Goal: Task Accomplishment & Management: Use online tool/utility

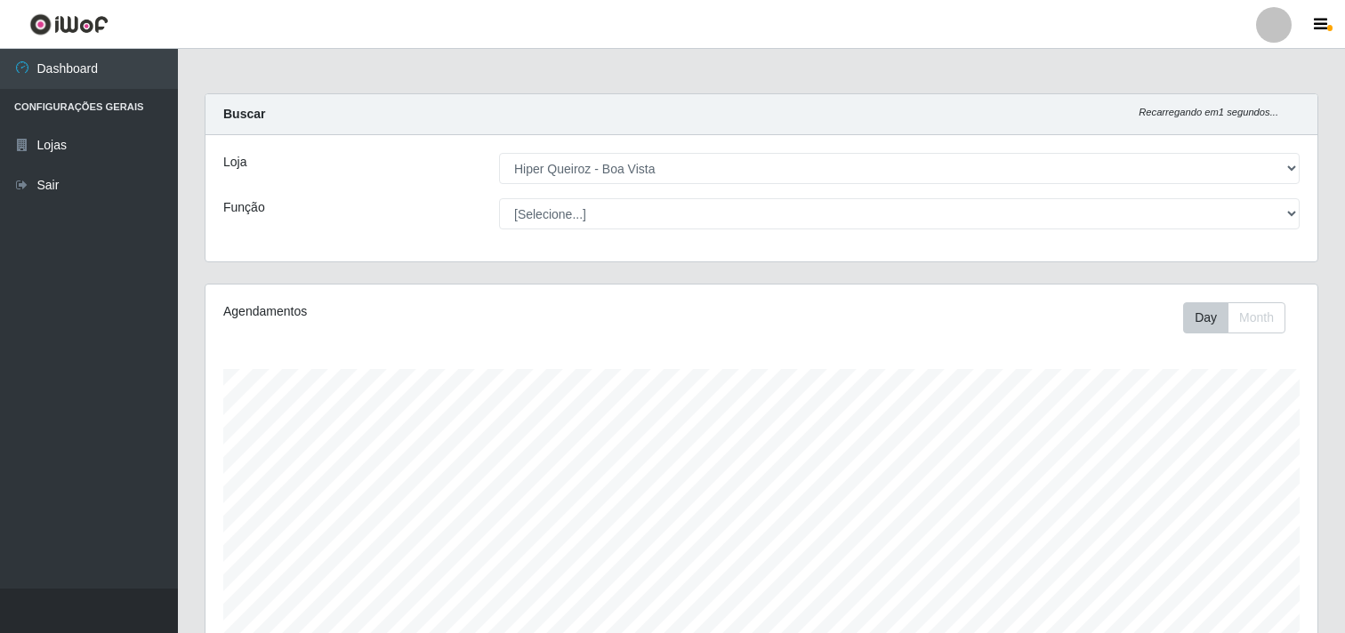
select select "514"
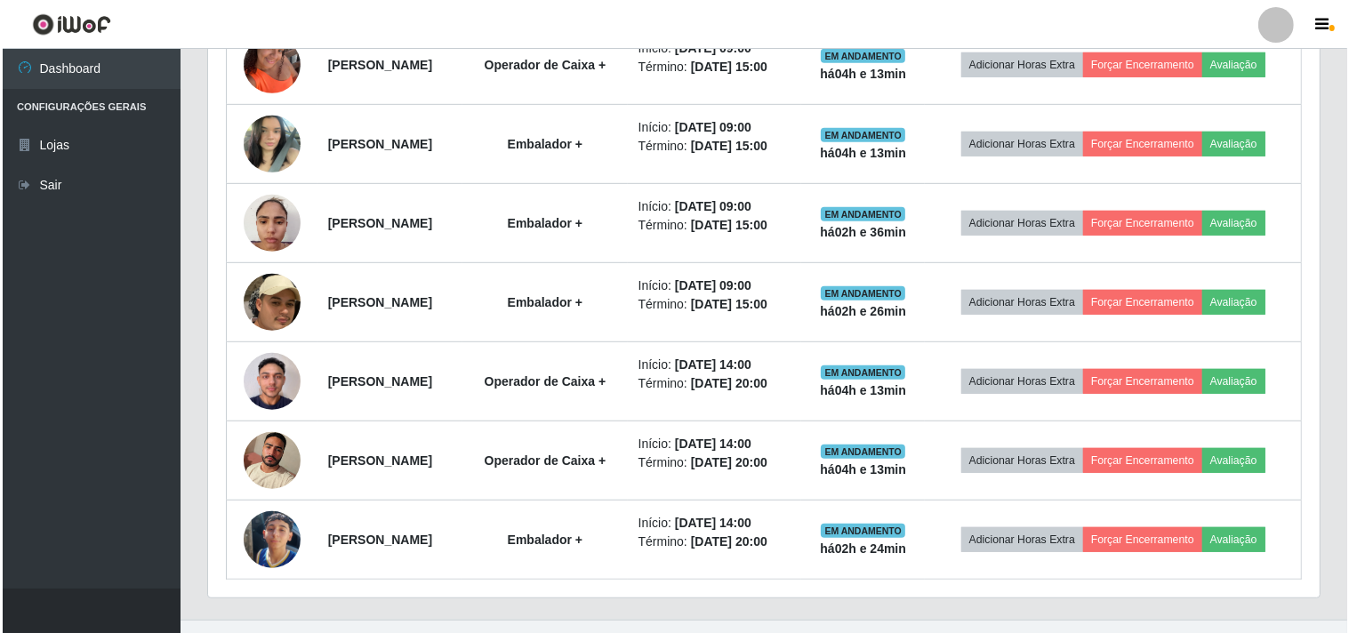
scroll to position [945, 0]
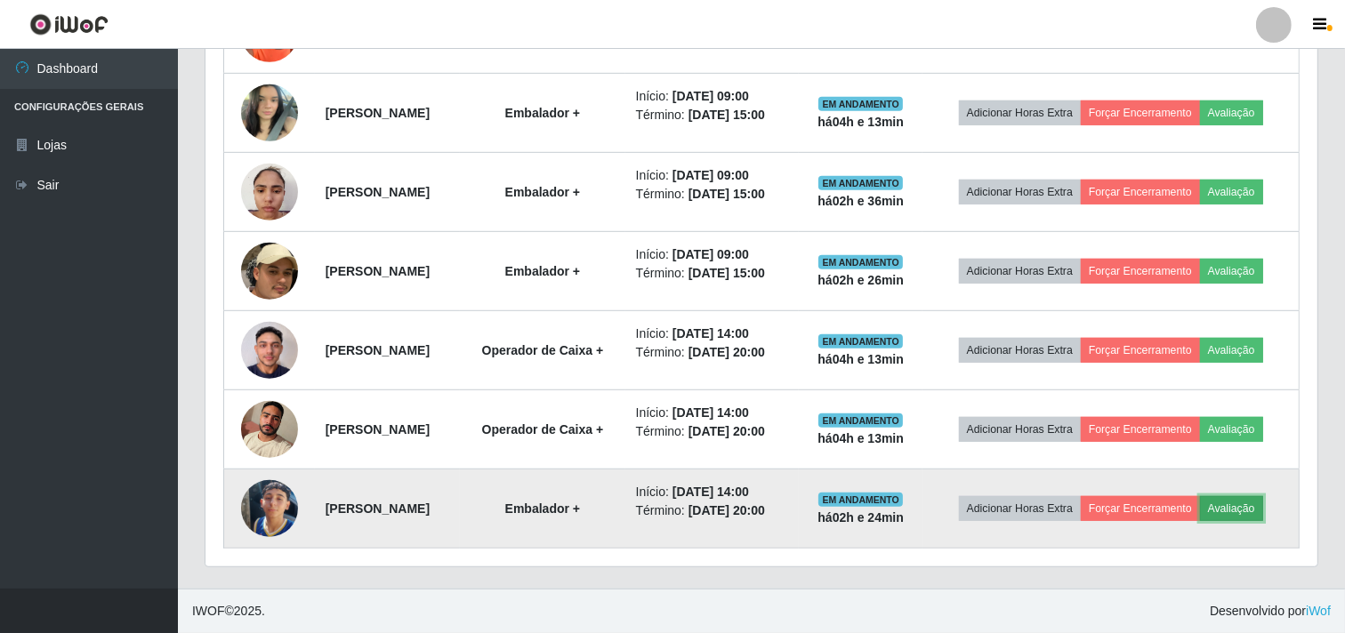
click at [1263, 513] on button "Avaliação" at bounding box center [1231, 508] width 63 height 25
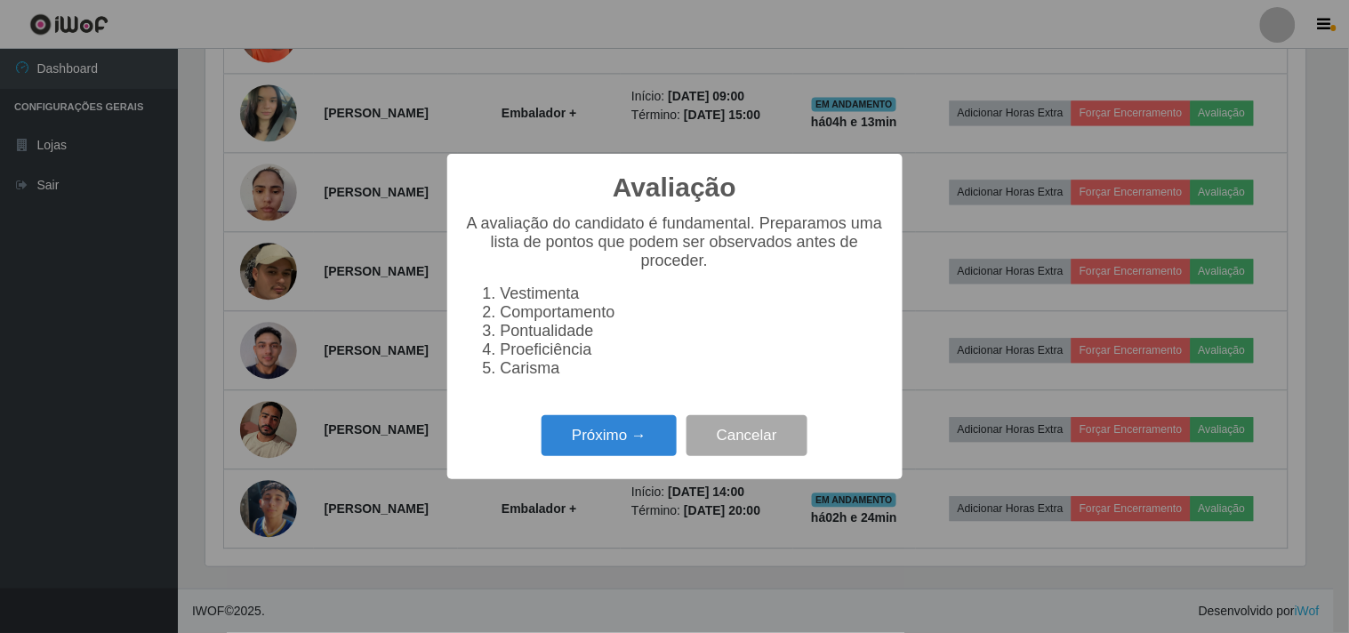
scroll to position [368, 1100]
click at [647, 446] on button "Próximo →" at bounding box center [609, 436] width 135 height 42
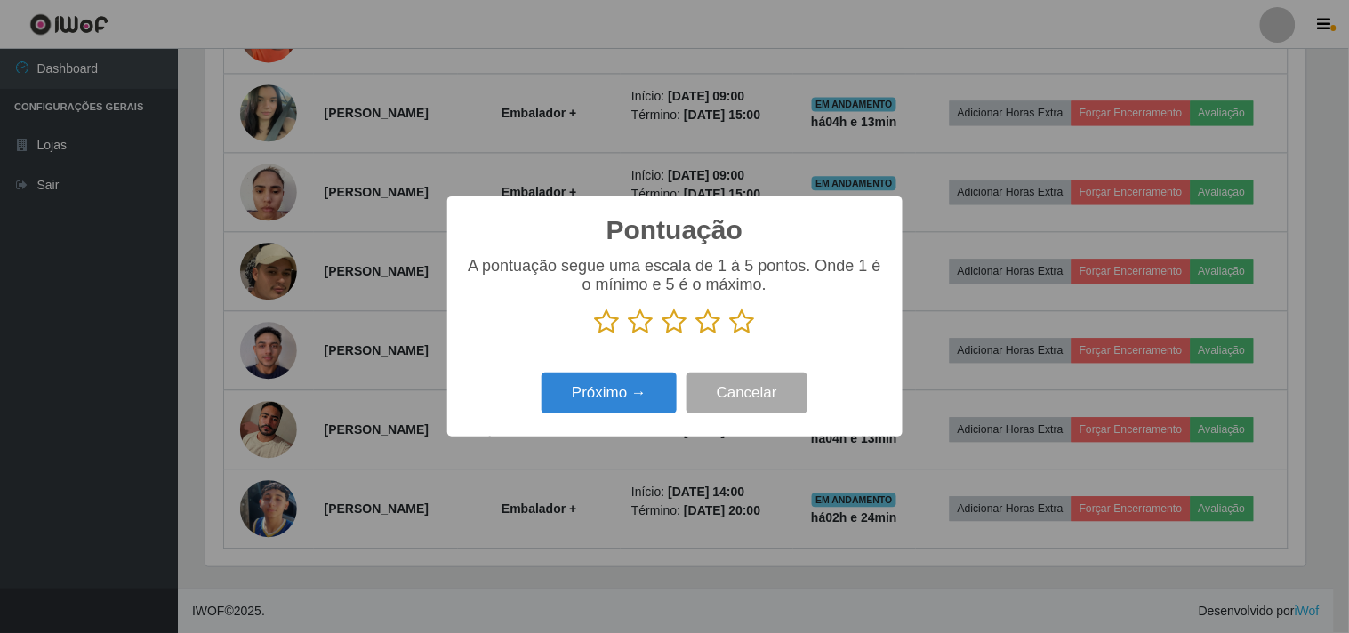
click at [736, 318] on icon at bounding box center [742, 322] width 25 height 27
click at [730, 335] on input "radio" at bounding box center [730, 335] width 0 height 0
click at [636, 385] on button "Próximo →" at bounding box center [609, 394] width 135 height 42
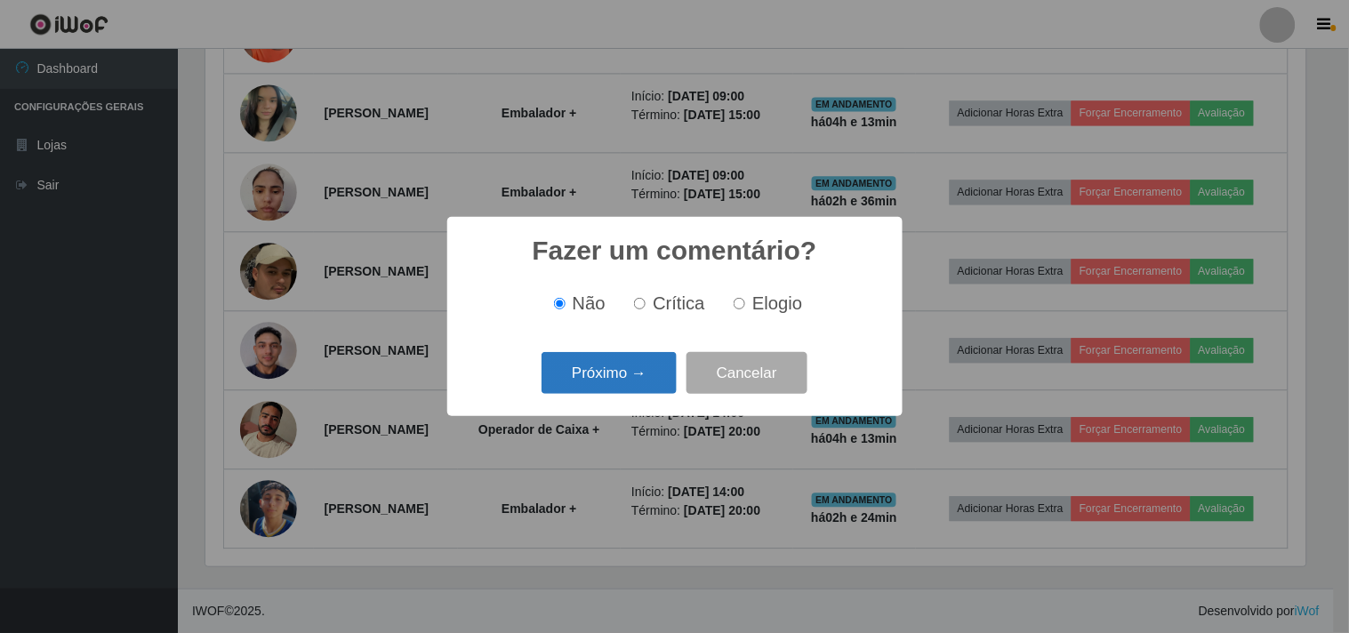
click at [636, 386] on button "Próximo →" at bounding box center [609, 373] width 135 height 42
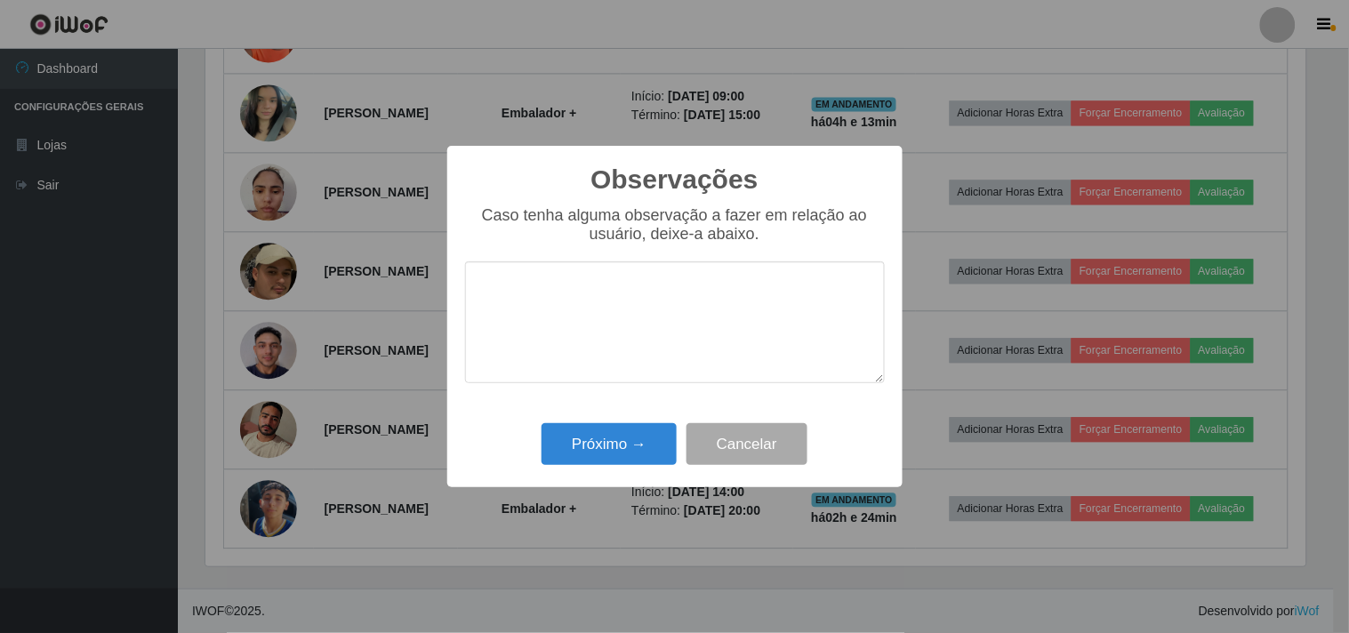
click at [636, 387] on div "Caso tenha alguma observação a fazer em relação ao usuário, deixe-a abaixo." at bounding box center [675, 303] width 420 height 195
click at [647, 446] on button "Próximo →" at bounding box center [609, 444] width 135 height 42
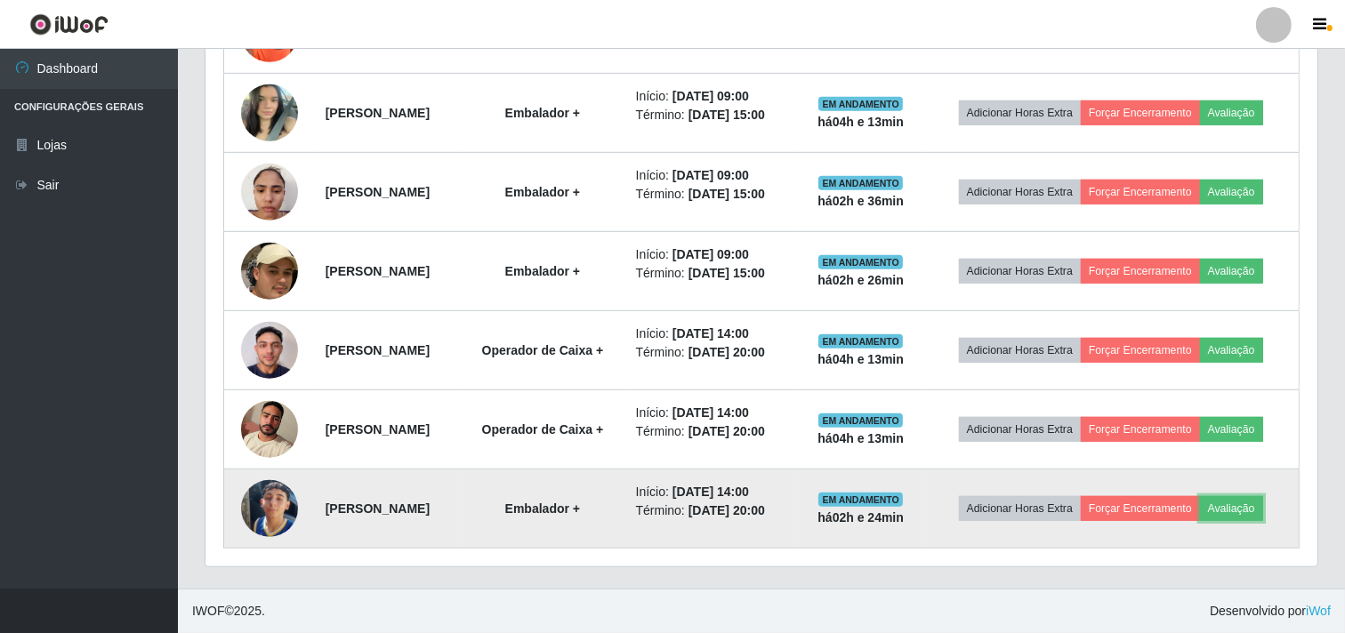
scroll to position [368, 1112]
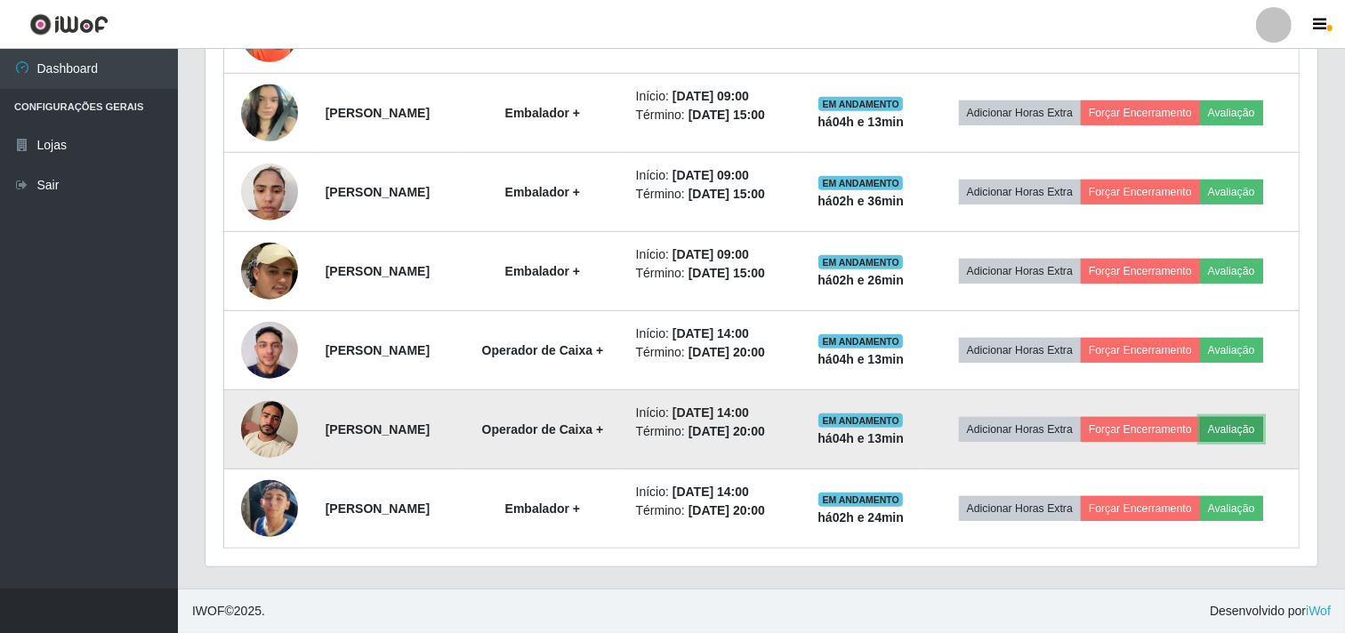
click at [1250, 427] on button "Avaliação" at bounding box center [1231, 429] width 63 height 25
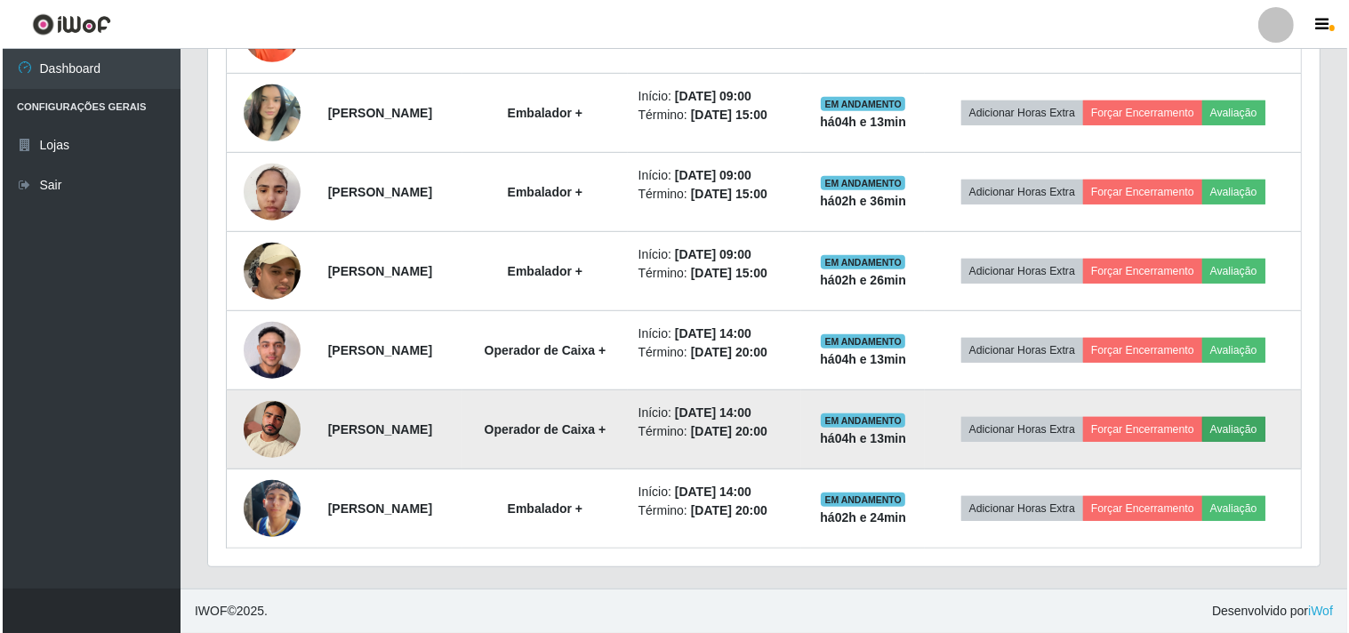
scroll to position [368, 1100]
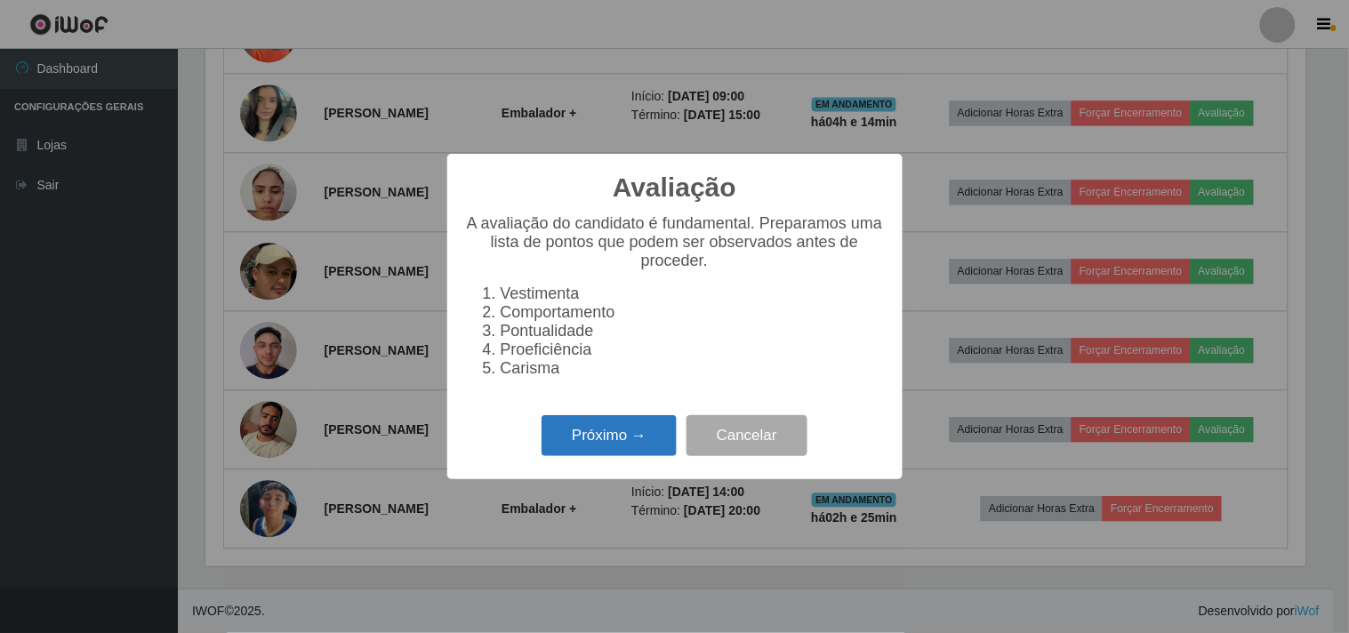
click at [654, 440] on button "Próximo →" at bounding box center [609, 436] width 135 height 42
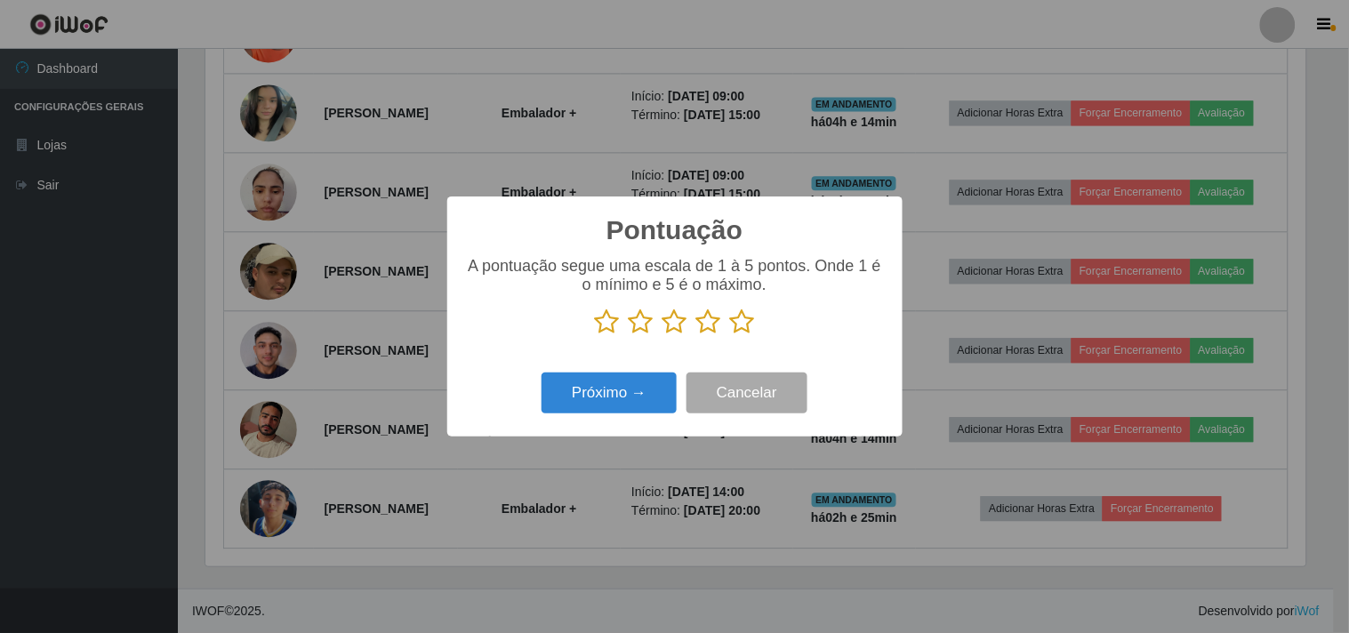
click at [739, 318] on icon at bounding box center [742, 322] width 25 height 27
click at [730, 335] on input "radio" at bounding box center [730, 335] width 0 height 0
click at [647, 396] on button "Próximo →" at bounding box center [609, 394] width 135 height 42
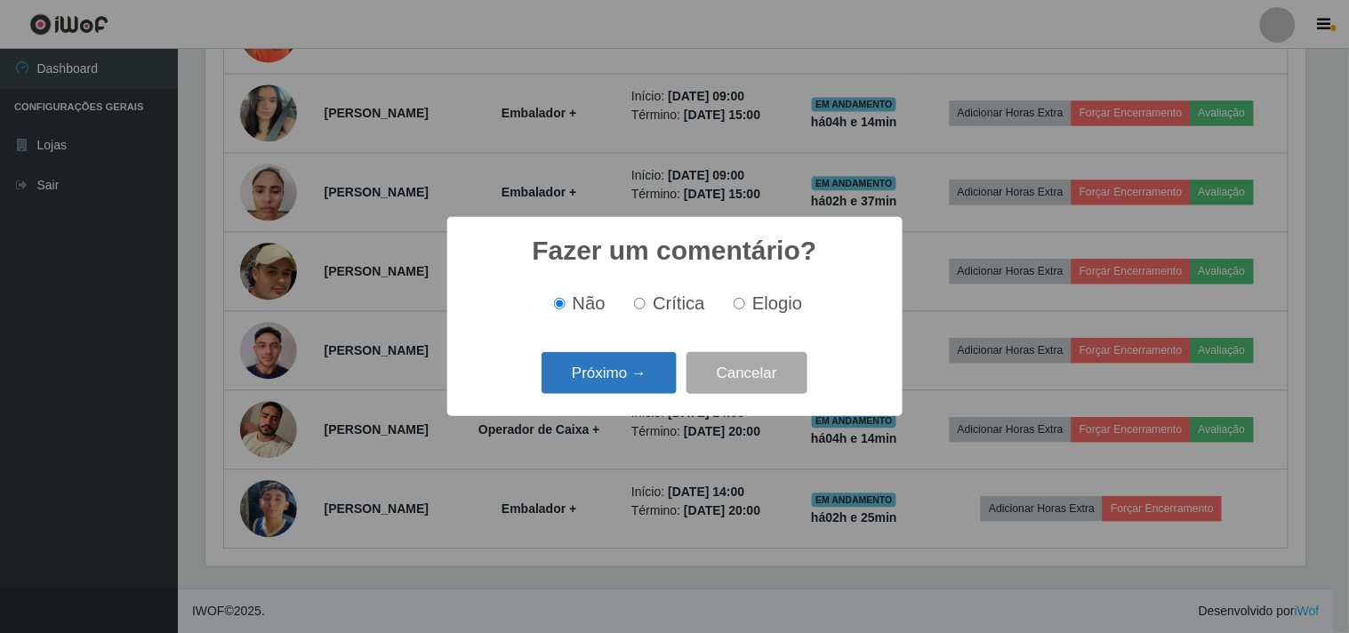
click at [643, 374] on button "Próximo →" at bounding box center [609, 373] width 135 height 42
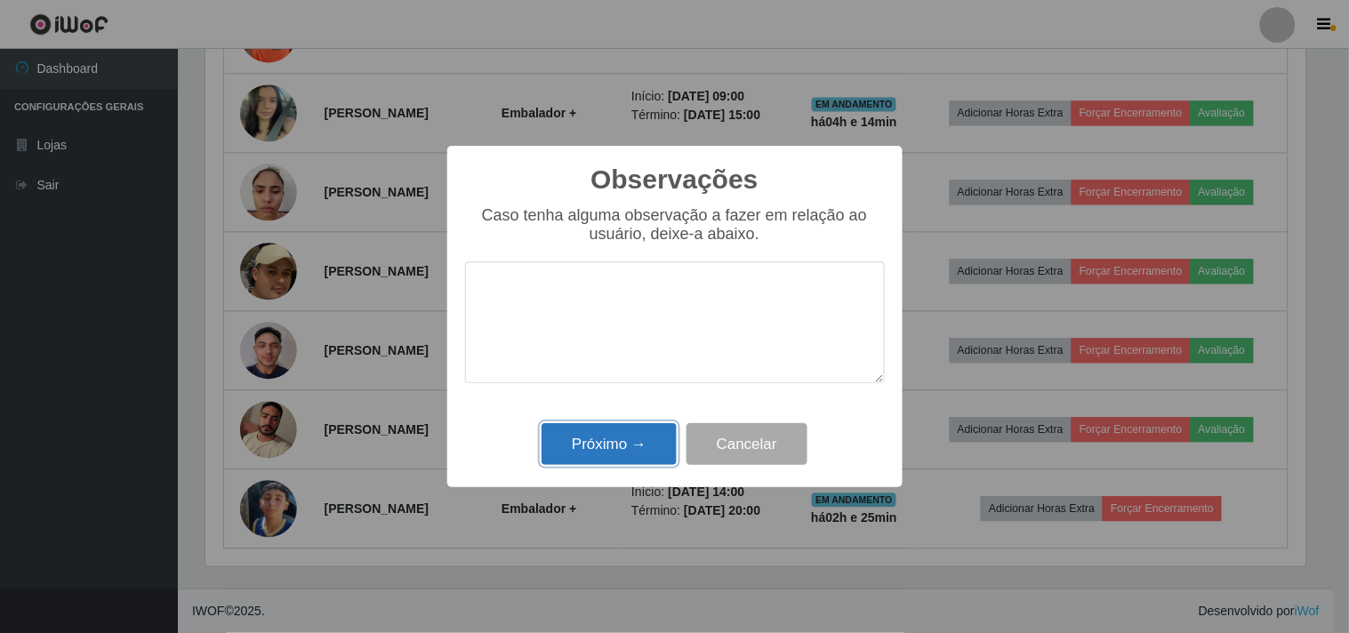
click at [605, 455] on button "Próximo →" at bounding box center [609, 444] width 135 height 42
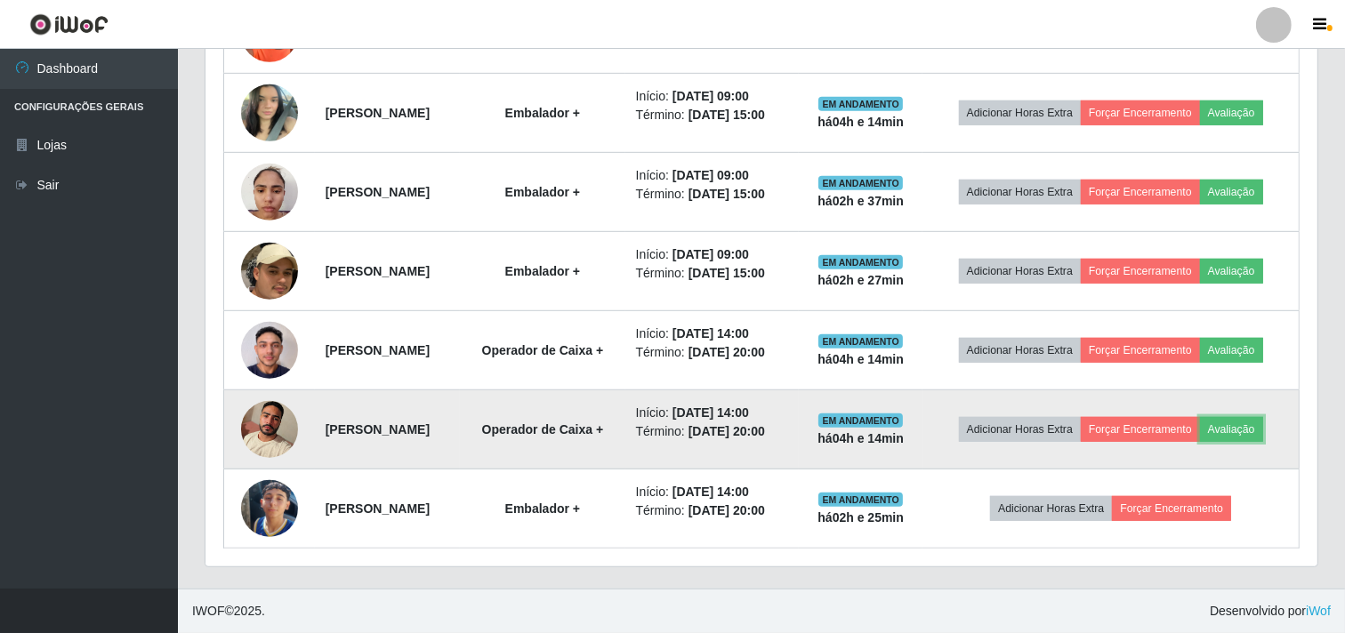
scroll to position [368, 1112]
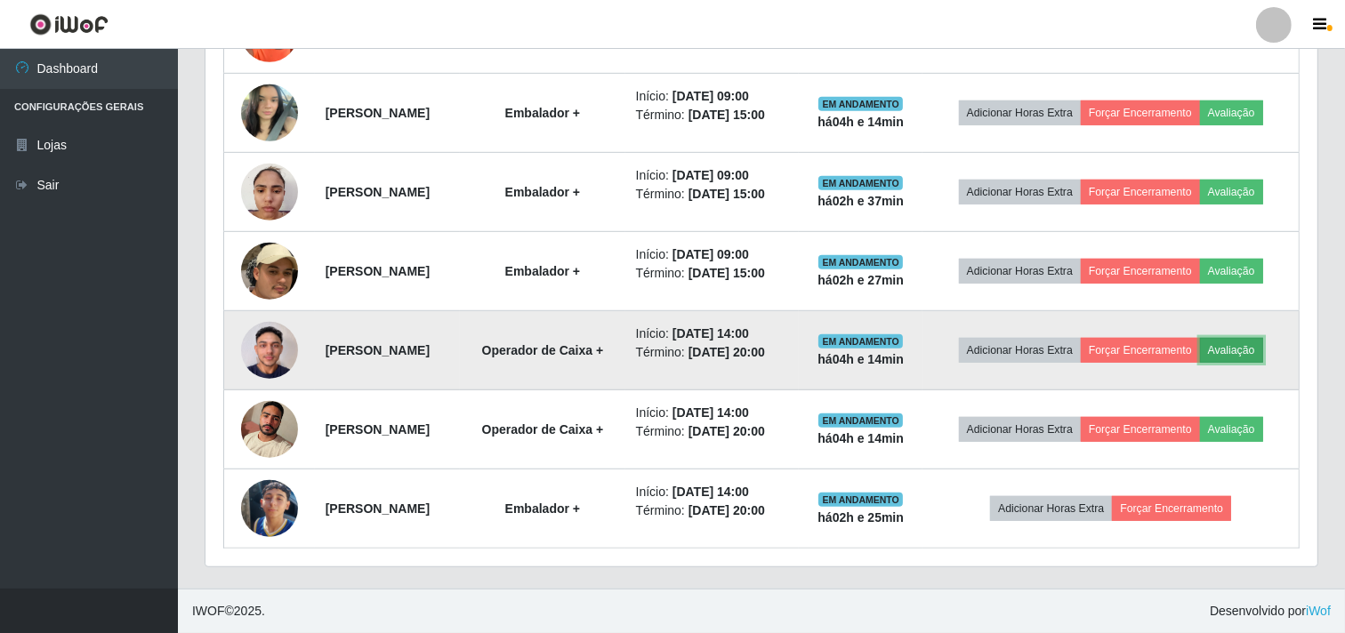
click at [1250, 349] on button "Avaliação" at bounding box center [1231, 350] width 63 height 25
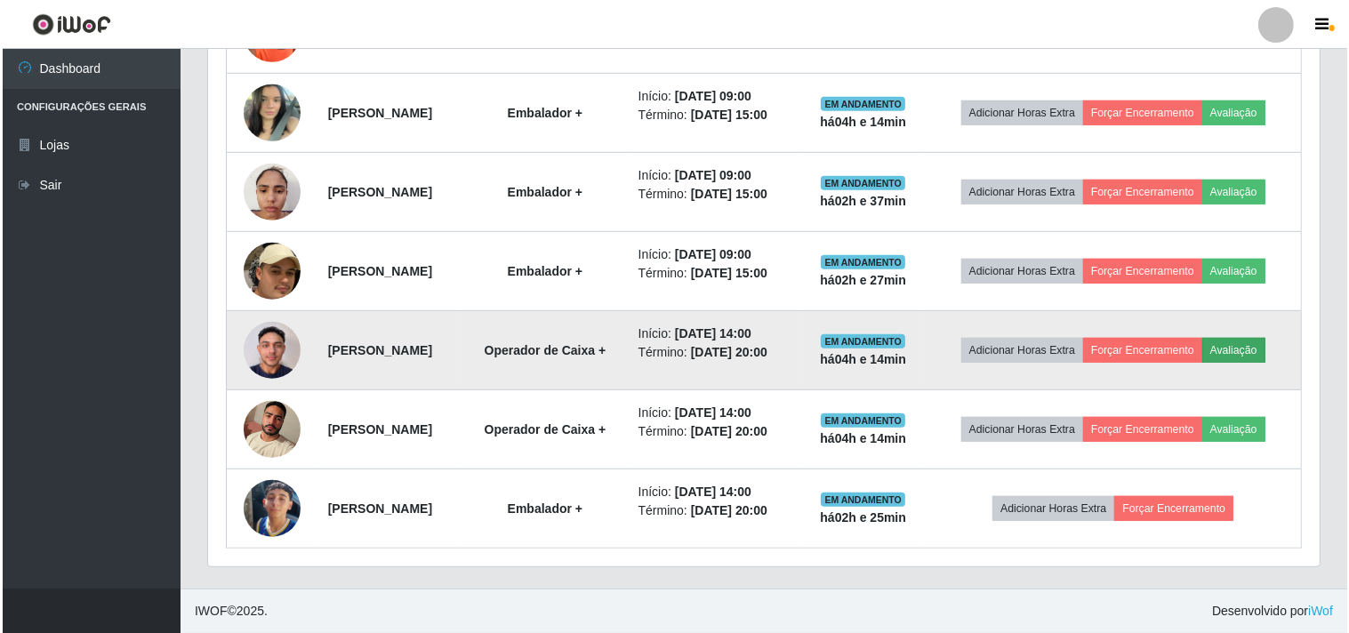
scroll to position [368, 1100]
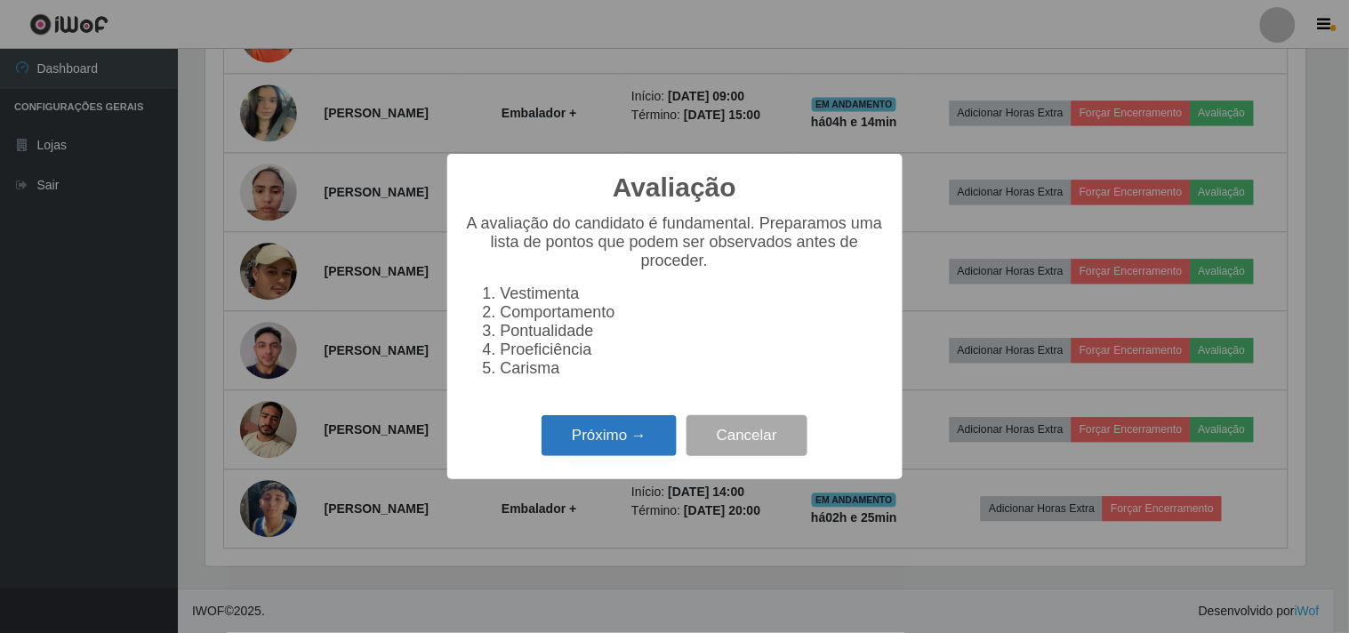
click at [616, 448] on button "Próximo →" at bounding box center [609, 436] width 135 height 42
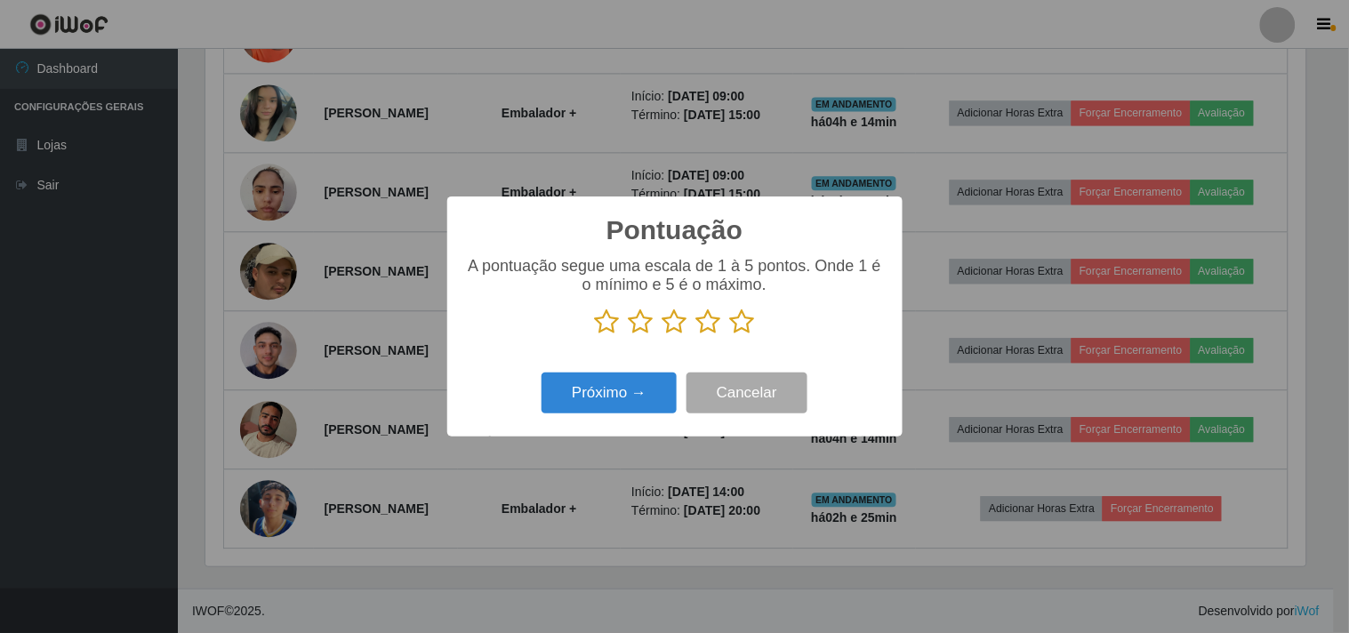
click at [732, 326] on icon at bounding box center [742, 322] width 25 height 27
click at [730, 335] on input "radio" at bounding box center [730, 335] width 0 height 0
click at [618, 389] on button "Próximo →" at bounding box center [609, 394] width 135 height 42
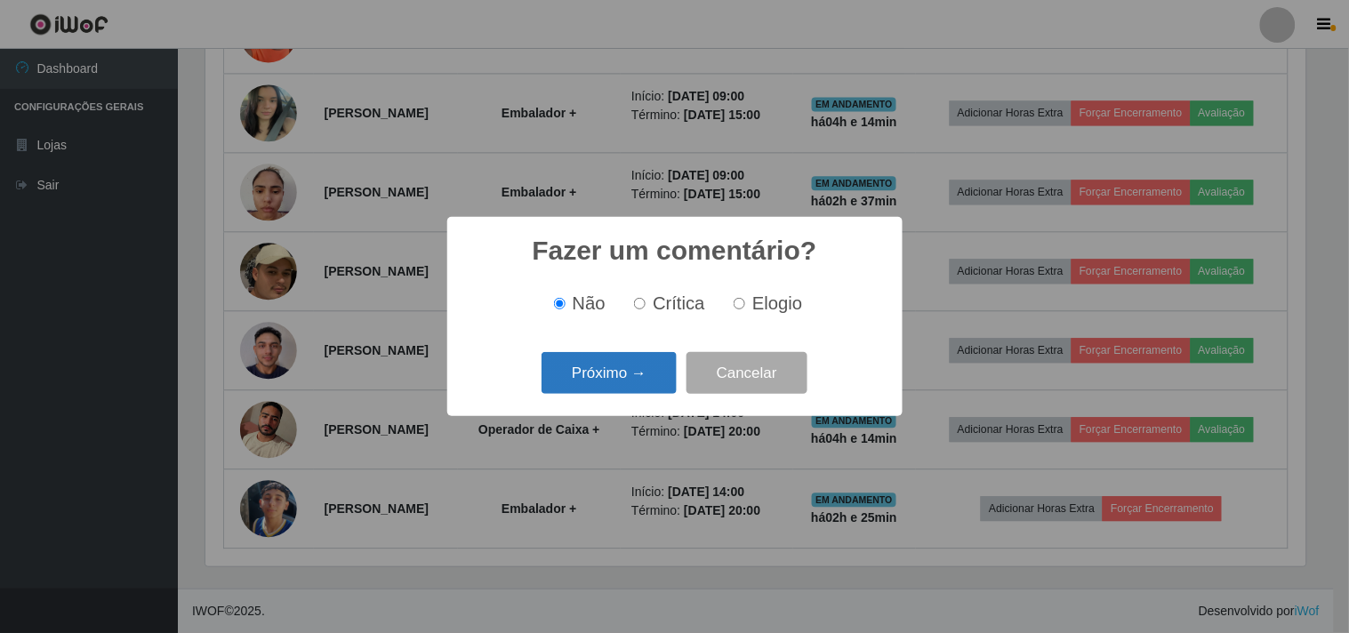
click at [618, 384] on button "Próximo →" at bounding box center [609, 373] width 135 height 42
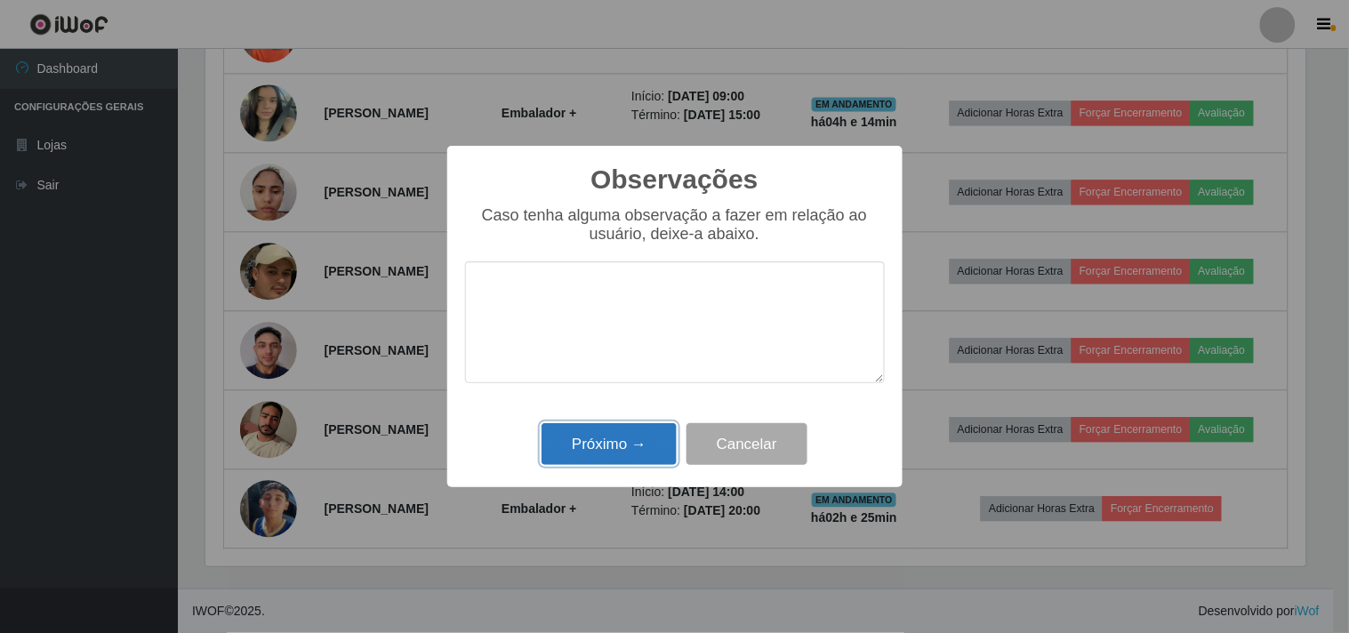
click at [610, 465] on button "Próximo →" at bounding box center [609, 444] width 135 height 42
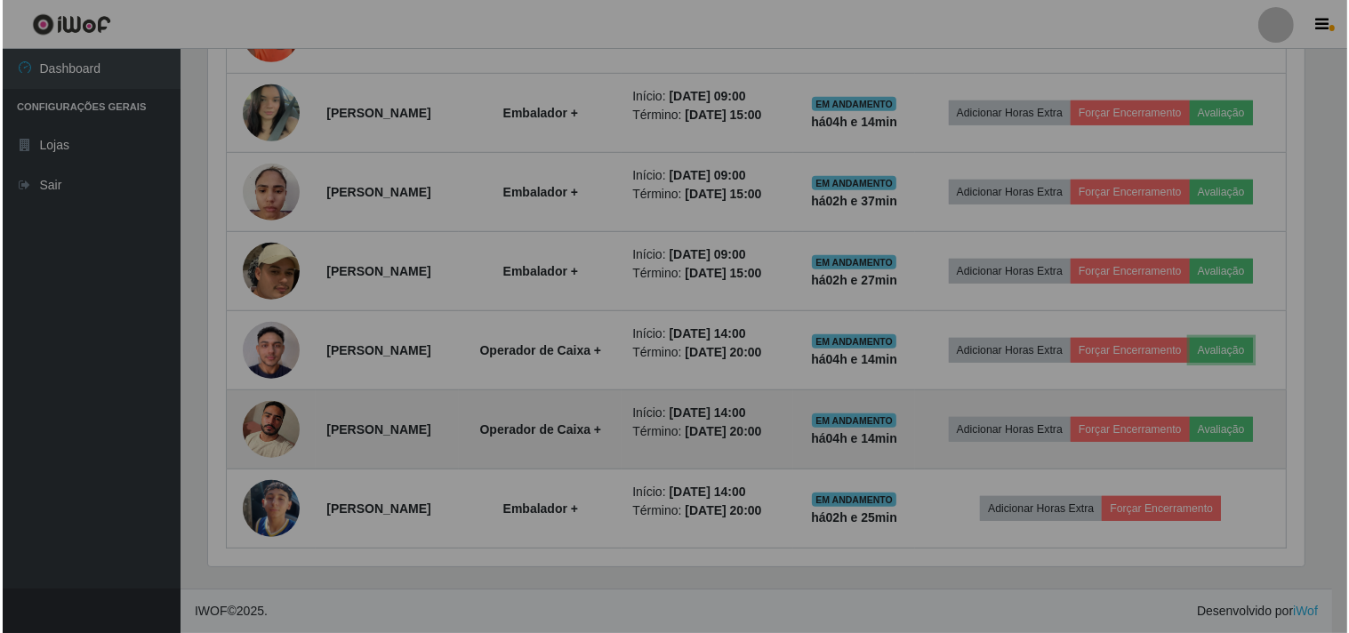
scroll to position [368, 1112]
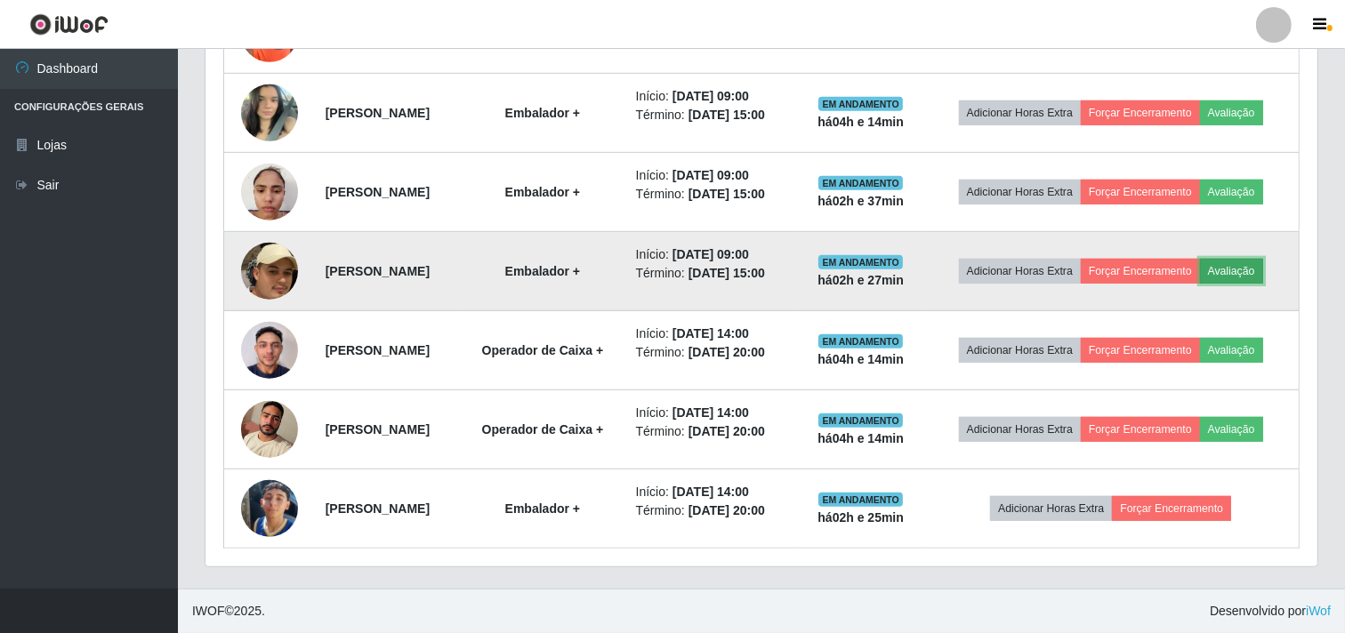
click at [1259, 269] on button "Avaliação" at bounding box center [1231, 271] width 63 height 25
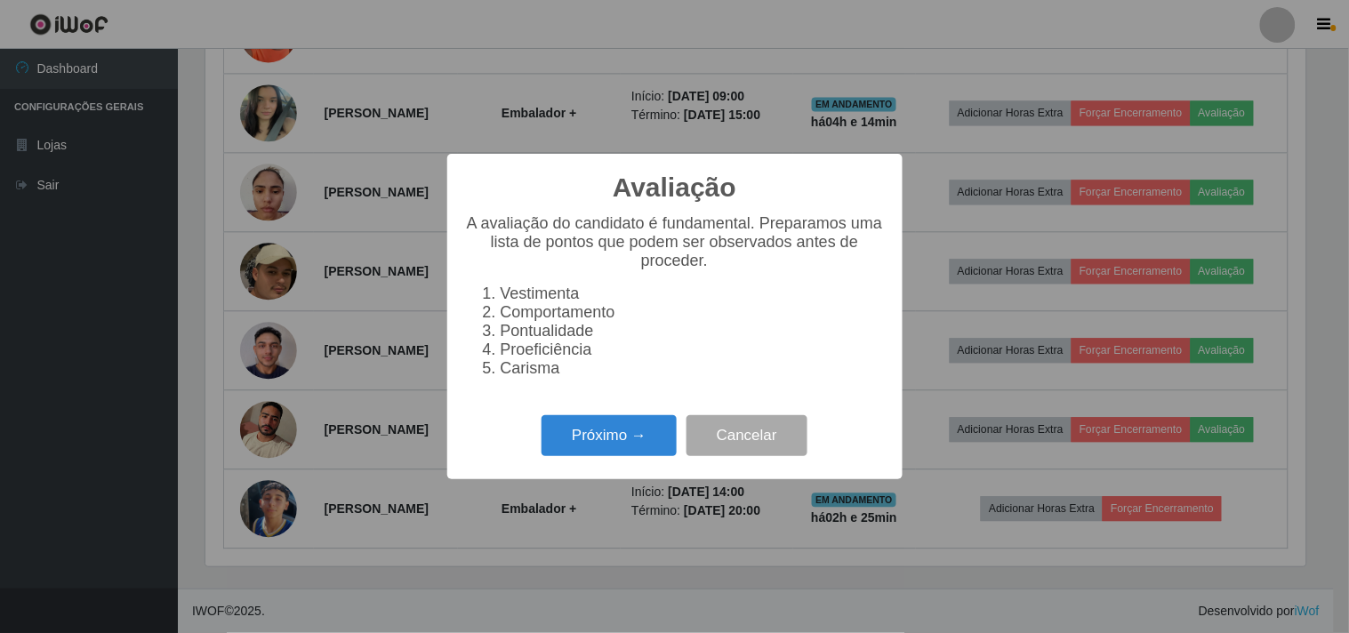
scroll to position [368, 1100]
click at [629, 430] on button "Próximo →" at bounding box center [609, 436] width 135 height 42
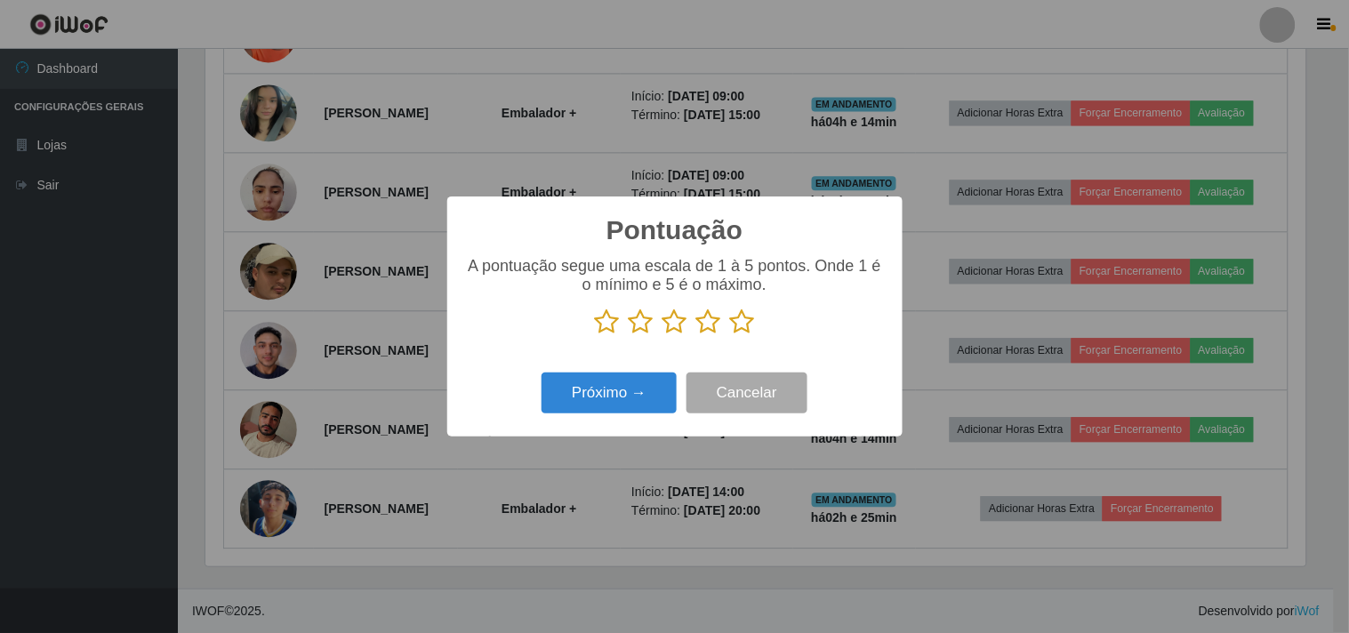
scroll to position [889044, 888312]
click at [623, 407] on button "Próximo →" at bounding box center [609, 394] width 135 height 42
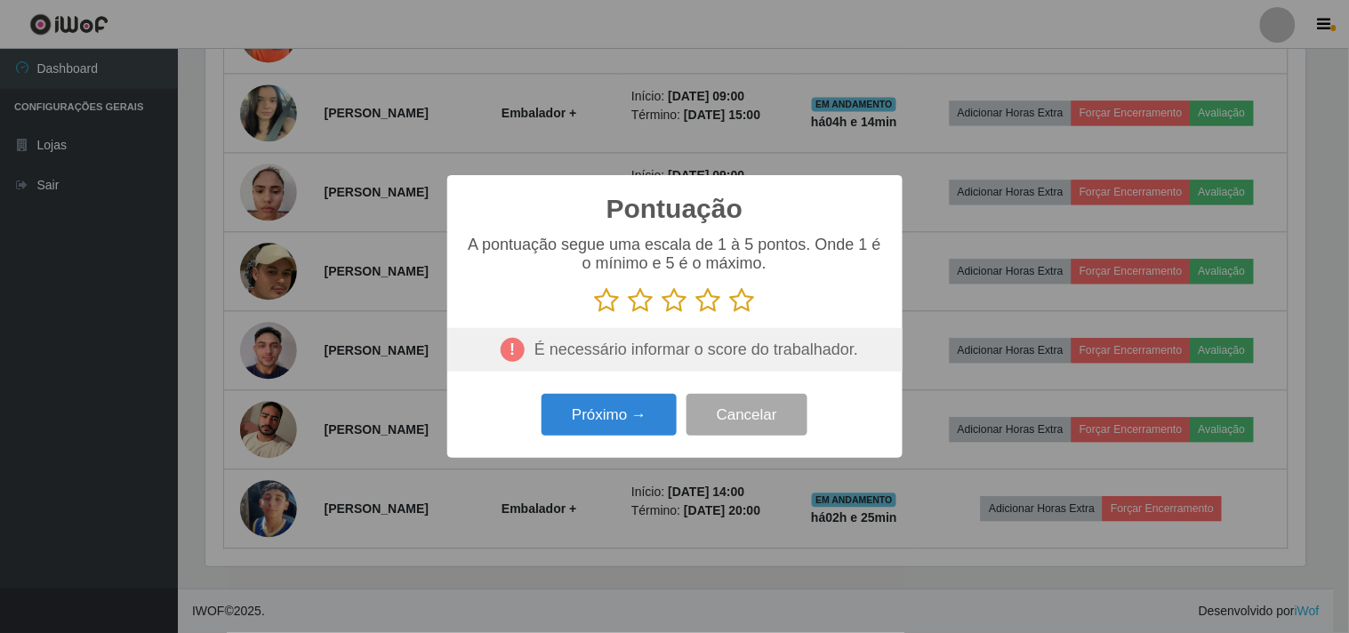
click at [735, 299] on icon at bounding box center [742, 300] width 25 height 27
click at [730, 314] on input "radio" at bounding box center [730, 314] width 0 height 0
click at [583, 430] on button "Próximo →" at bounding box center [609, 415] width 135 height 42
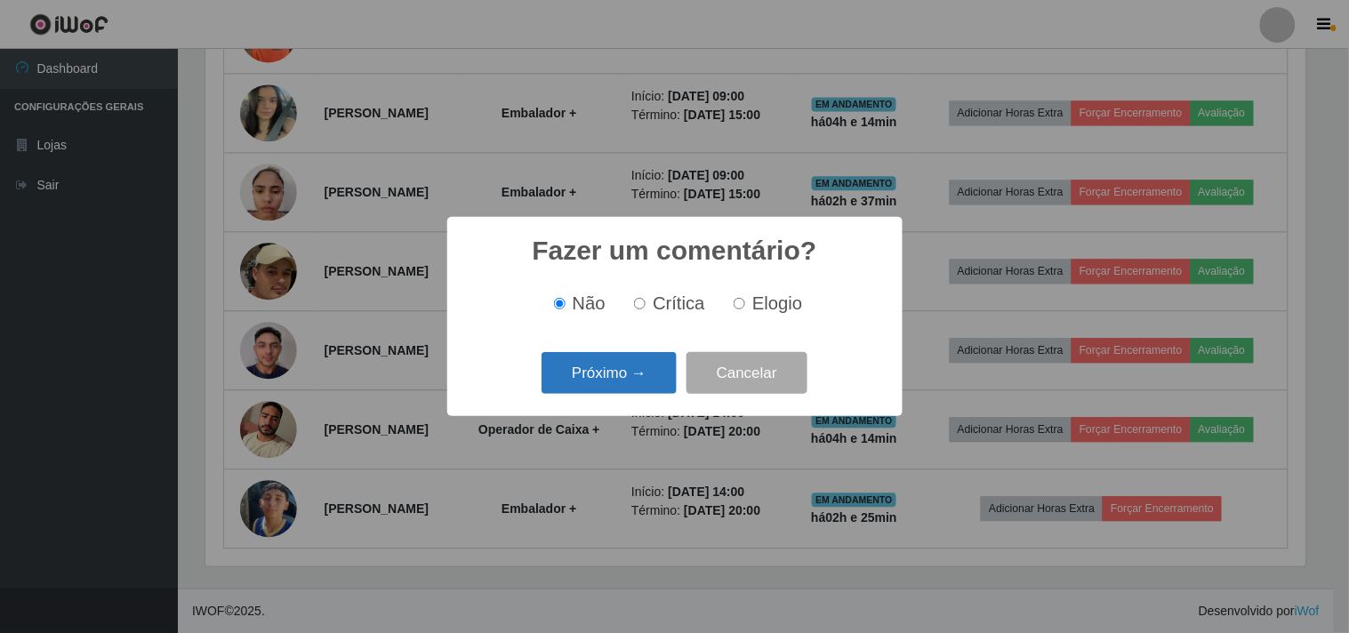
click at [611, 389] on button "Próximo →" at bounding box center [609, 373] width 135 height 42
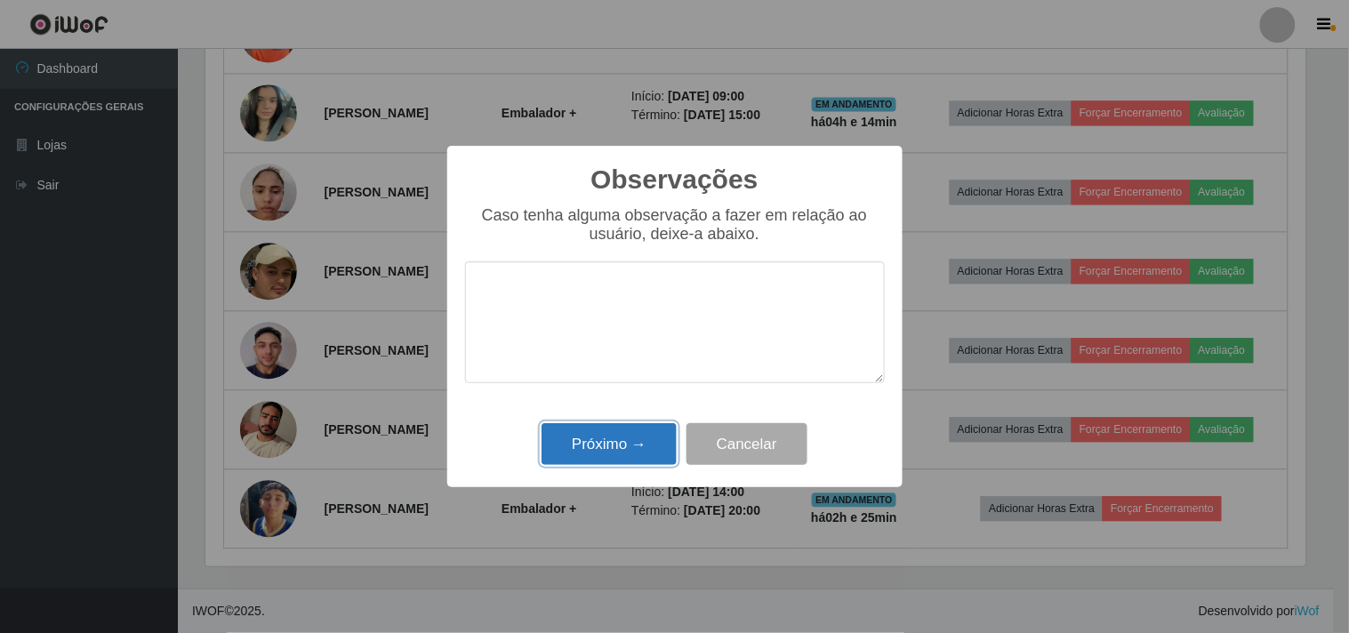
click at [610, 432] on button "Próximo →" at bounding box center [609, 444] width 135 height 42
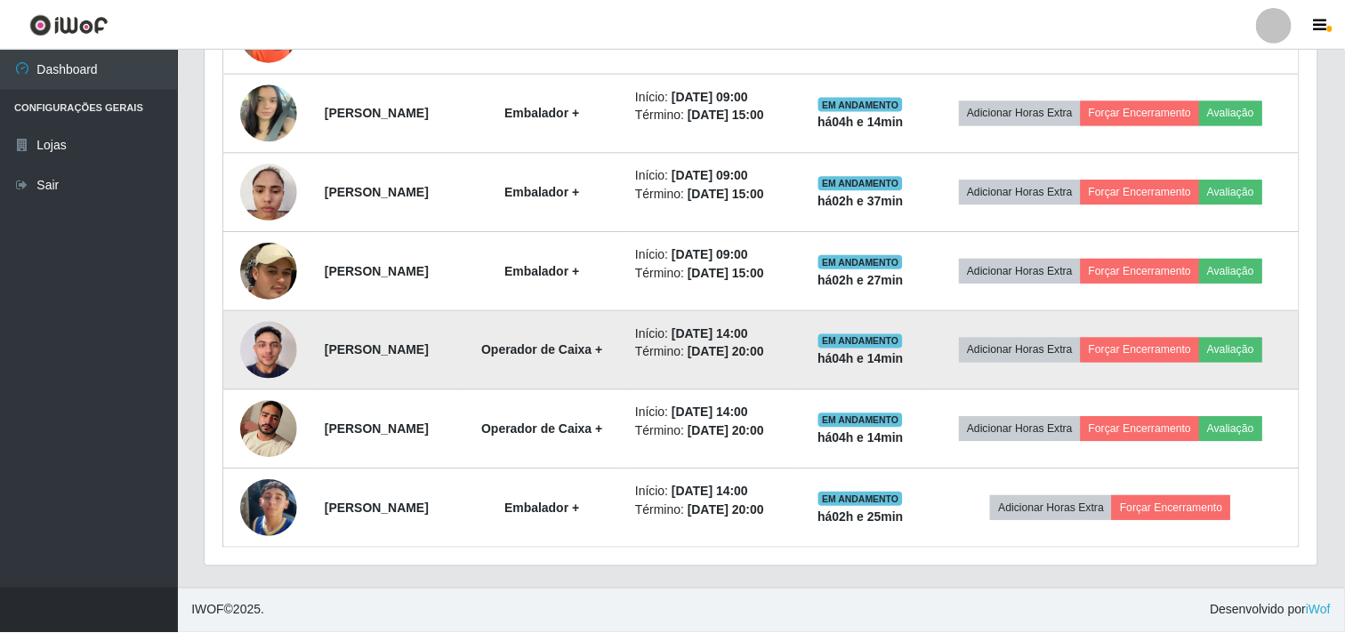
scroll to position [368, 1112]
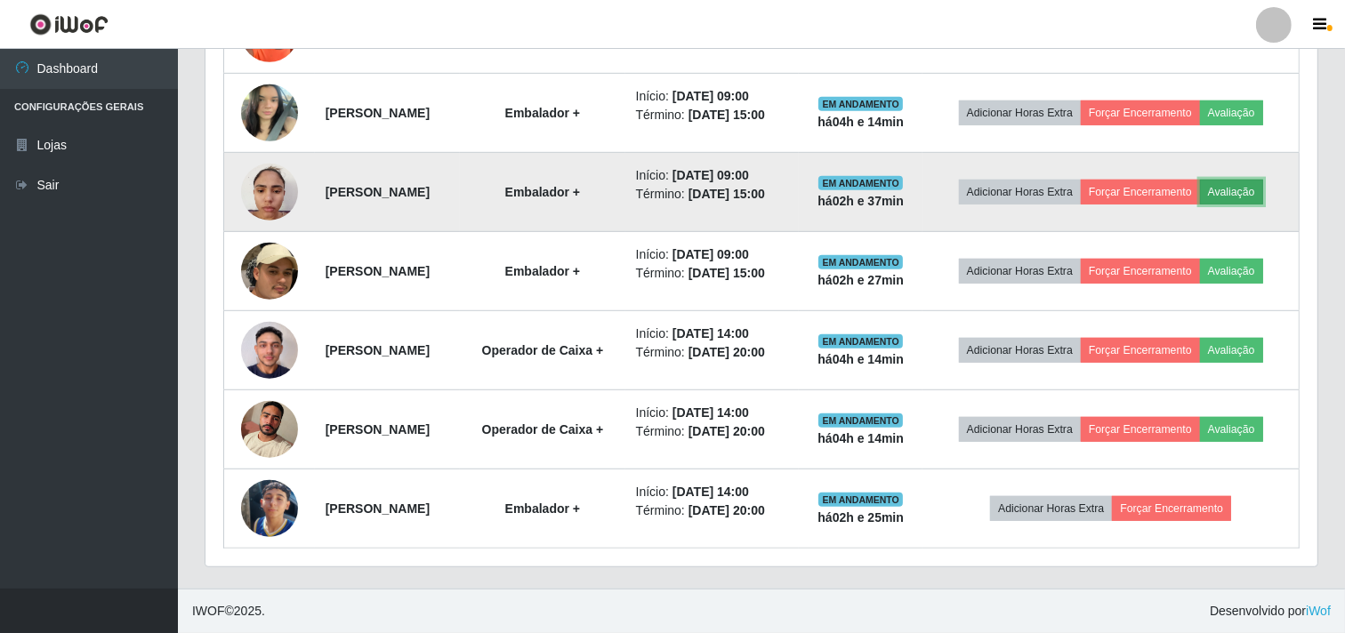
click at [1252, 190] on button "Avaliação" at bounding box center [1231, 192] width 63 height 25
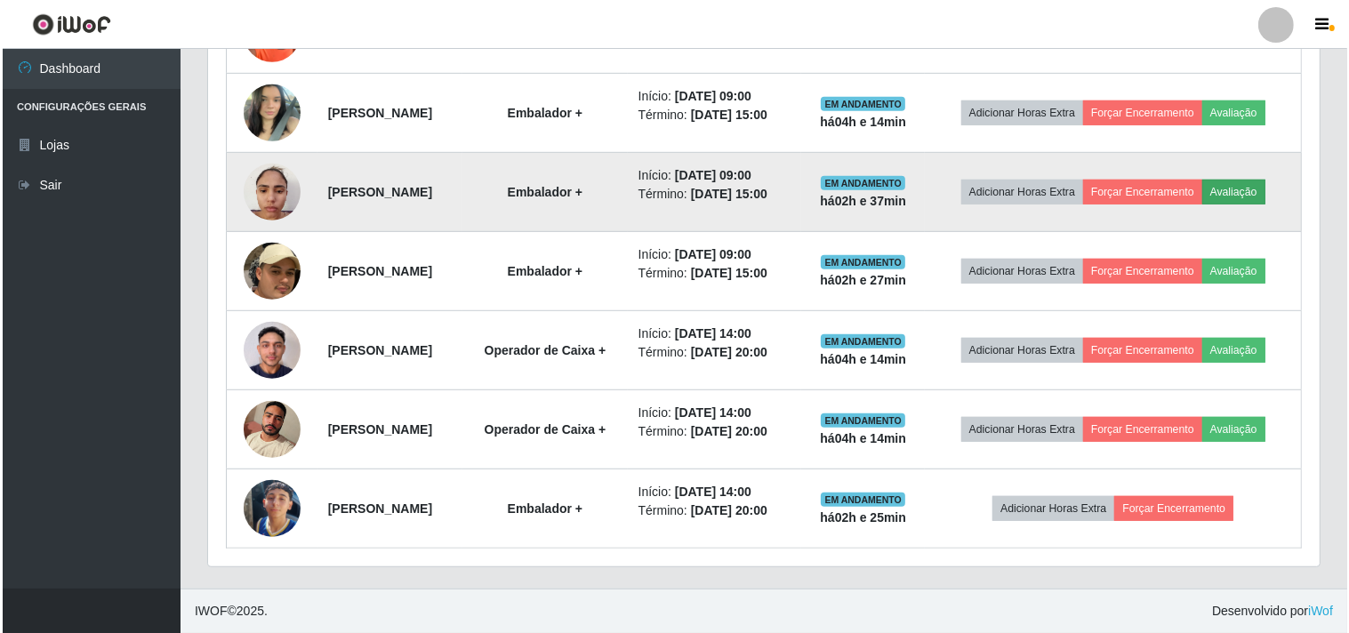
scroll to position [368, 1100]
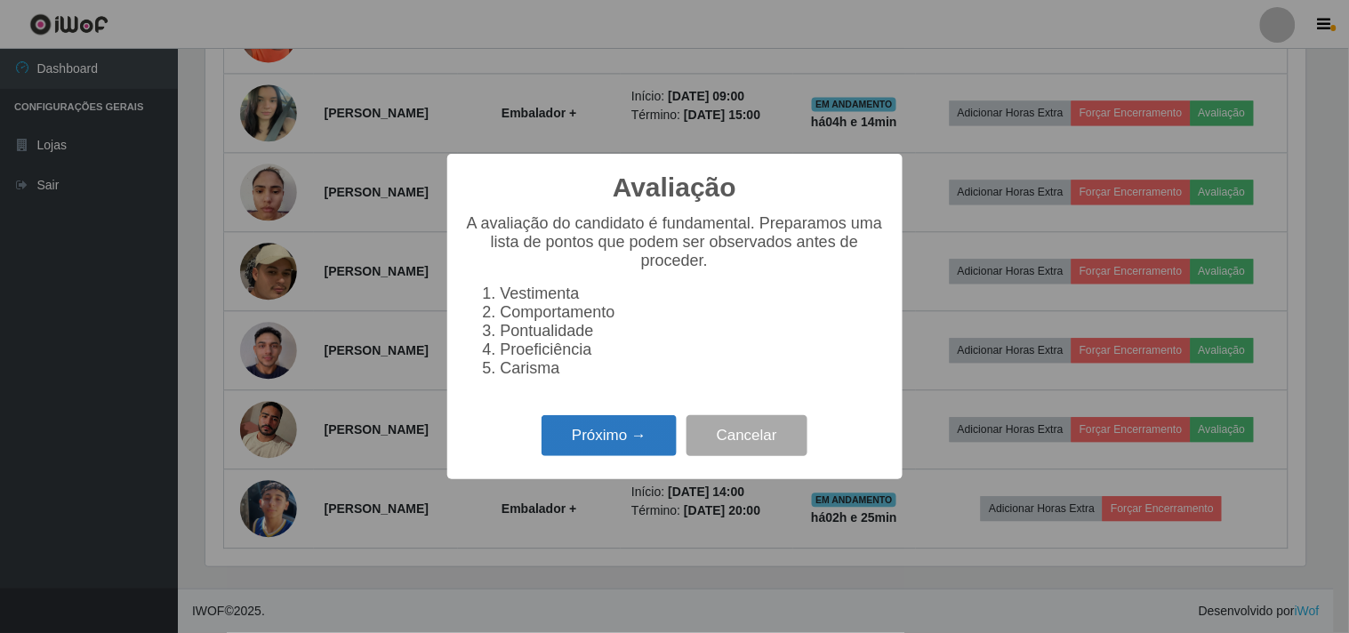
click at [652, 427] on button "Próximo →" at bounding box center [609, 436] width 135 height 42
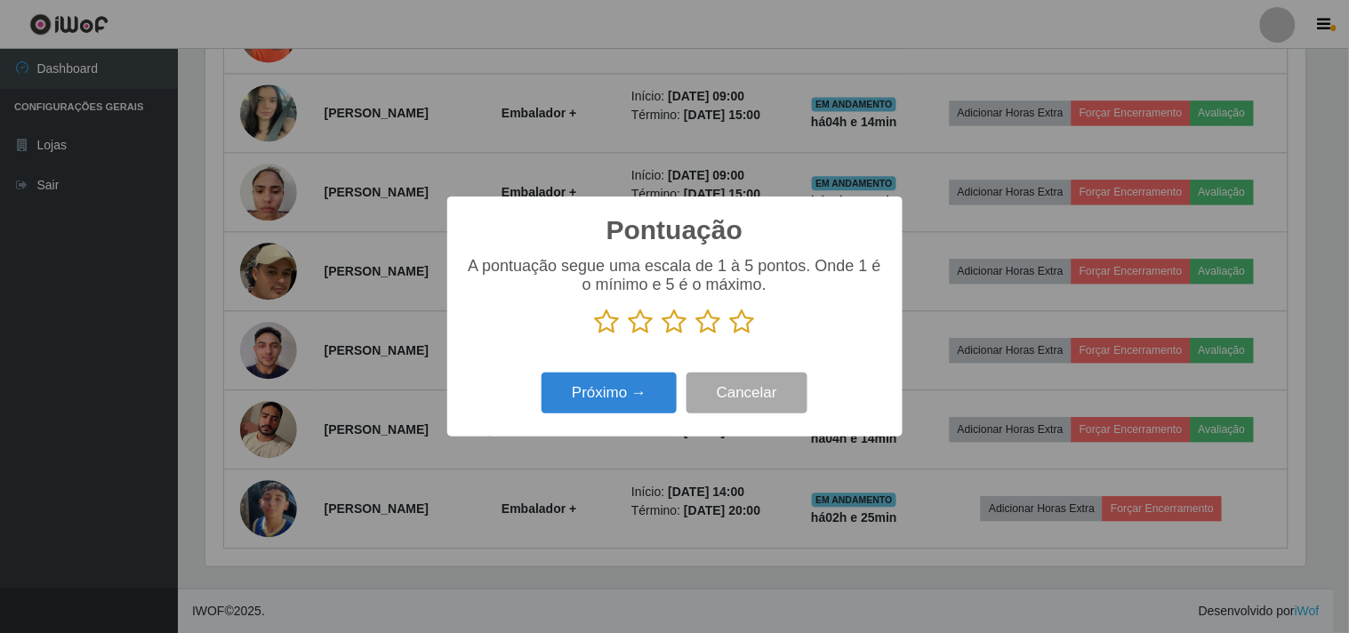
scroll to position [889044, 888312]
click at [733, 326] on icon at bounding box center [742, 322] width 25 height 27
click at [730, 335] on input "radio" at bounding box center [730, 335] width 0 height 0
click at [640, 379] on button "Próximo →" at bounding box center [609, 394] width 135 height 42
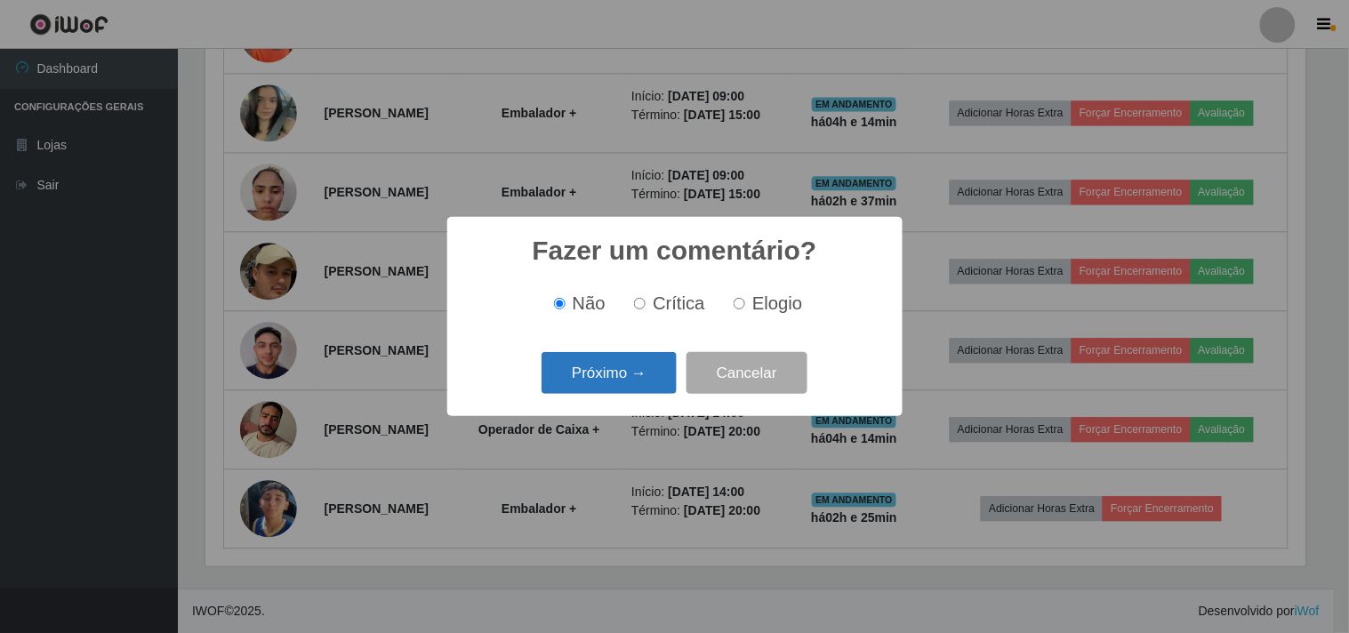
click at [639, 379] on button "Próximo →" at bounding box center [609, 373] width 135 height 42
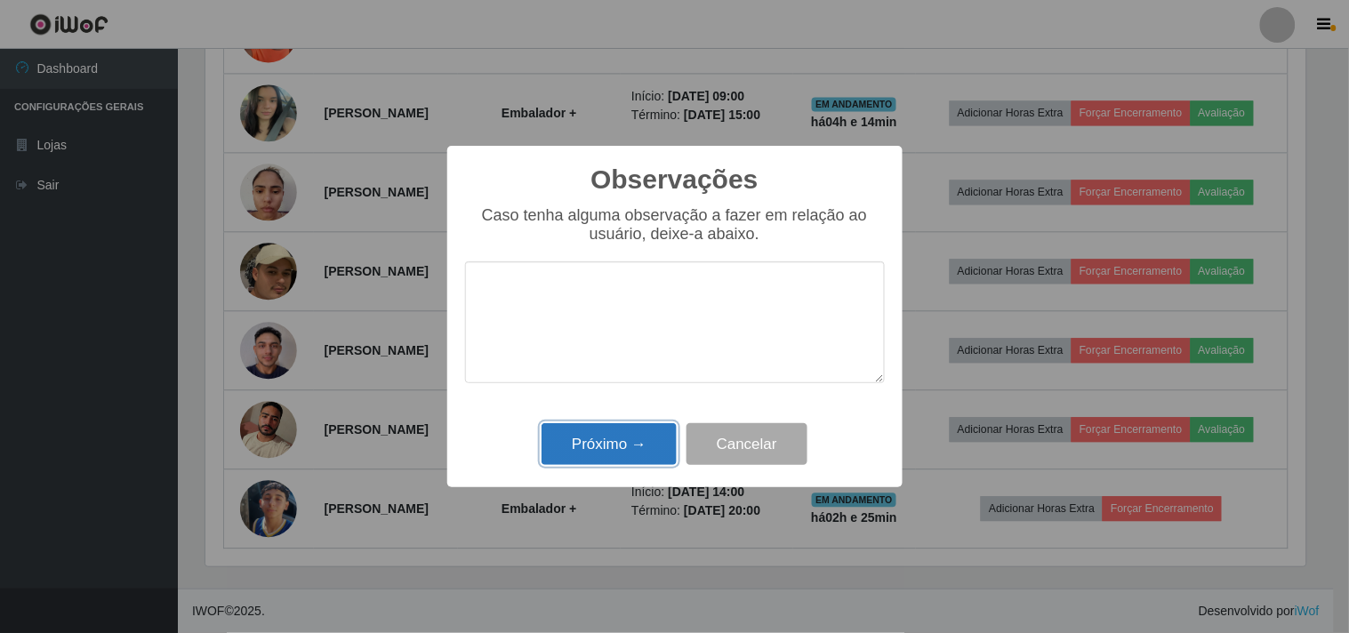
click at [635, 438] on button "Próximo →" at bounding box center [609, 444] width 135 height 42
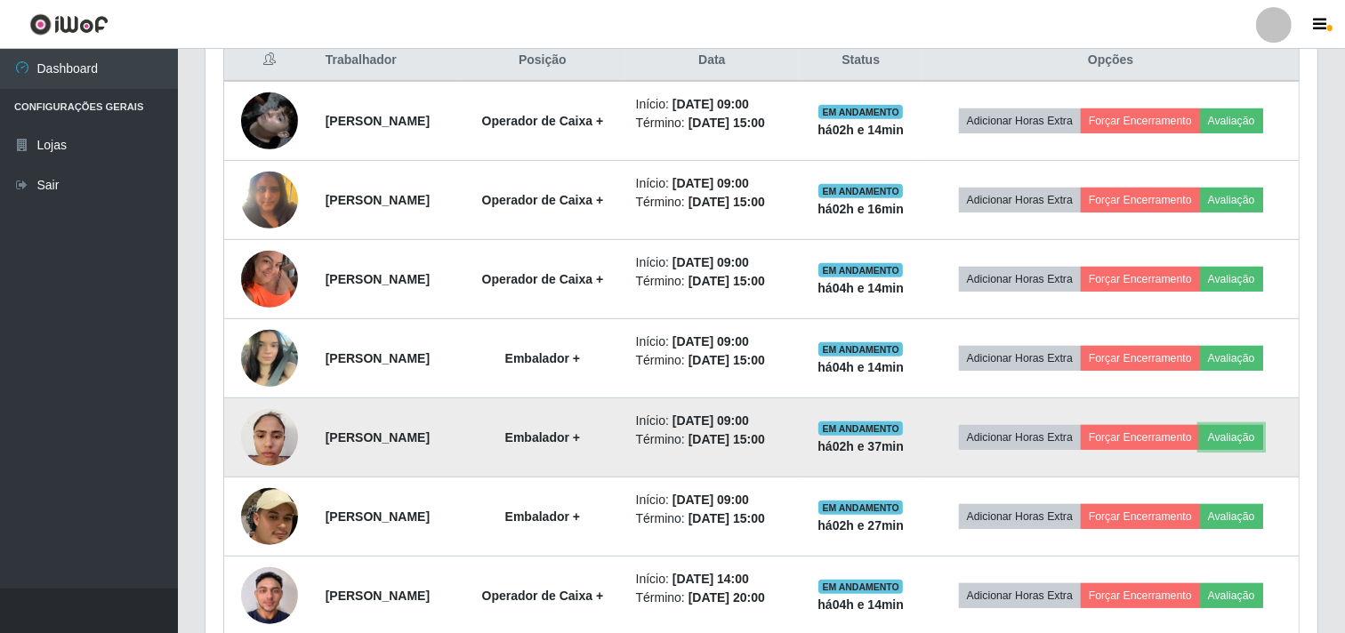
scroll to position [0, 0]
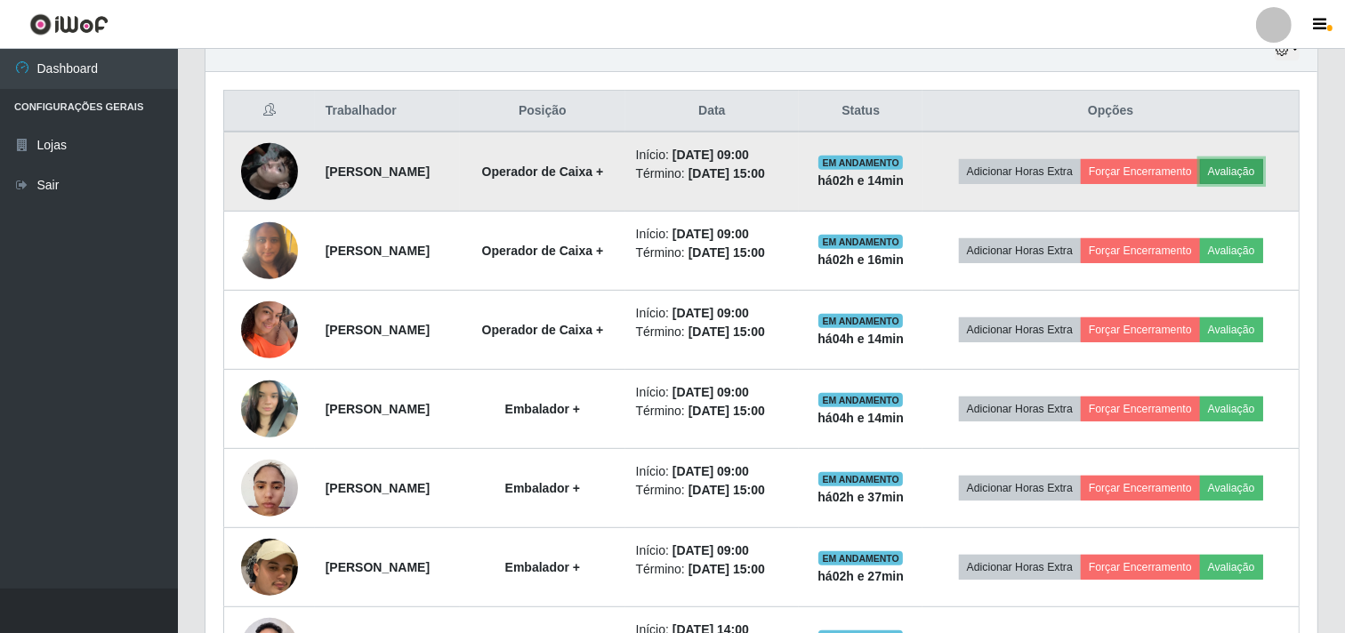
click at [1263, 176] on button "Avaliação" at bounding box center [1231, 171] width 63 height 25
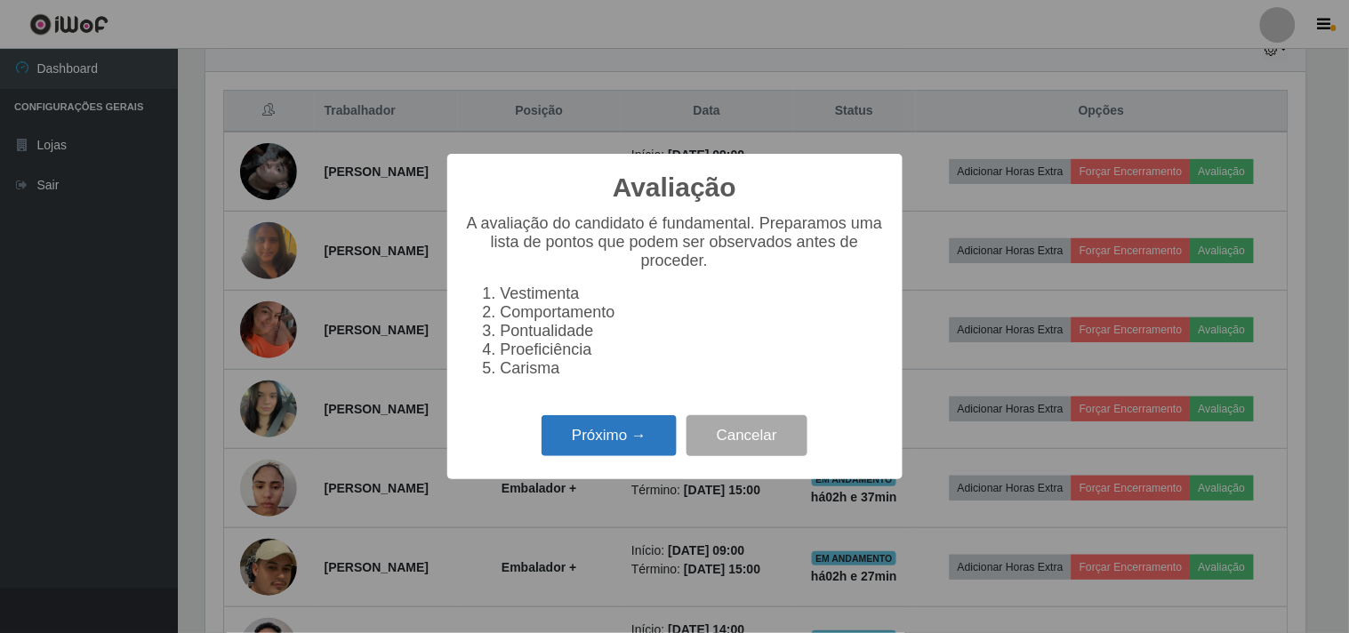
click at [640, 447] on button "Próximo →" at bounding box center [609, 436] width 135 height 42
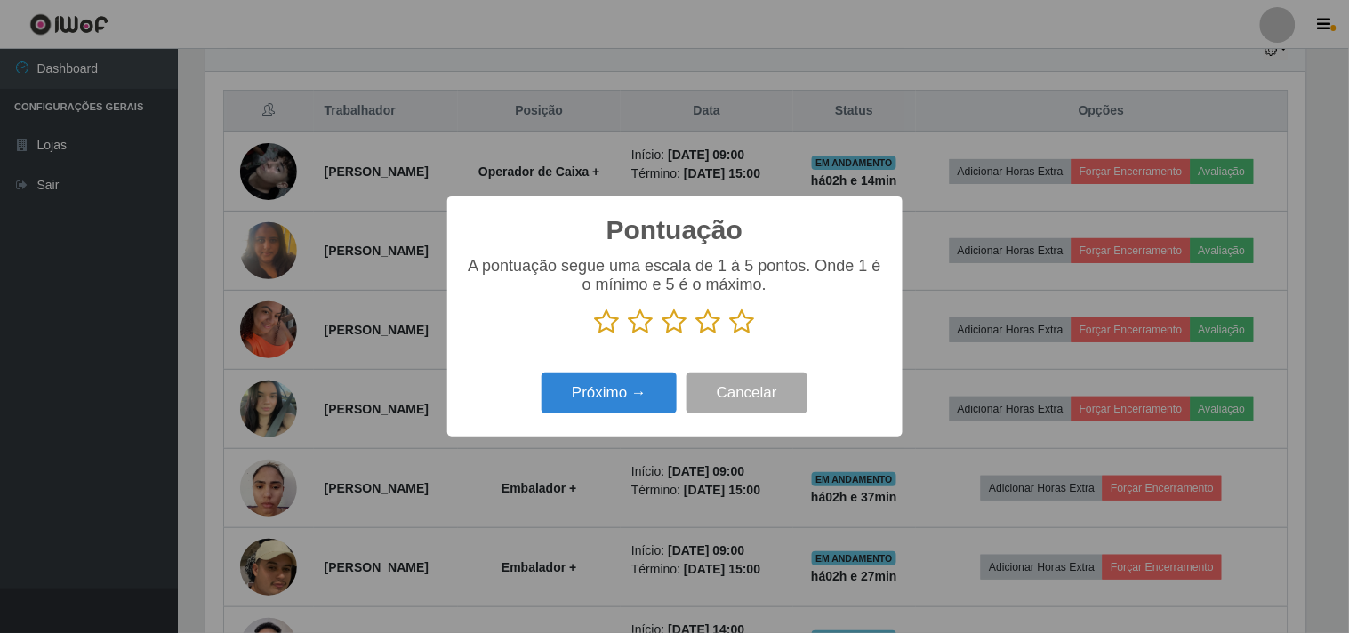
click at [735, 326] on icon at bounding box center [742, 322] width 25 height 27
click at [730, 335] on input "radio" at bounding box center [730, 335] width 0 height 0
click at [617, 411] on button "Próximo →" at bounding box center [609, 394] width 135 height 42
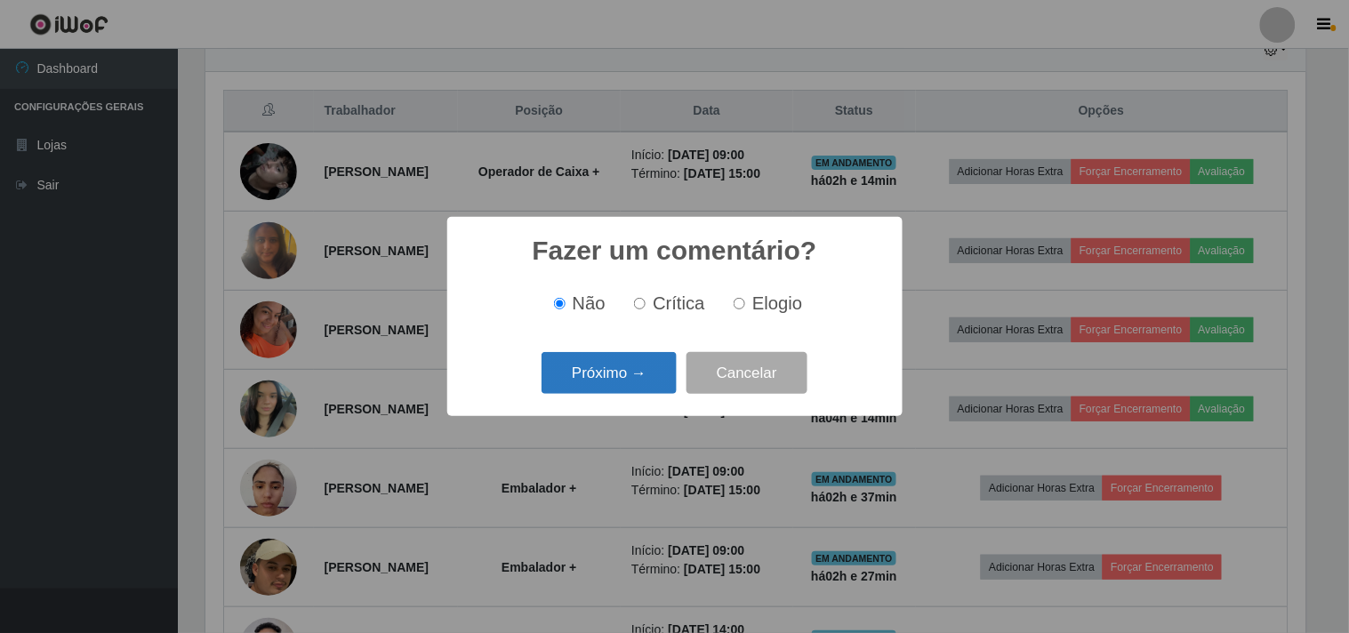
click at [612, 385] on button "Próximo →" at bounding box center [609, 373] width 135 height 42
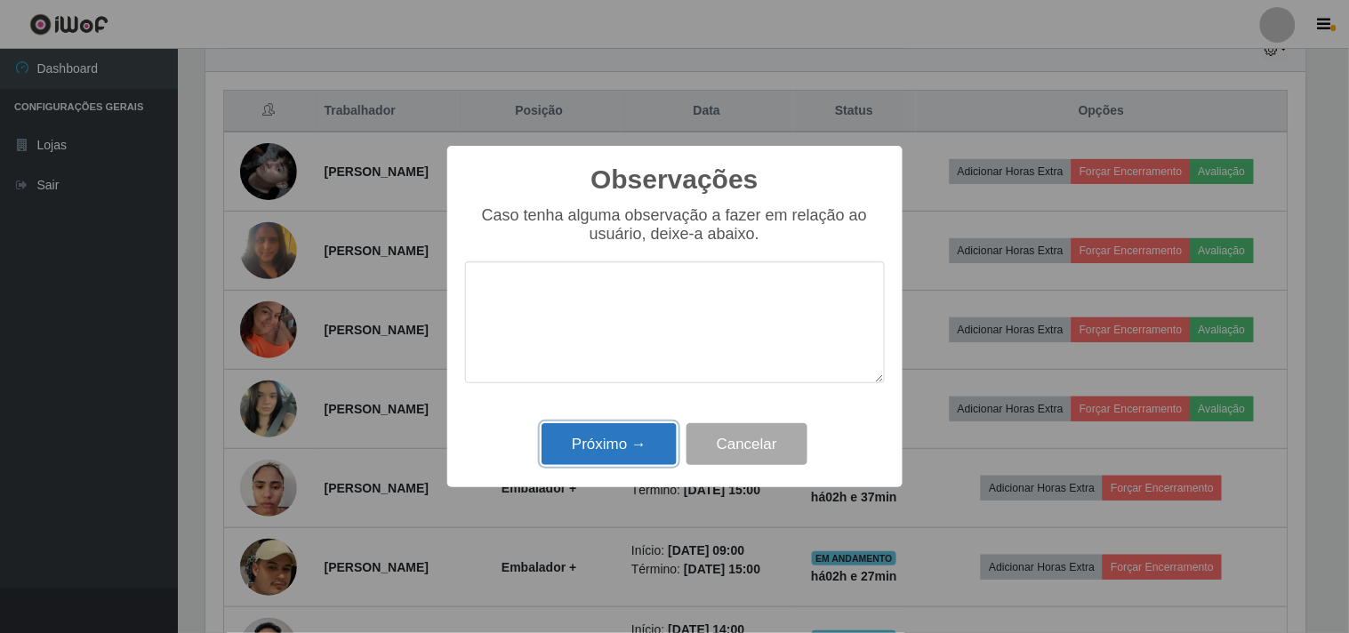
click at [608, 454] on button "Próximo →" at bounding box center [609, 444] width 135 height 42
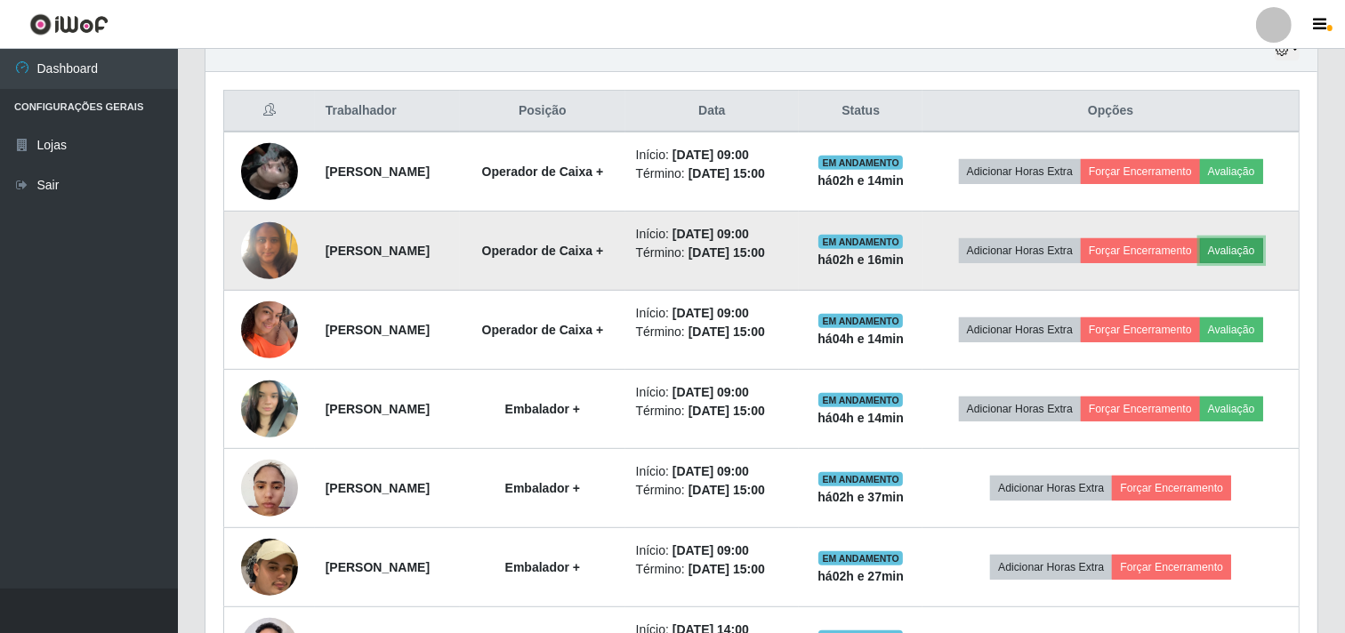
click at [1263, 261] on button "Avaliação" at bounding box center [1231, 250] width 63 height 25
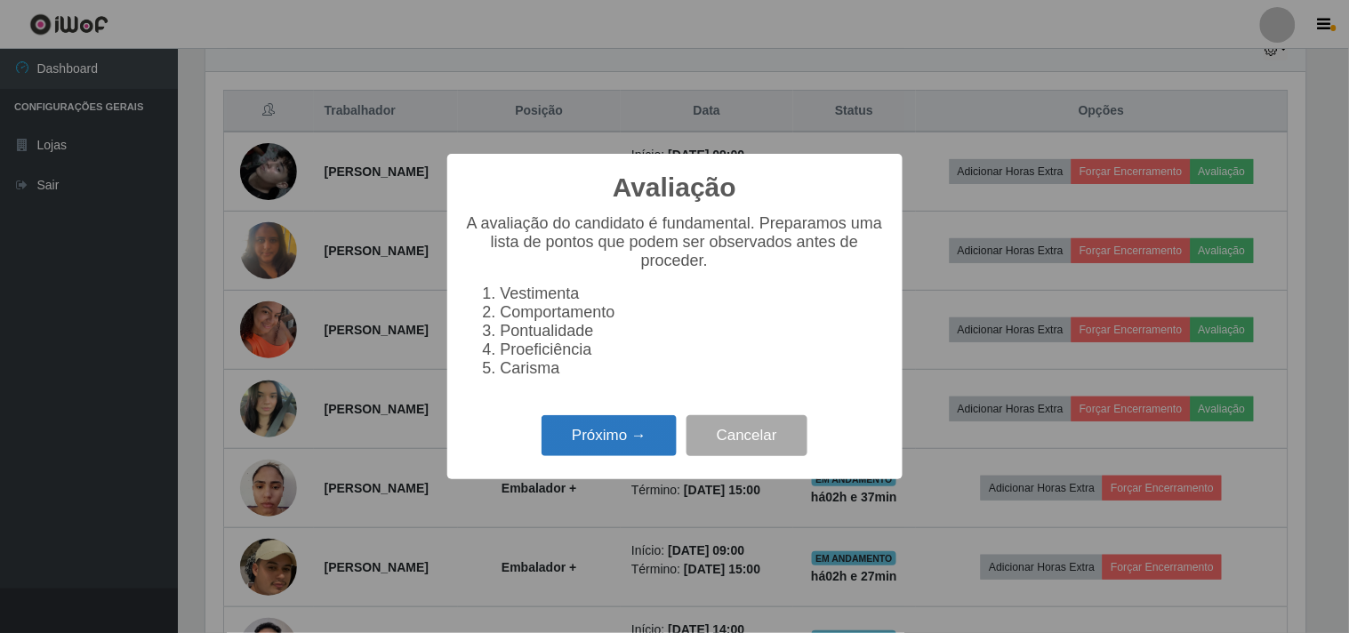
click at [615, 438] on button "Próximo →" at bounding box center [609, 436] width 135 height 42
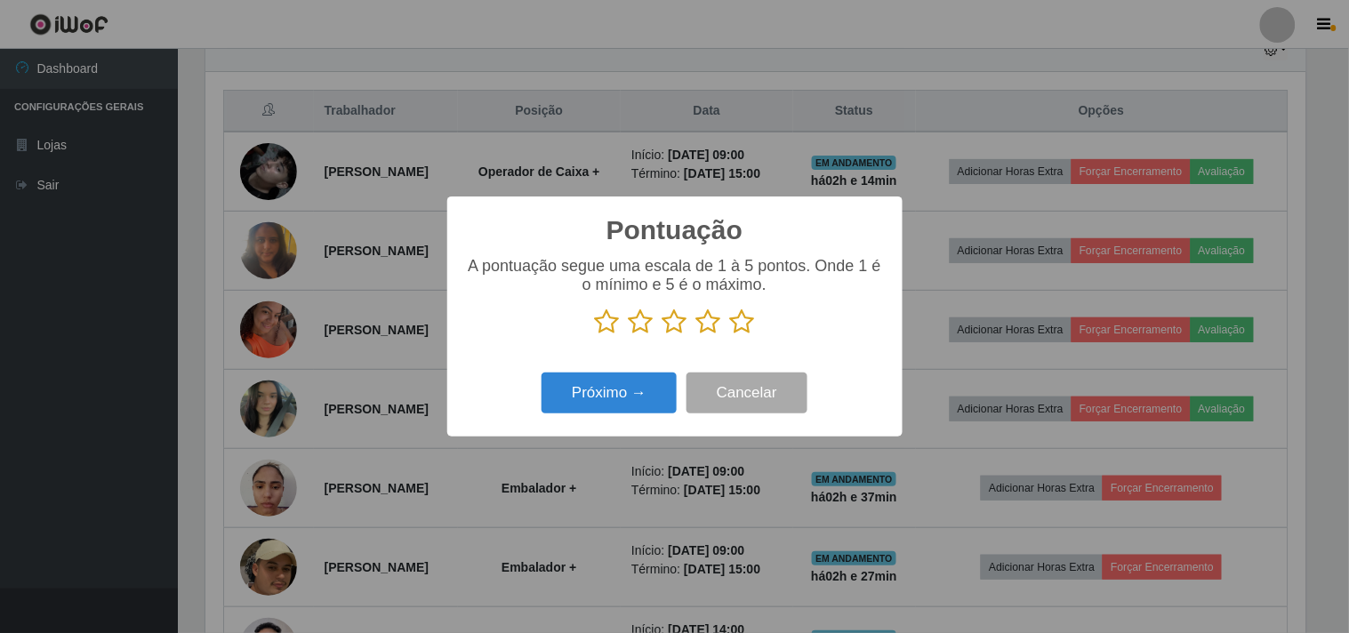
click at [733, 329] on icon at bounding box center [742, 322] width 25 height 27
click at [730, 335] on input "radio" at bounding box center [730, 335] width 0 height 0
click at [636, 393] on button "Próximo →" at bounding box center [609, 394] width 135 height 42
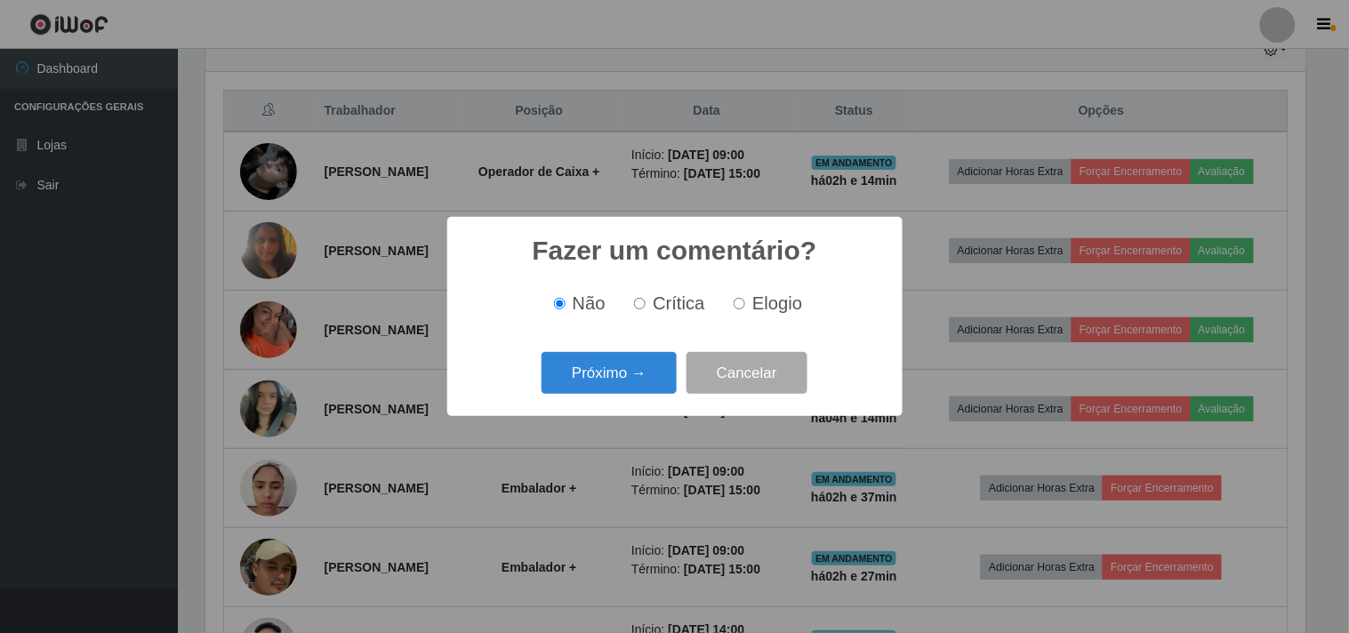
click at [636, 393] on button "Próximo →" at bounding box center [609, 373] width 135 height 42
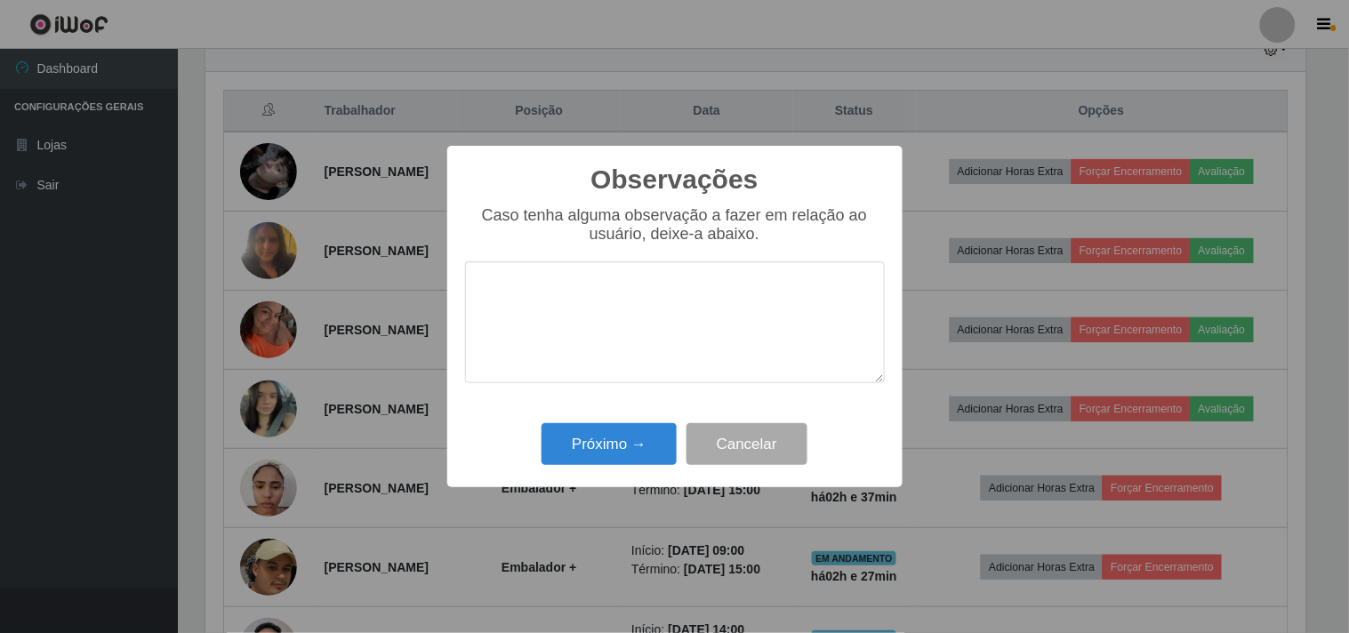
click at [615, 478] on div "Observações × Caso tenha alguma observação a fazer em relação ao usuário, deixe…" at bounding box center [674, 317] width 455 height 342
click at [624, 467] on div "Próximo → Cancelar" at bounding box center [675, 444] width 420 height 51
click at [639, 465] on button "Próximo →" at bounding box center [609, 444] width 135 height 42
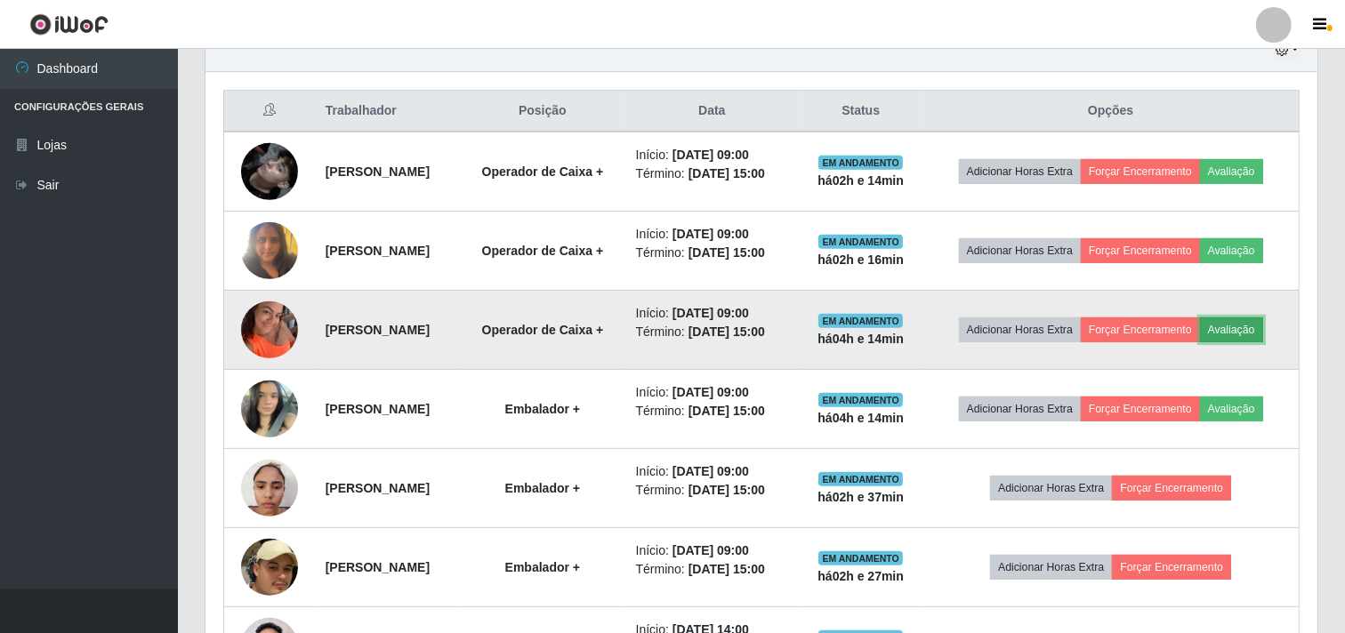
click at [1260, 326] on button "Avaliação" at bounding box center [1231, 330] width 63 height 25
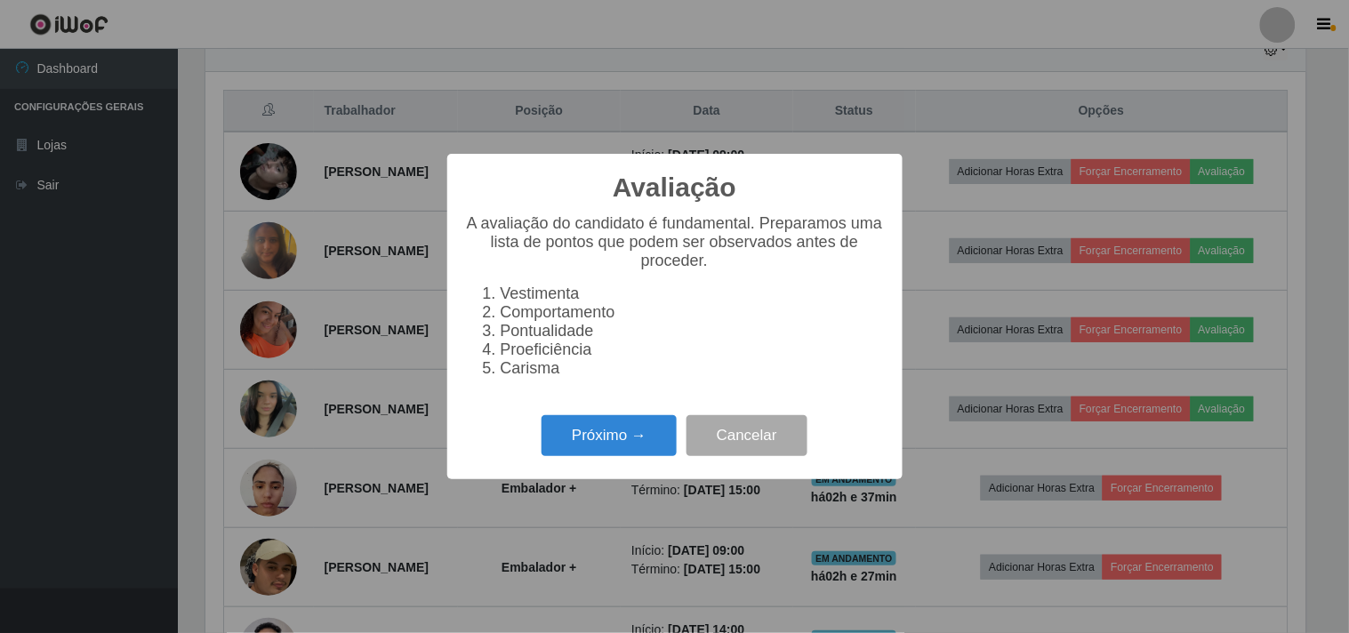
click at [672, 420] on div "Próximo → Cancelar" at bounding box center [675, 435] width 420 height 51
click at [647, 446] on button "Próximo →" at bounding box center [609, 436] width 135 height 42
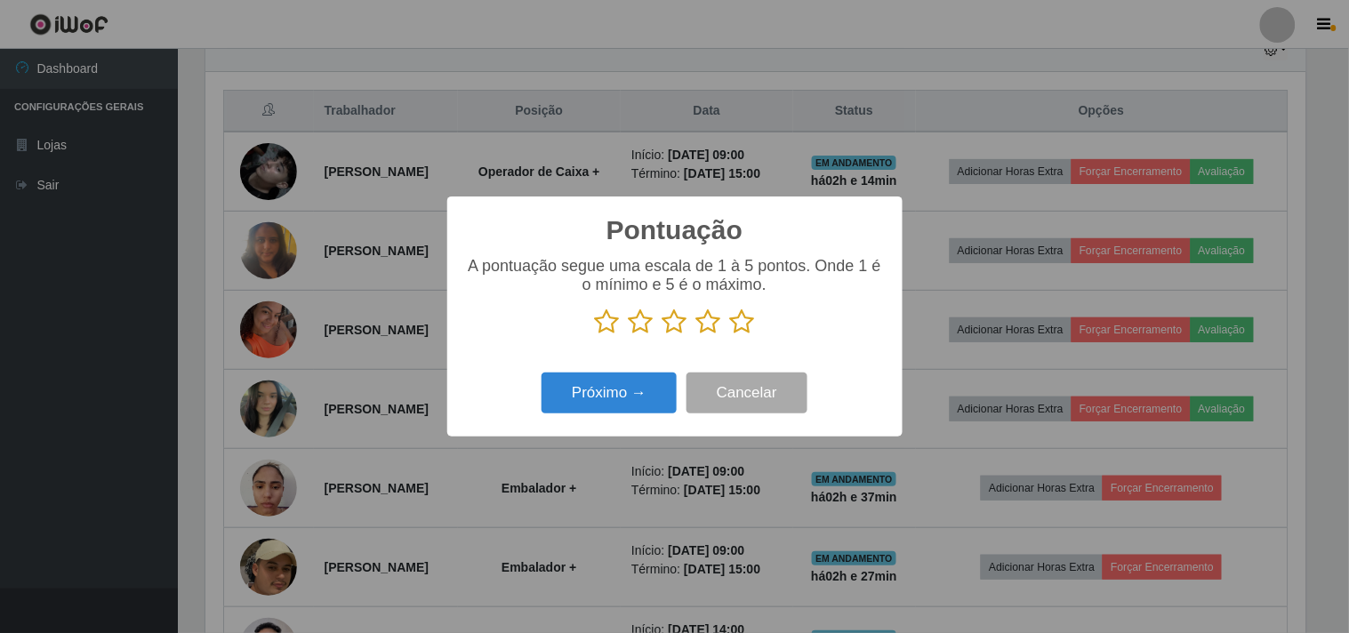
click at [704, 333] on icon at bounding box center [708, 322] width 25 height 27
click at [696, 335] on input "radio" at bounding box center [696, 335] width 0 height 0
click at [660, 368] on div "Pontuação × A pontuação segue uma escala de 1 à 5 pontos. Onde 1 é o mínimo e 5…" at bounding box center [674, 316] width 455 height 239
click at [643, 412] on button "Próximo →" at bounding box center [609, 394] width 135 height 42
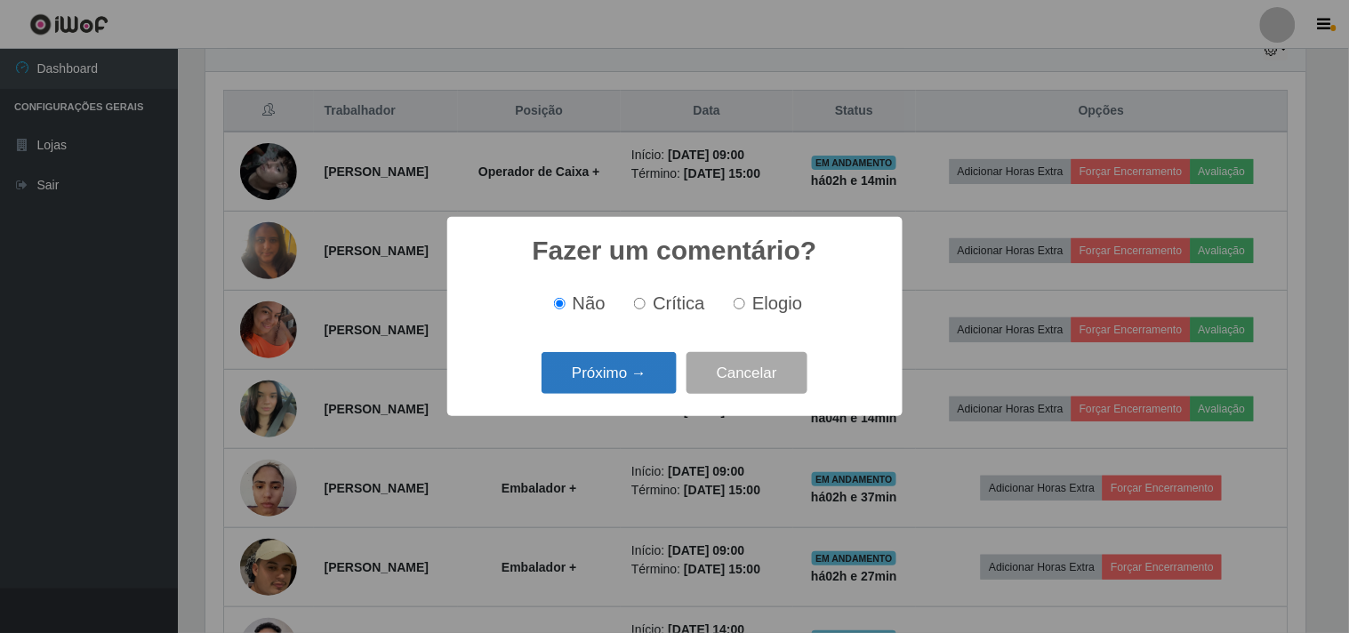
click at [644, 375] on button "Próximo →" at bounding box center [609, 373] width 135 height 42
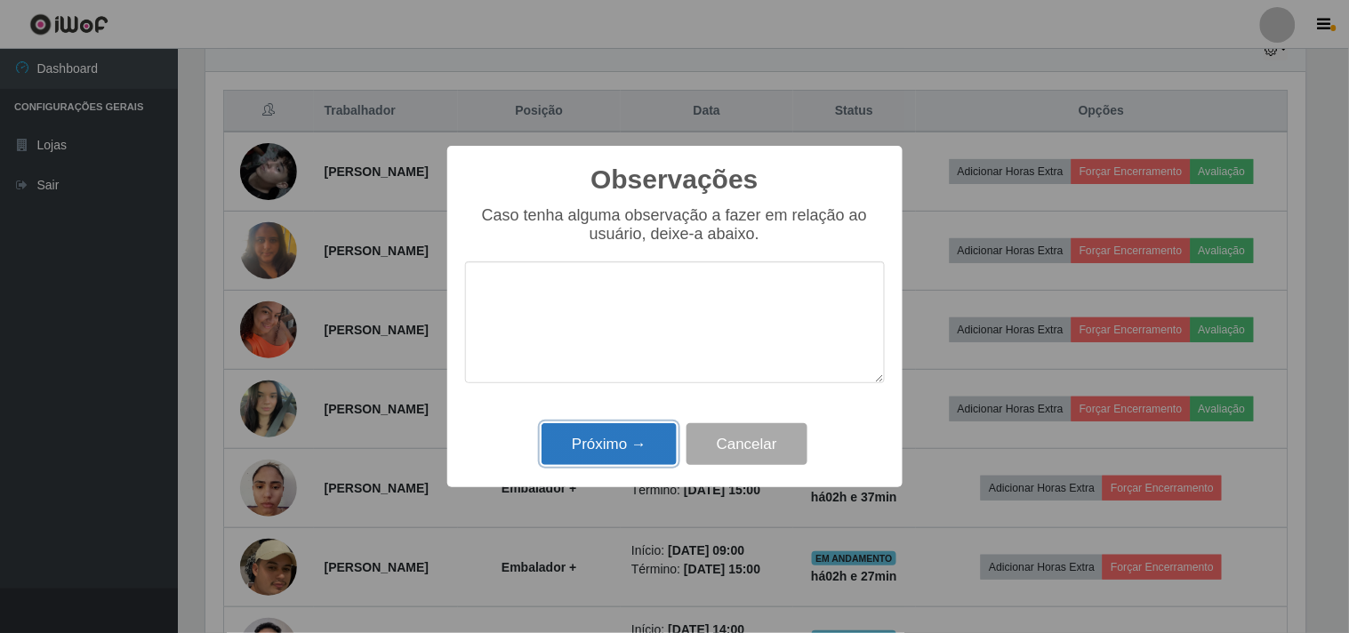
click at [645, 438] on button "Próximo →" at bounding box center [609, 444] width 135 height 42
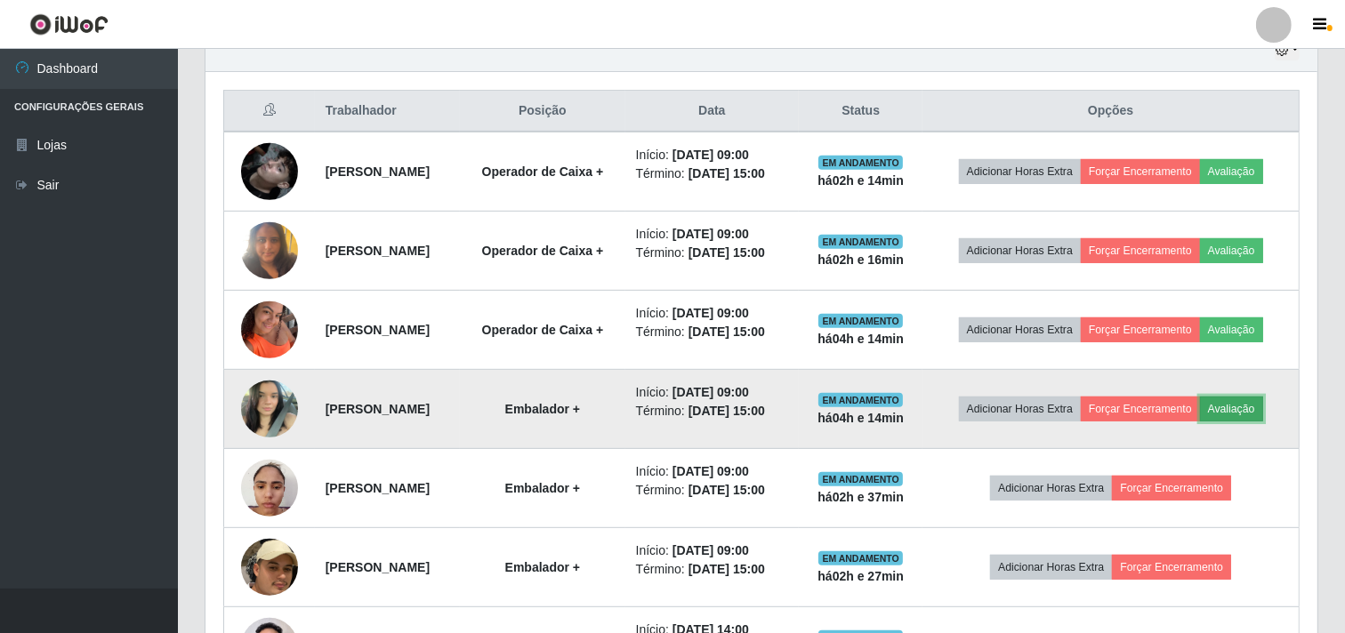
click at [1259, 414] on button "Avaliação" at bounding box center [1231, 409] width 63 height 25
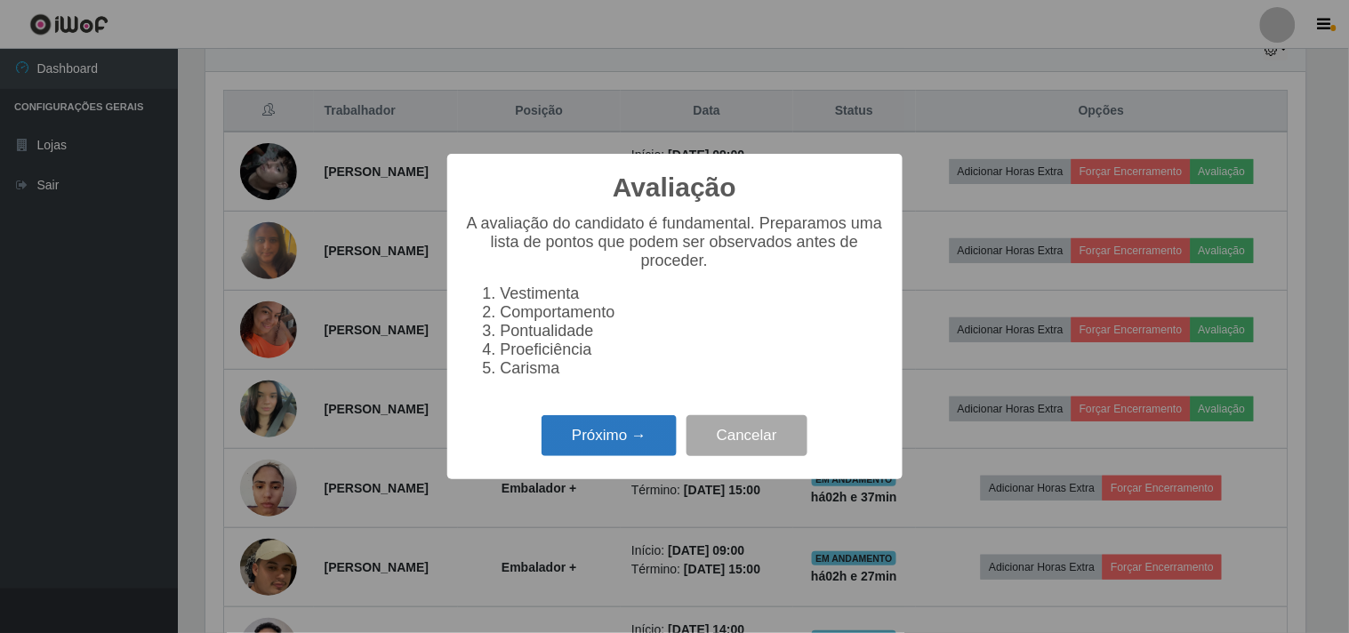
click at [593, 442] on button "Próximo →" at bounding box center [609, 436] width 135 height 42
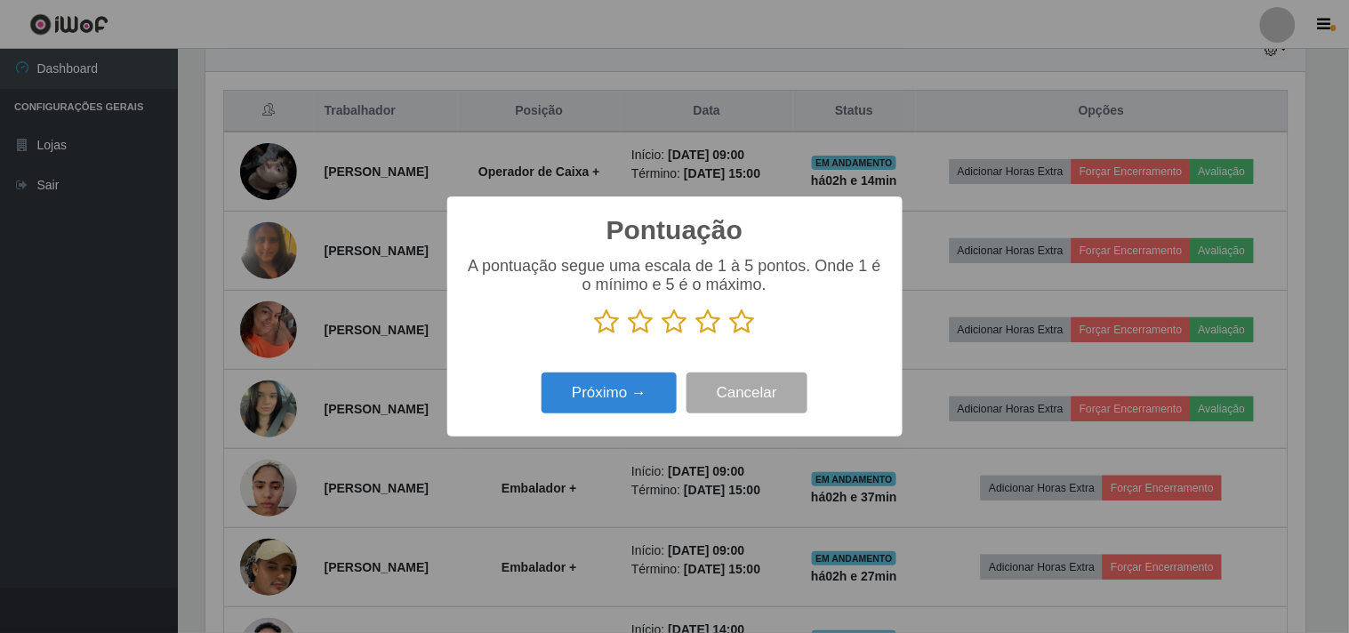
click at [736, 323] on icon at bounding box center [742, 322] width 25 height 27
click at [730, 335] on input "radio" at bounding box center [730, 335] width 0 height 0
click at [592, 388] on button "Próximo →" at bounding box center [609, 394] width 135 height 42
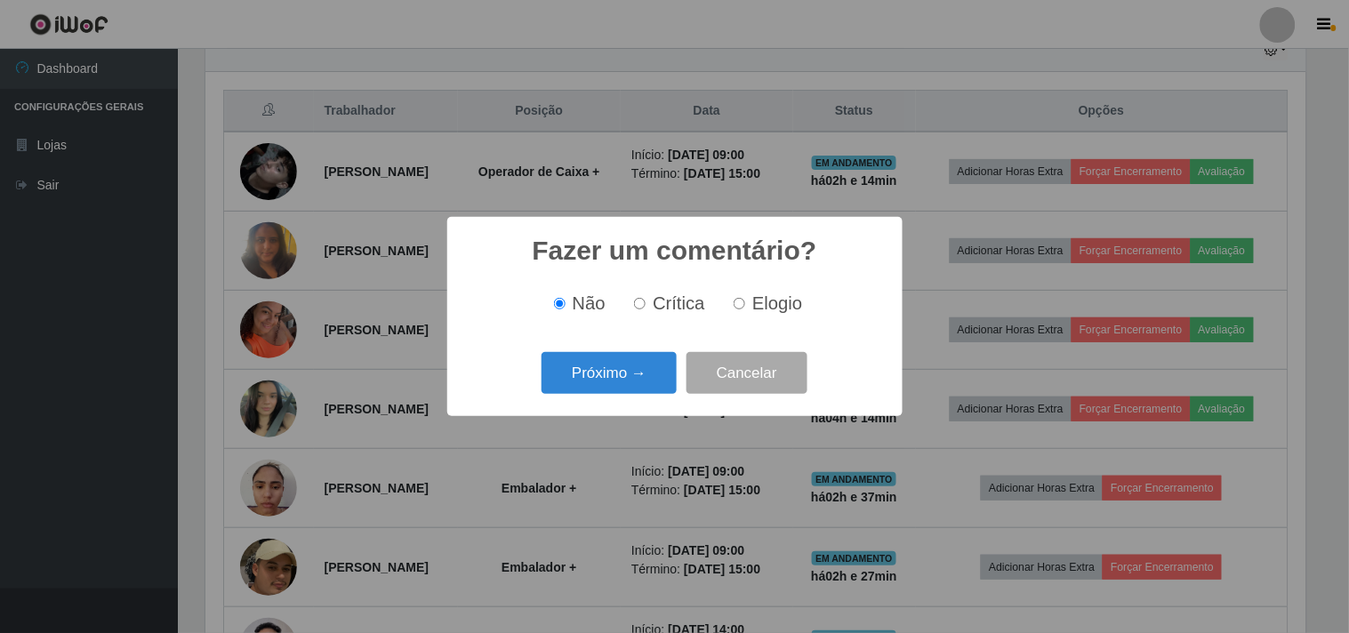
click at [592, 388] on button "Próximo →" at bounding box center [609, 373] width 135 height 42
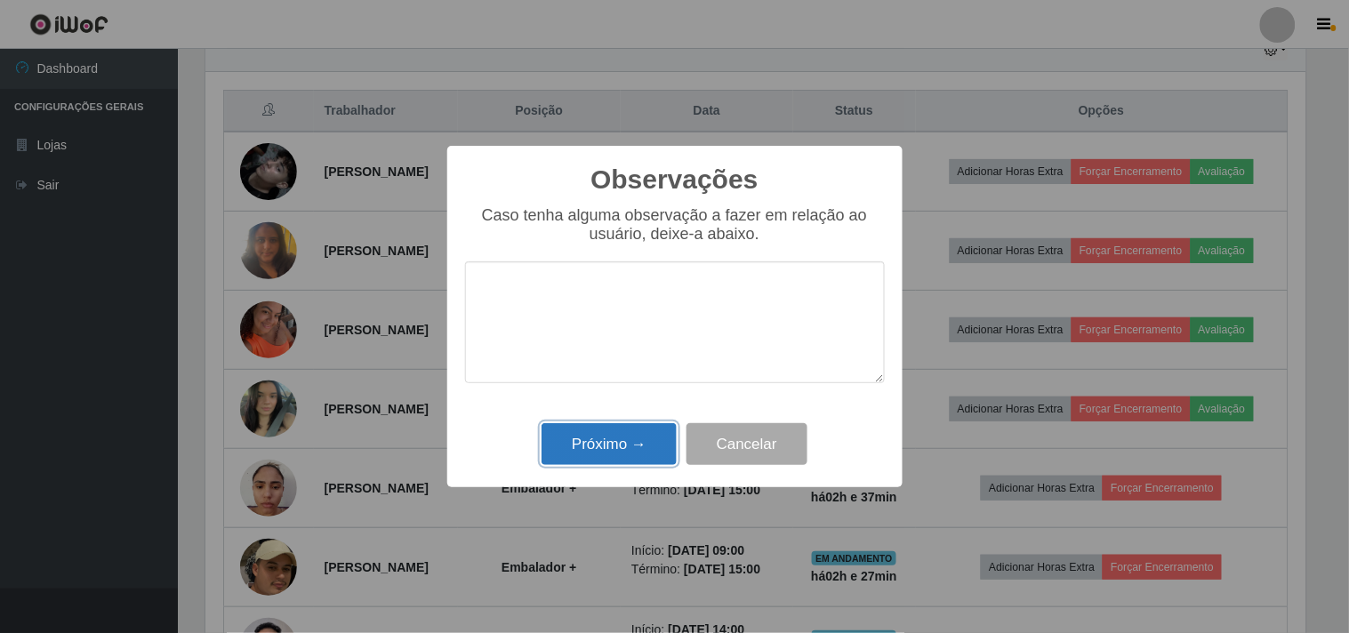
click at [593, 438] on button "Próximo →" at bounding box center [609, 444] width 135 height 42
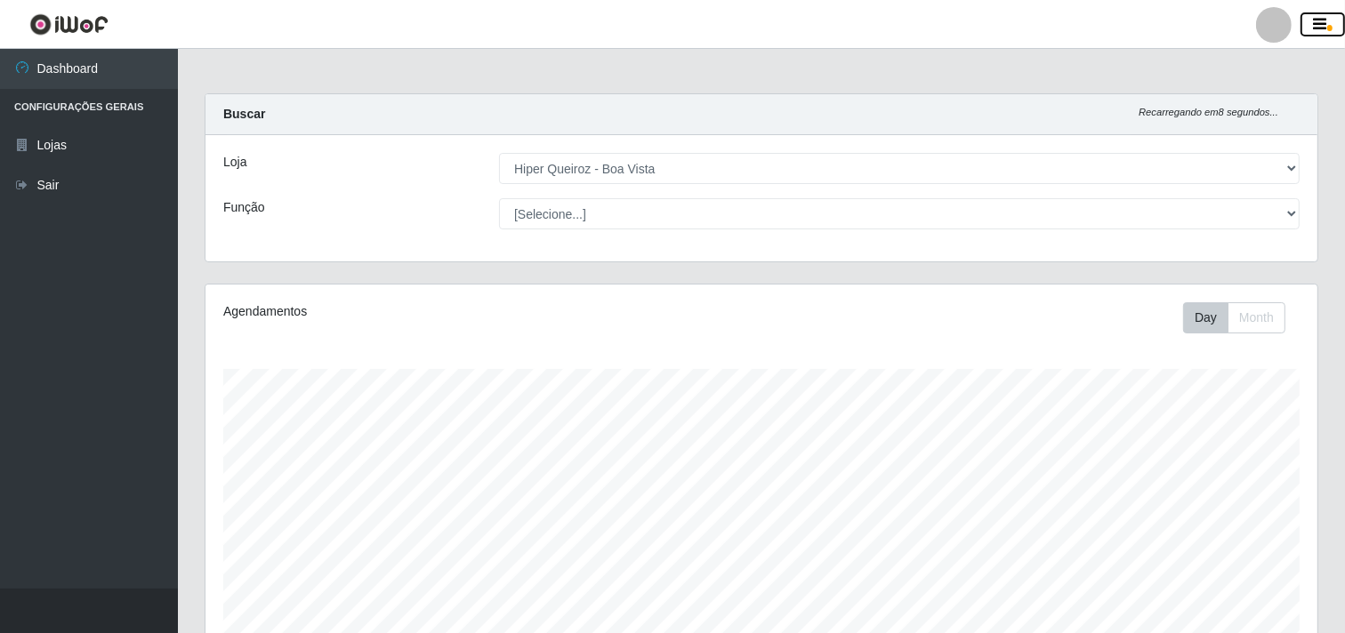
click at [1320, 22] on icon "button" at bounding box center [1320, 25] width 13 height 16
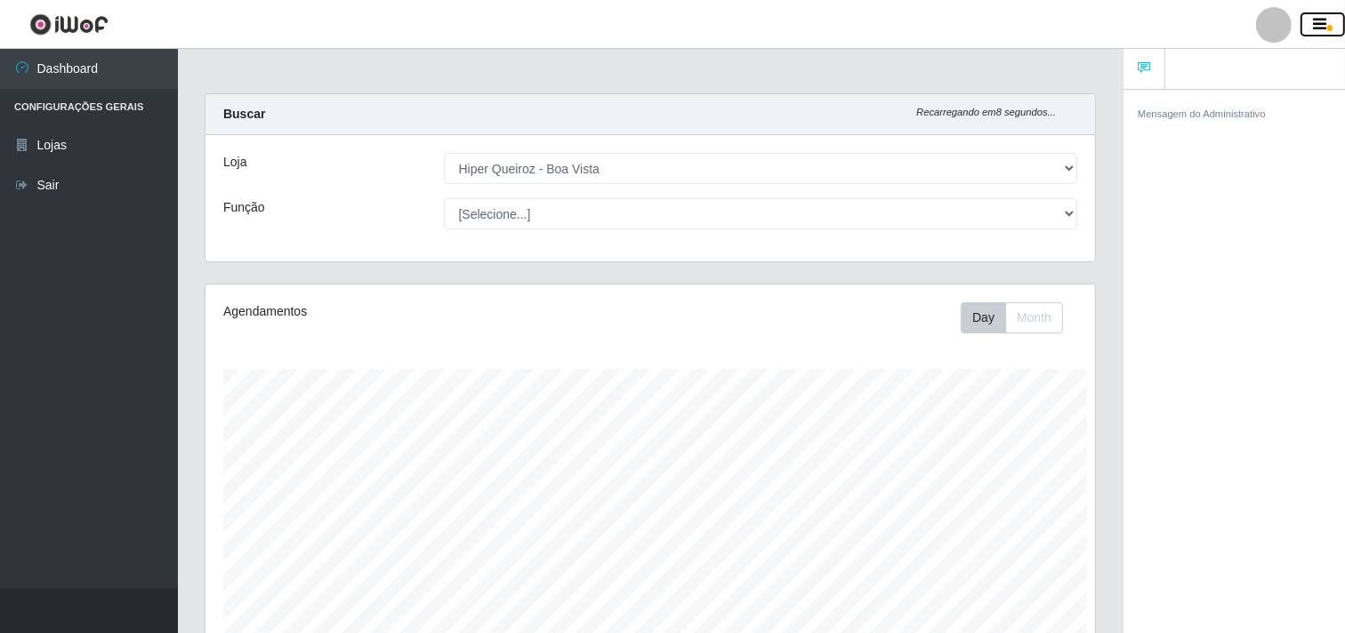
scroll to position [889044, 888524]
click at [1322, 23] on icon "button" at bounding box center [1320, 25] width 13 height 16
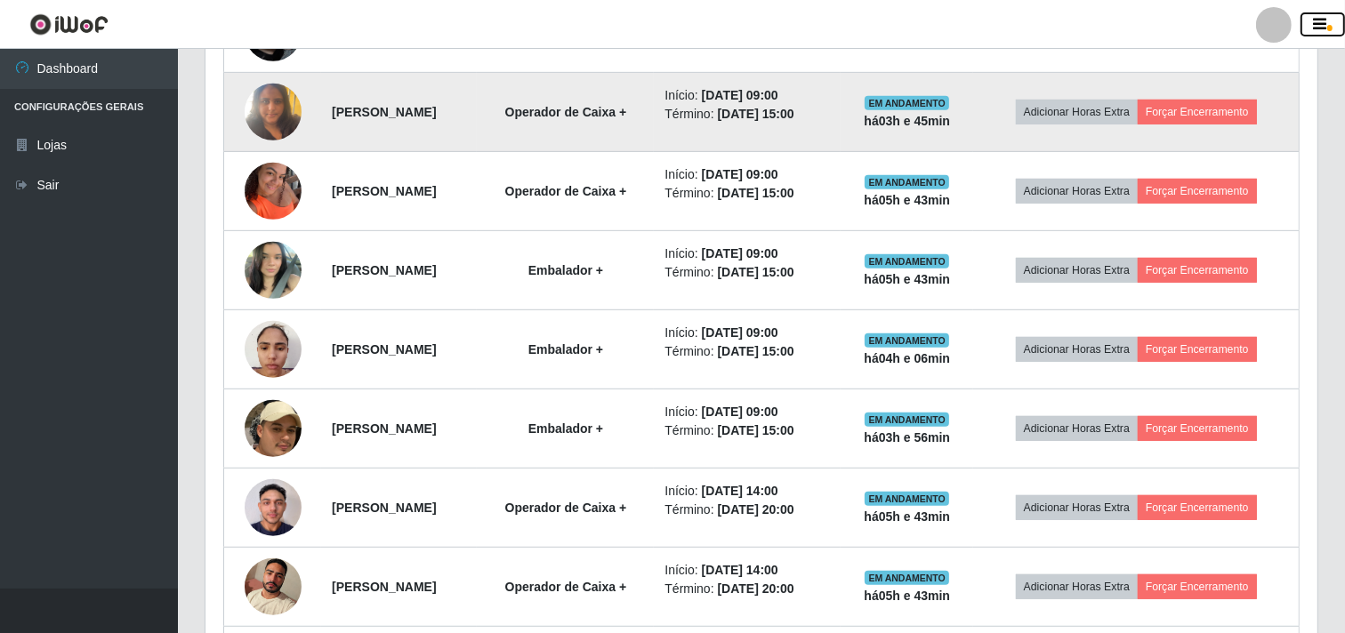
scroll to position [889, 0]
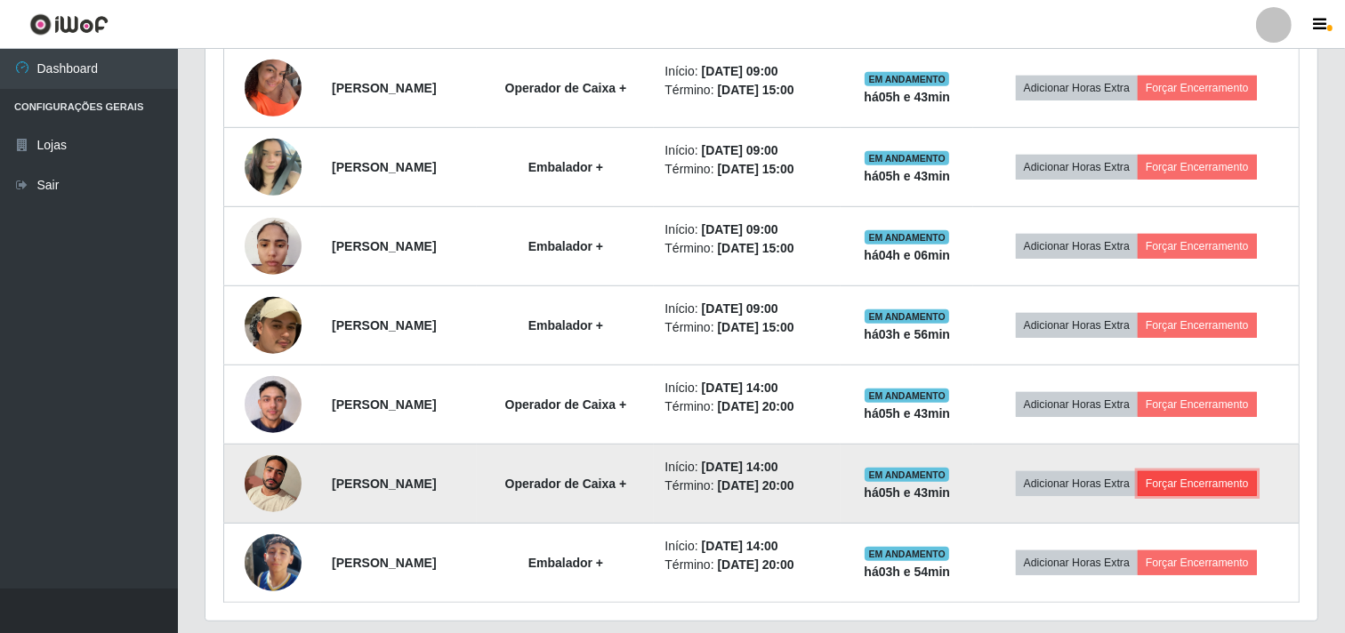
click at [1216, 481] on button "Forçar Encerramento" at bounding box center [1197, 483] width 119 height 25
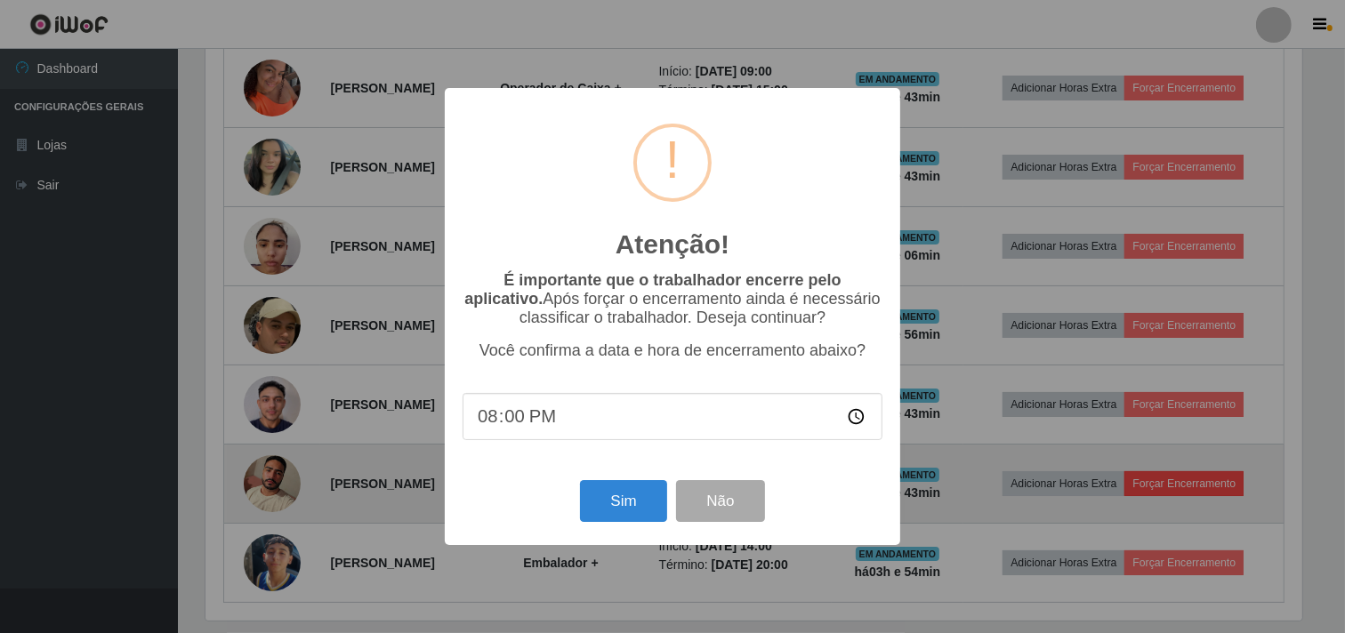
scroll to position [368, 1100]
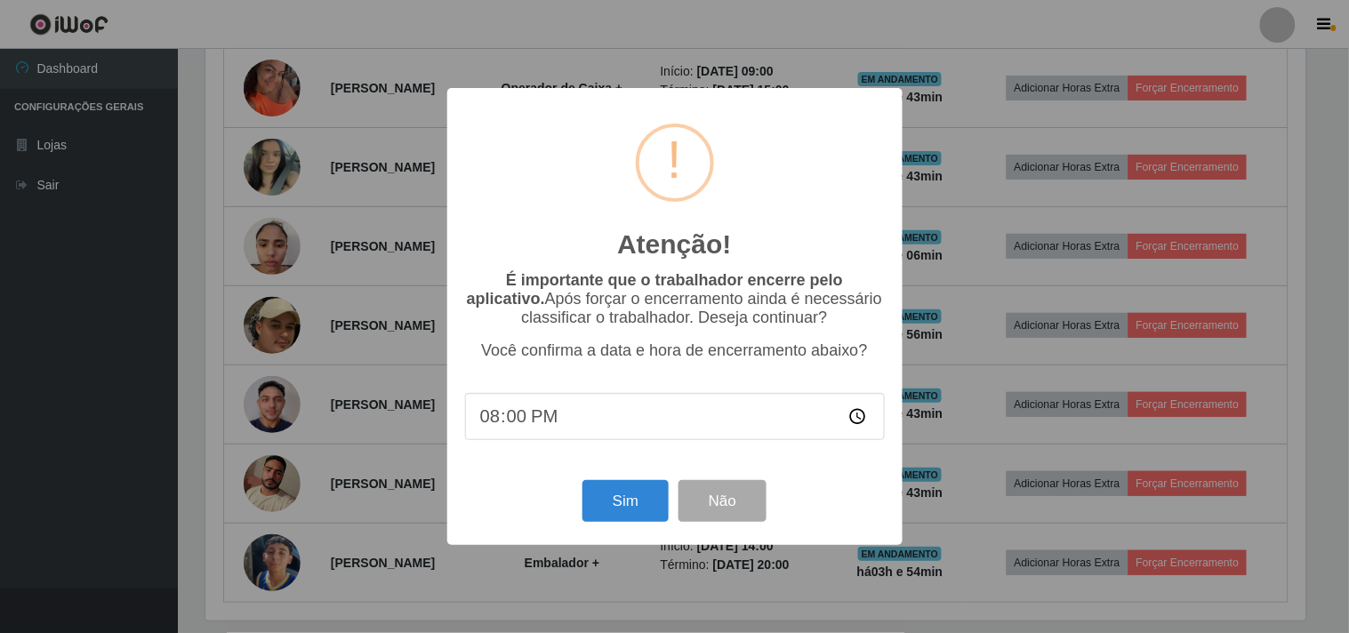
click at [534, 420] on input "20:00" at bounding box center [675, 416] width 420 height 47
type input "13:00"
click at [637, 489] on button "Sim" at bounding box center [626, 501] width 86 height 42
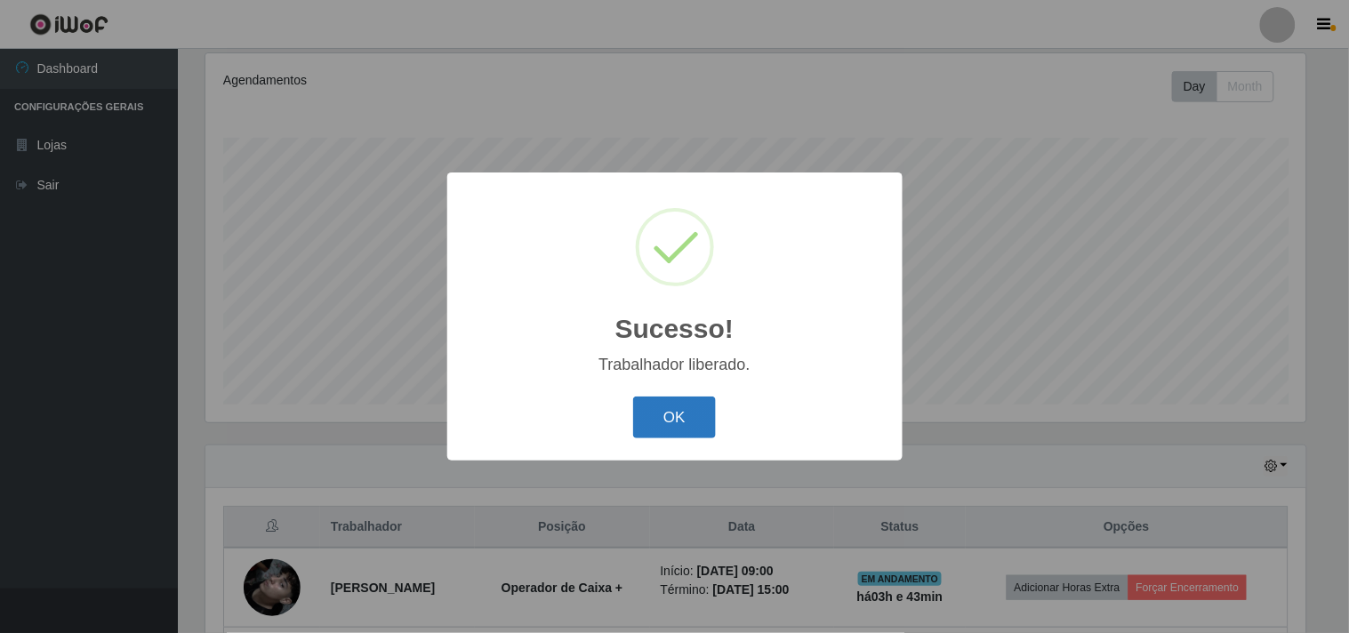
click at [681, 403] on button "OK" at bounding box center [674, 418] width 83 height 42
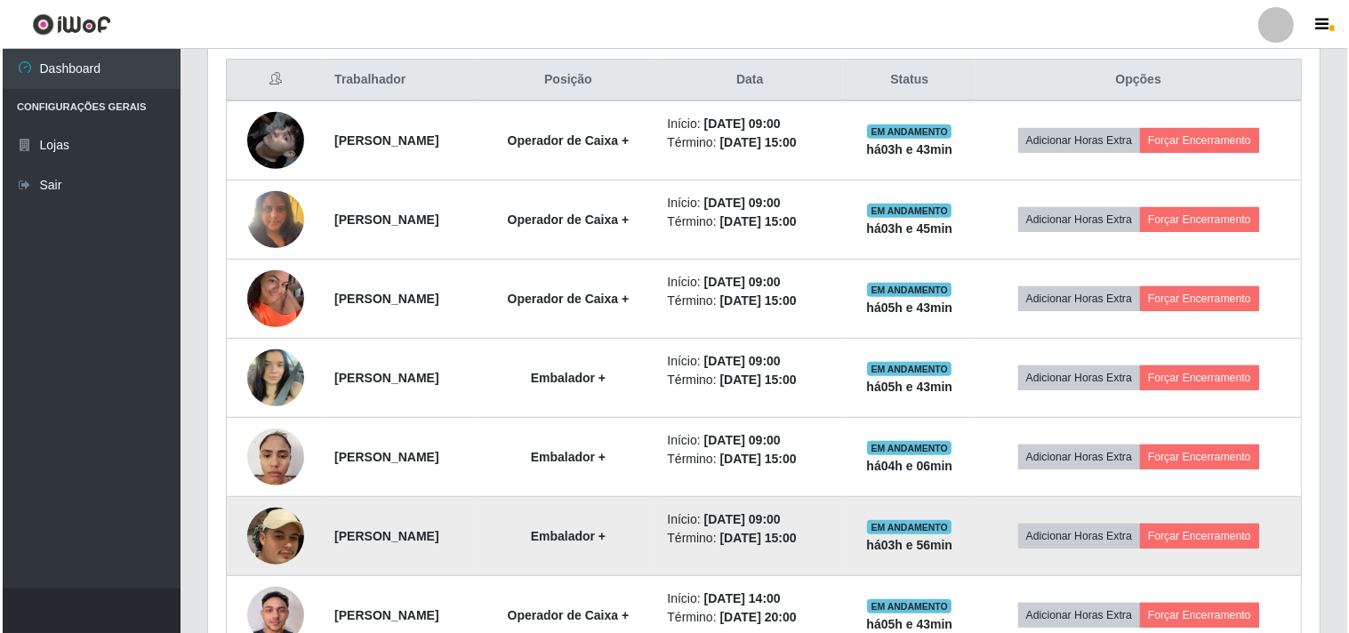
scroll to position [668, 0]
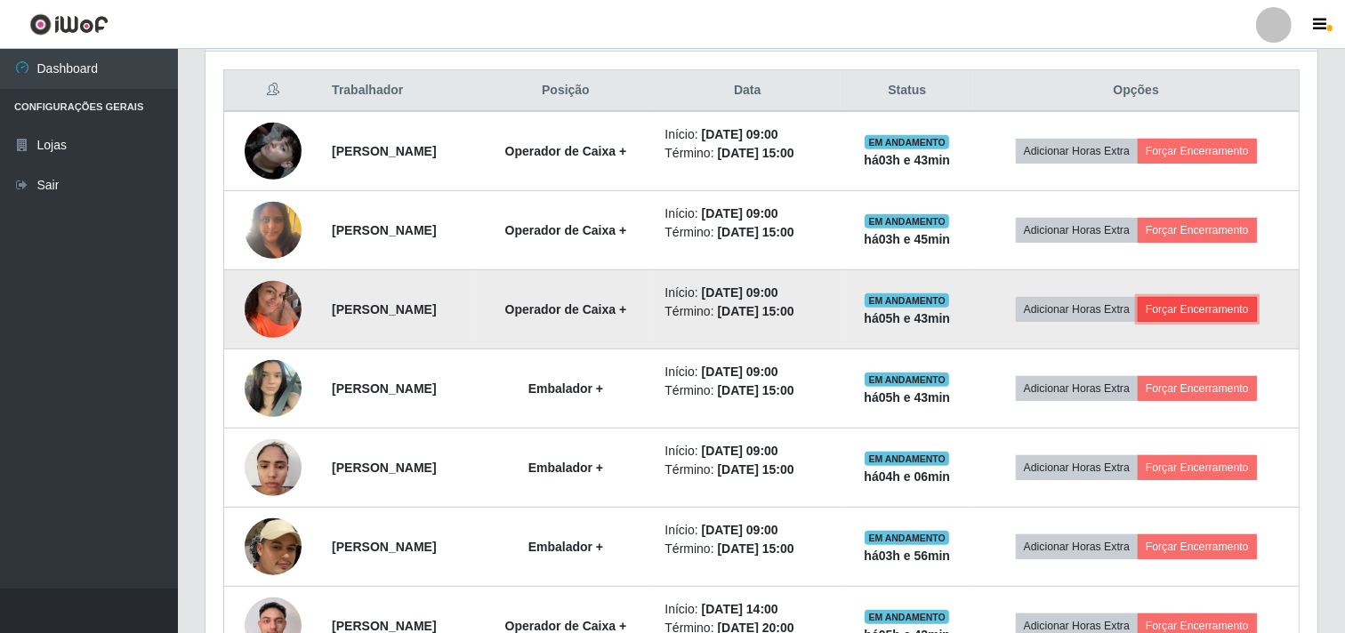
click at [1216, 311] on button "Forçar Encerramento" at bounding box center [1197, 309] width 119 height 25
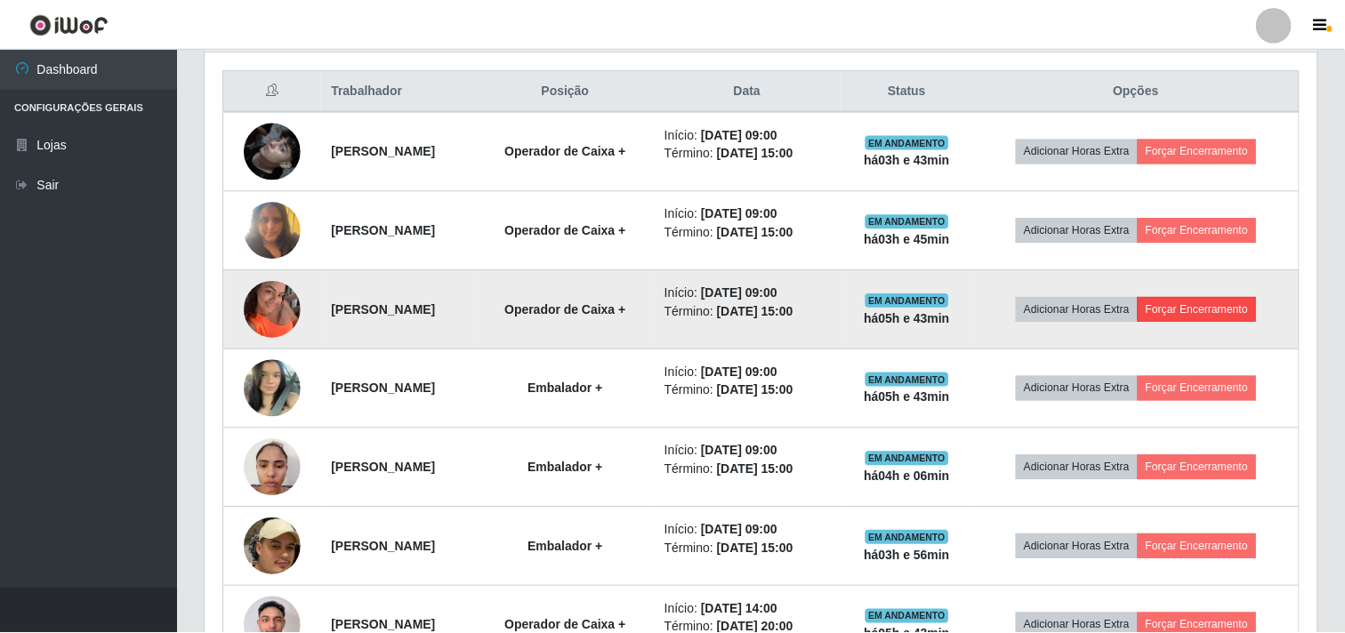
scroll to position [368, 1100]
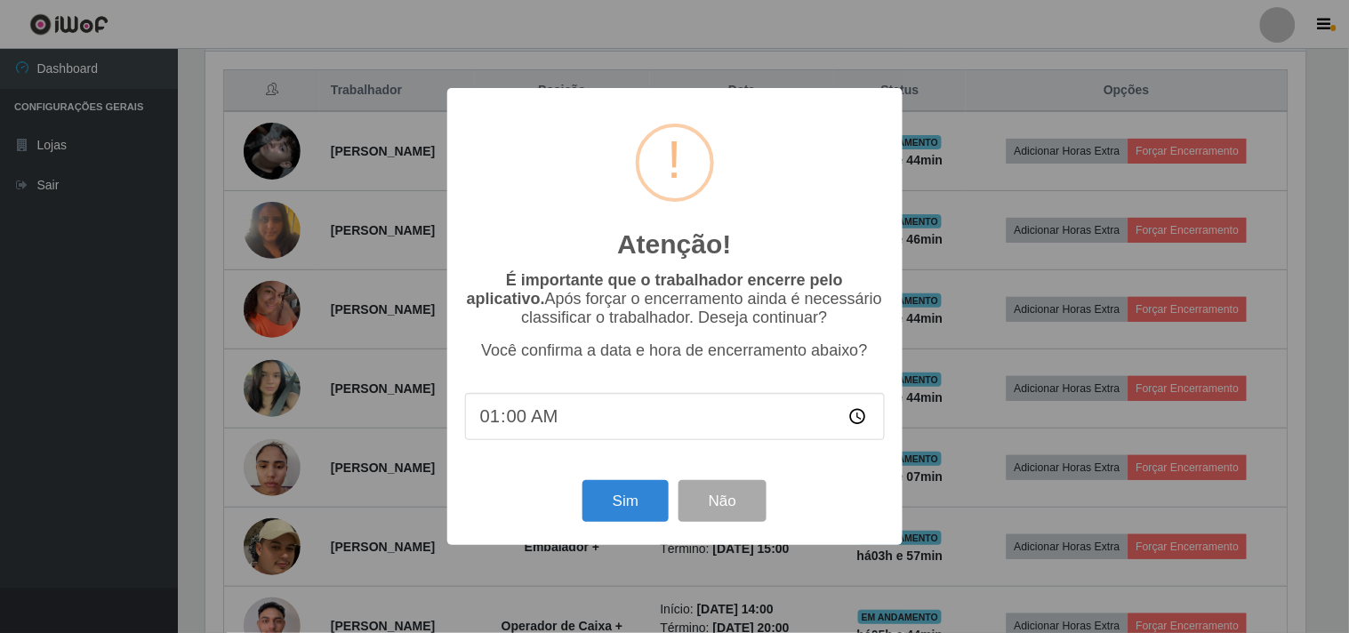
type input "13:00"
click at [636, 505] on button "Sim" at bounding box center [626, 501] width 86 height 42
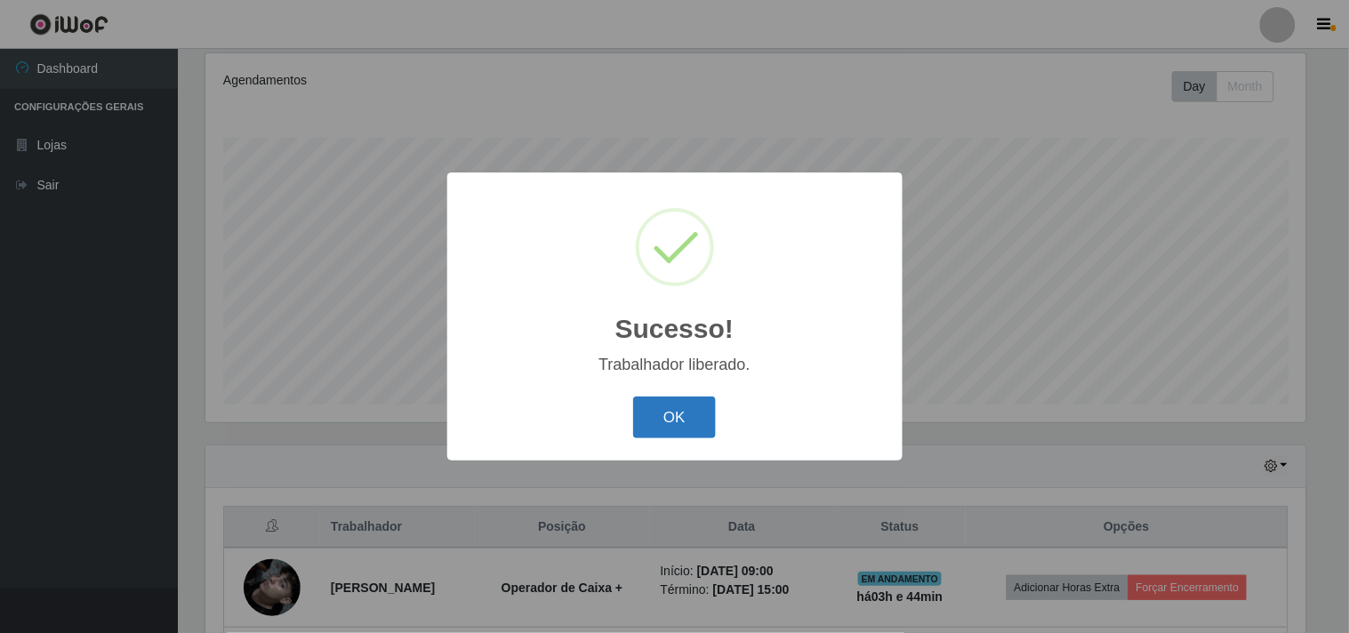
click at [689, 397] on button "OK" at bounding box center [674, 418] width 83 height 42
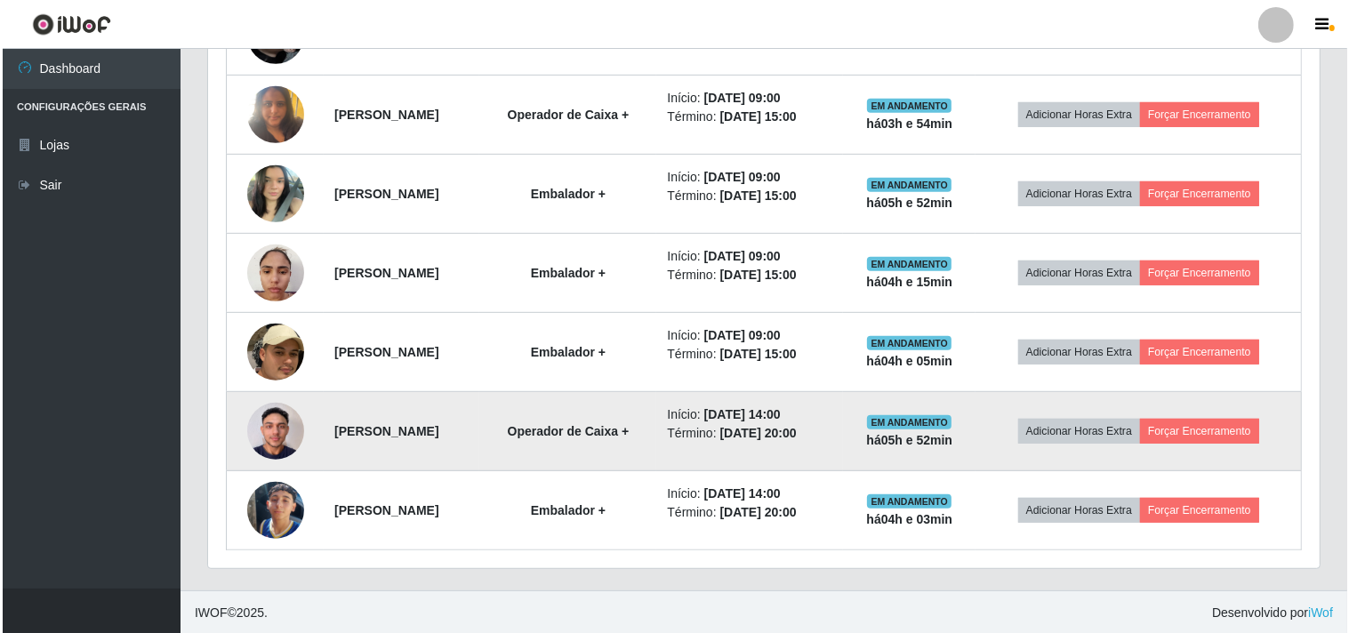
scroll to position [786, 0]
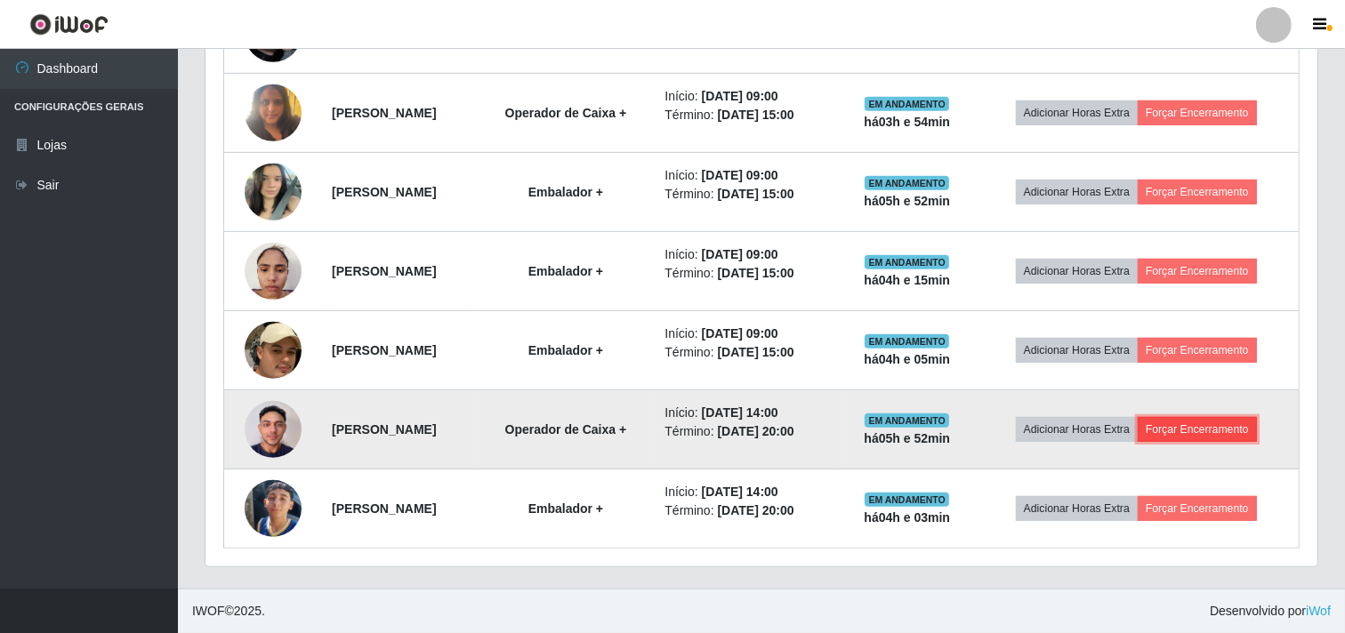
click at [1218, 425] on button "Forçar Encerramento" at bounding box center [1197, 429] width 119 height 25
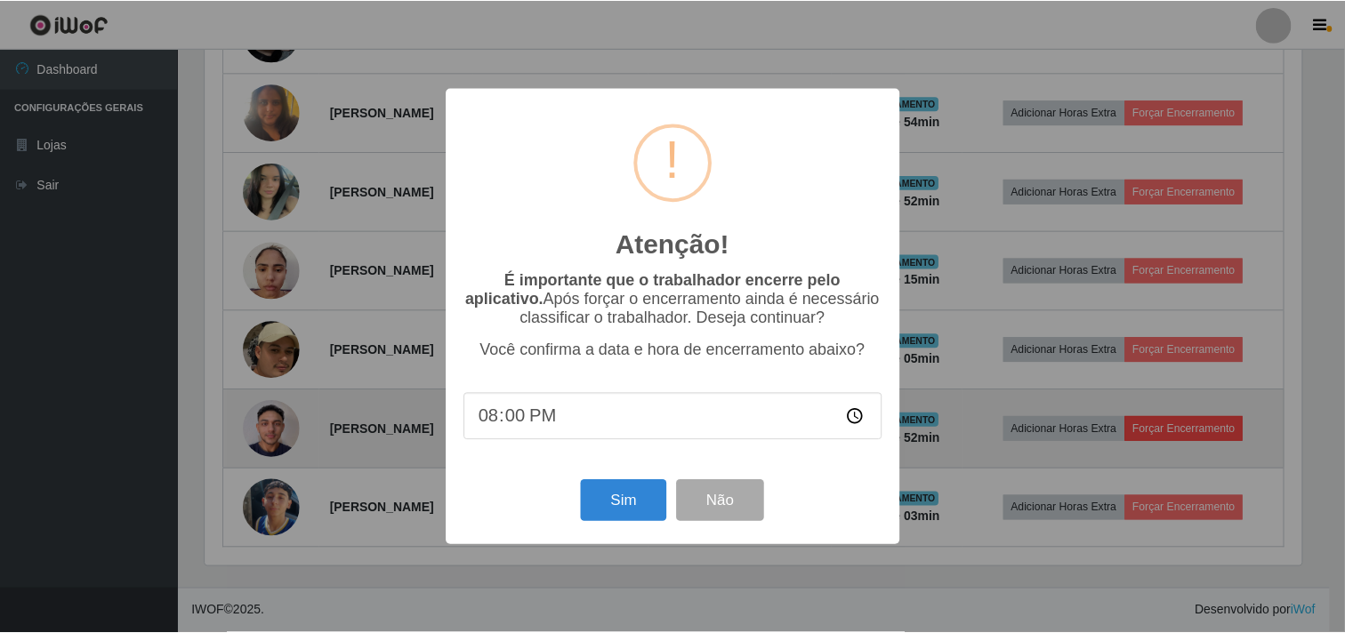
scroll to position [368, 1100]
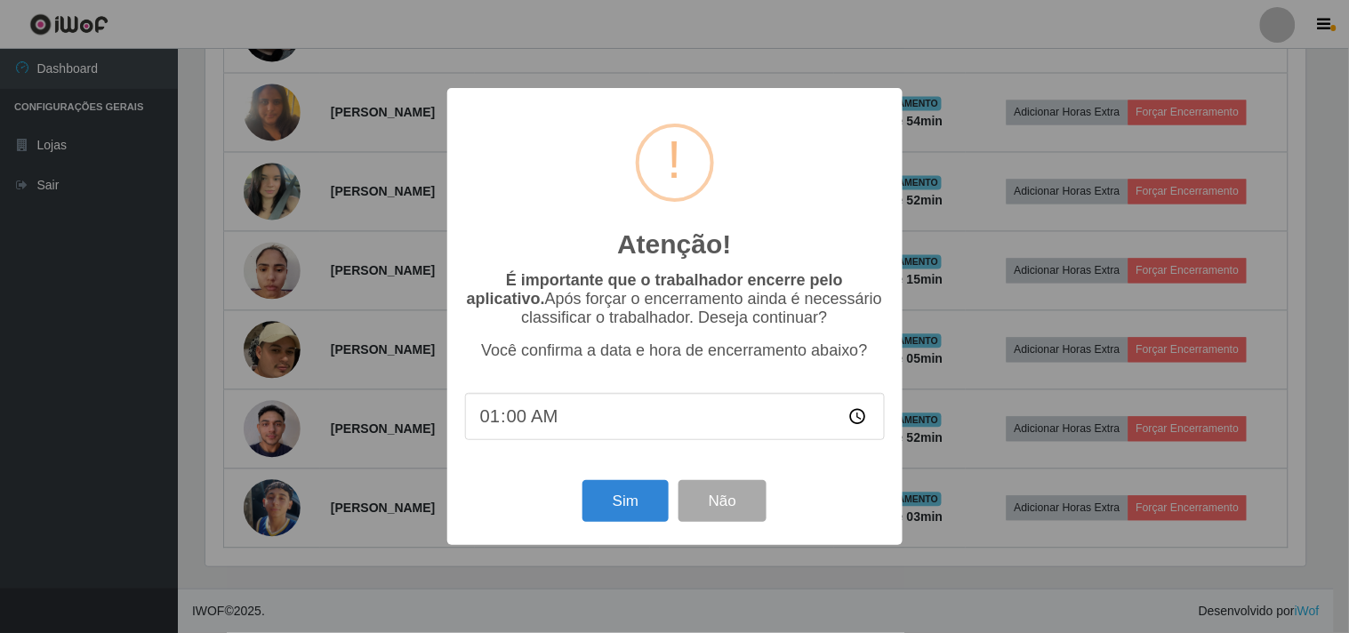
type input "13:00"
click at [615, 502] on button "Sim" at bounding box center [626, 501] width 86 height 42
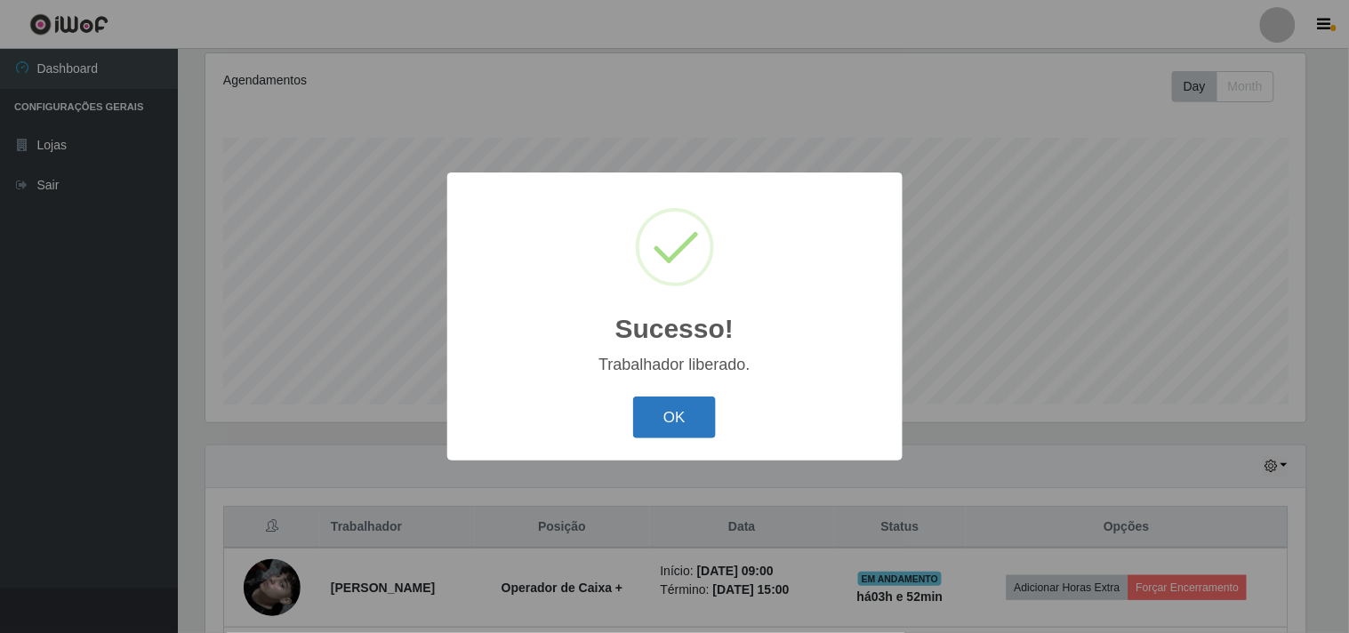
click at [689, 419] on button "OK" at bounding box center [674, 418] width 83 height 42
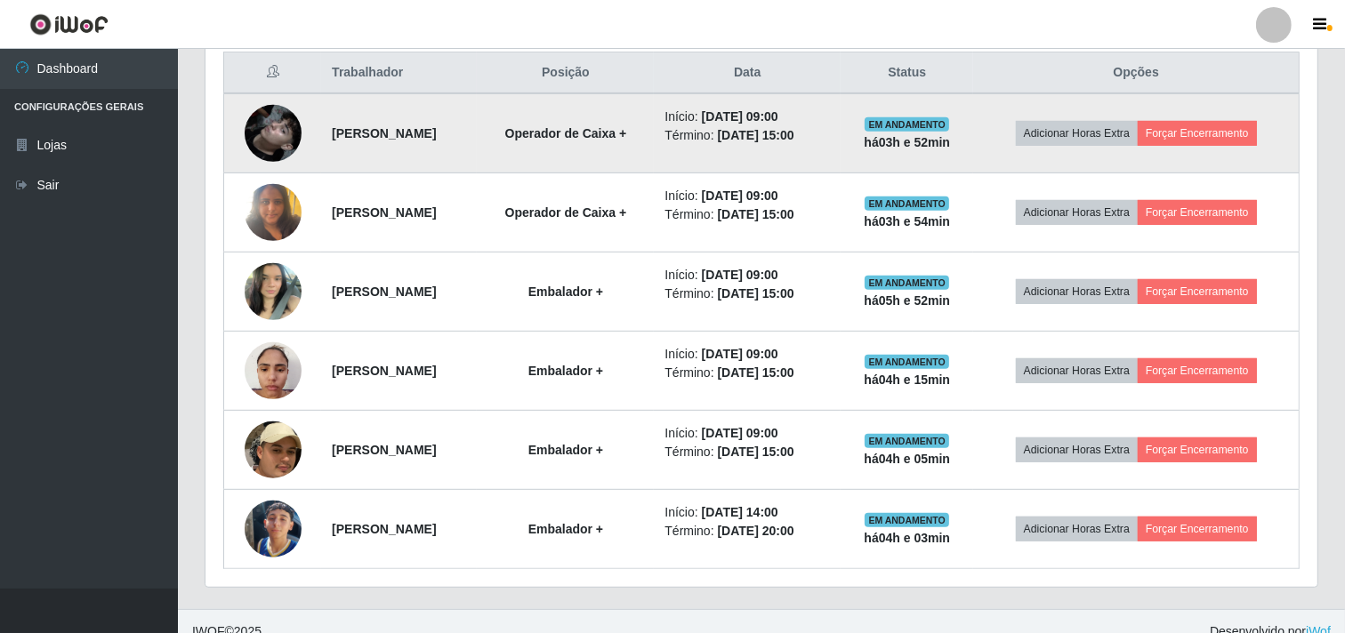
scroll to position [706, 0]
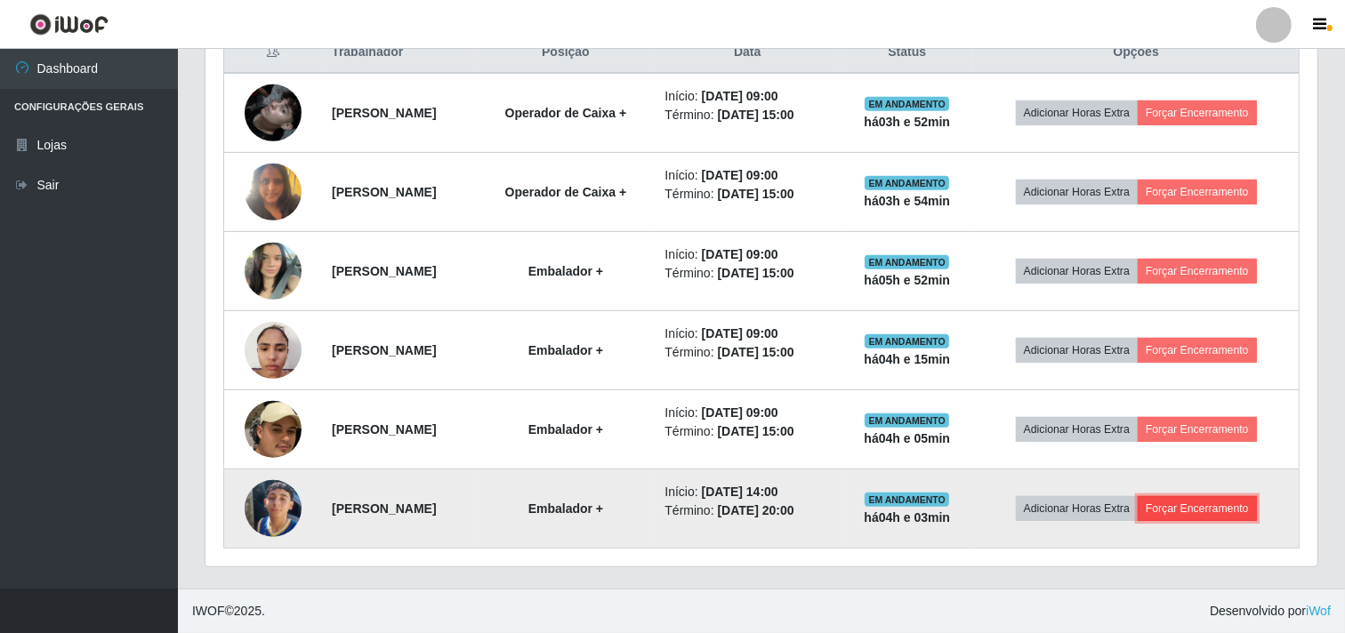
click at [1210, 517] on button "Forçar Encerramento" at bounding box center [1197, 508] width 119 height 25
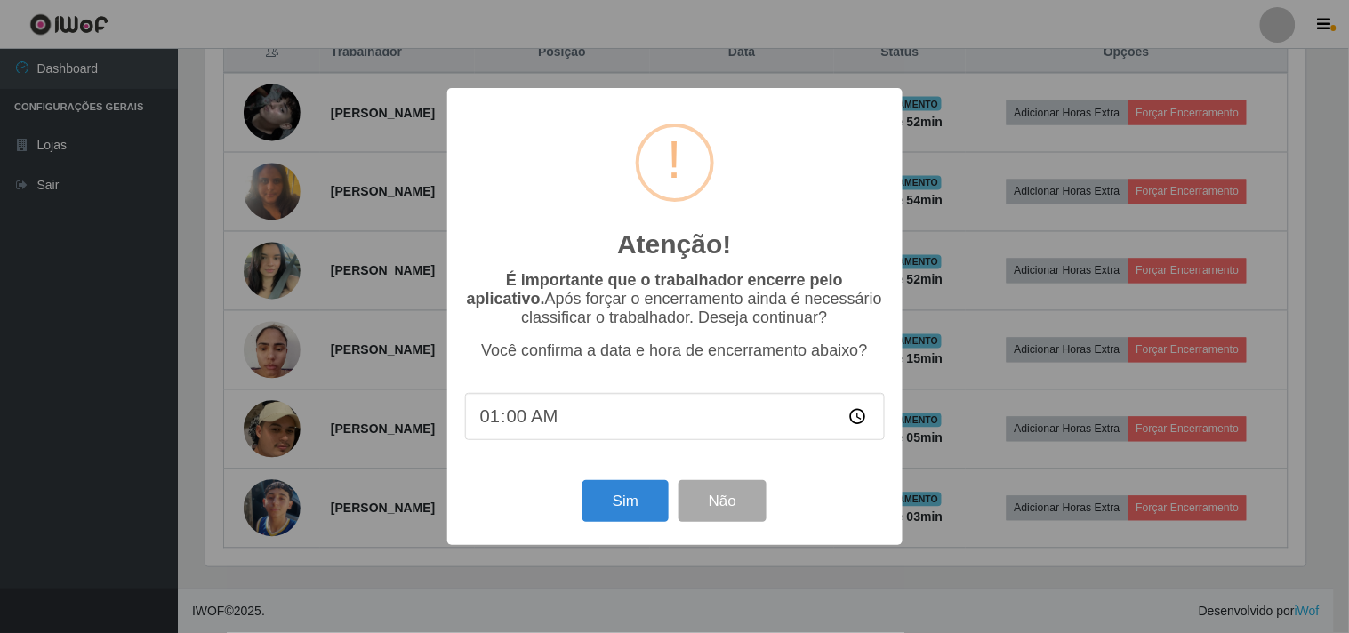
type input "13:00"
click at [623, 498] on button "Sim" at bounding box center [626, 501] width 86 height 42
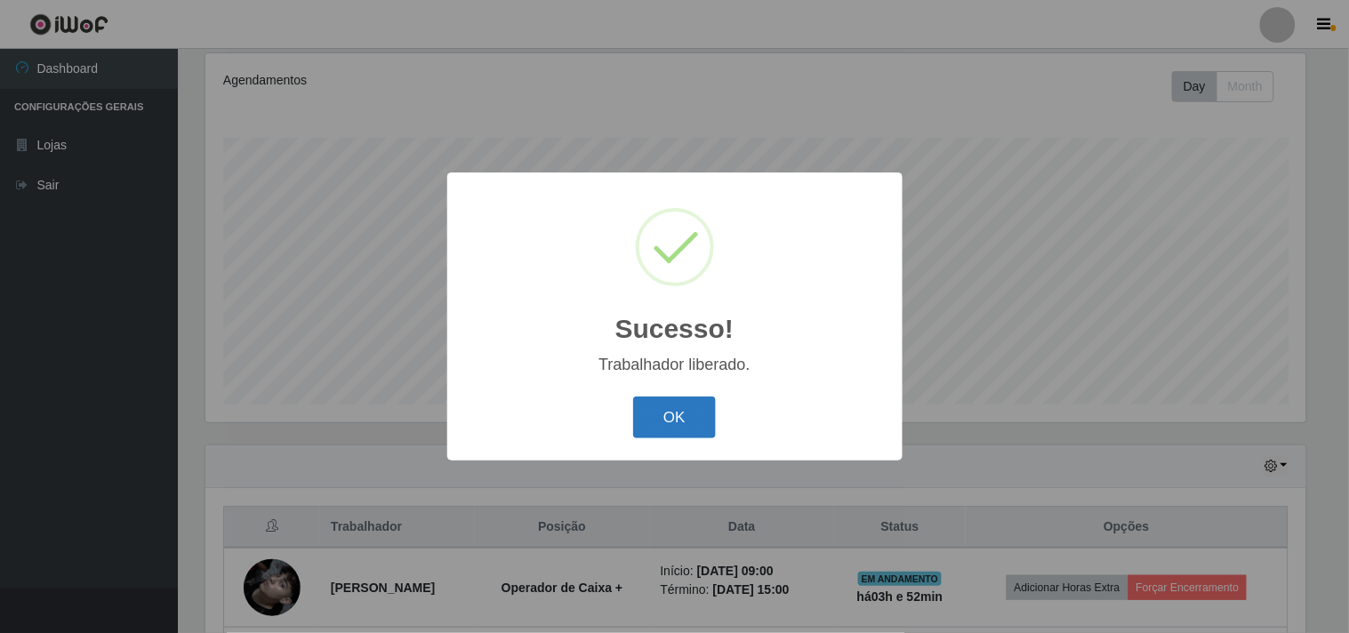
click at [661, 425] on button "OK" at bounding box center [674, 418] width 83 height 42
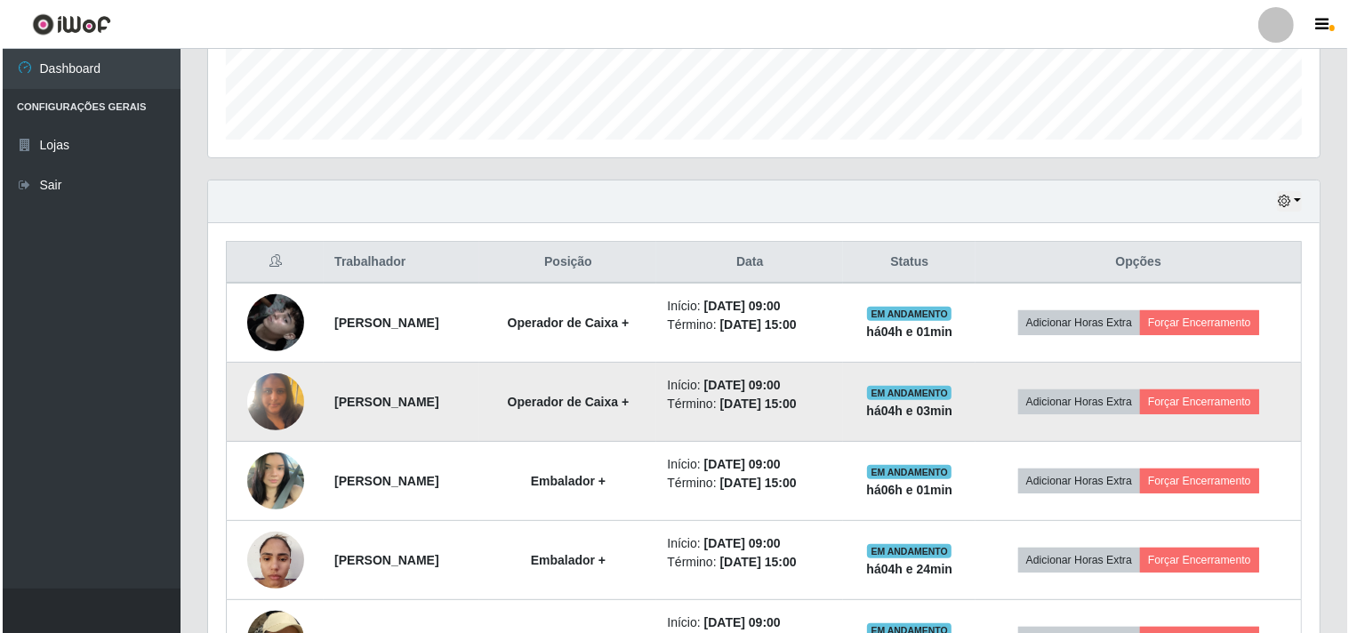
scroll to position [627, 0]
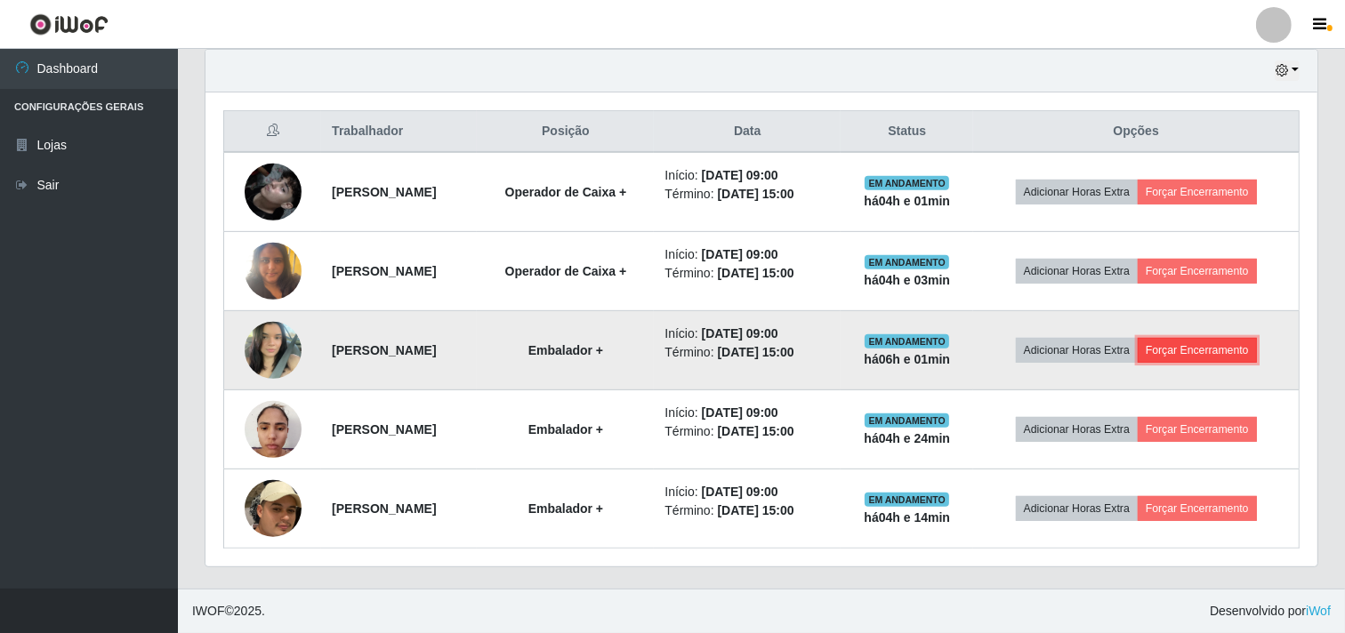
click at [1206, 343] on button "Forçar Encerramento" at bounding box center [1197, 350] width 119 height 25
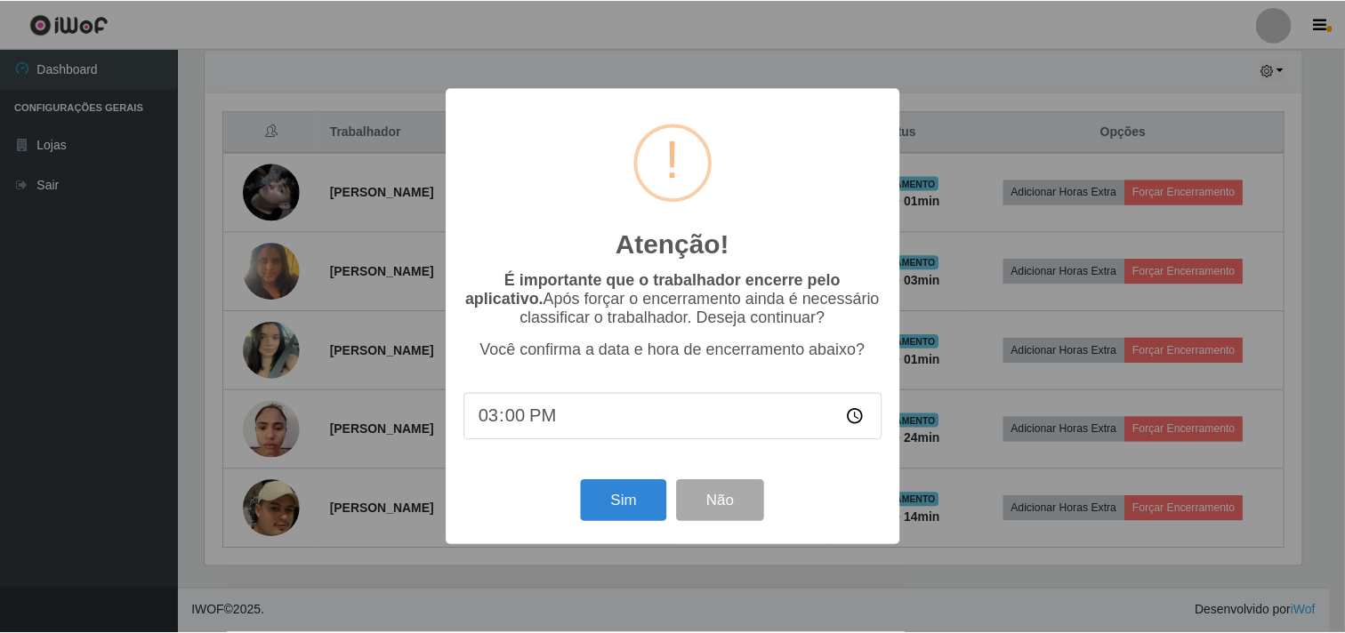
scroll to position [368, 1100]
click at [498, 422] on input "15:00" at bounding box center [675, 416] width 420 height 47
type input "13:00"
click at [627, 505] on button "Sim" at bounding box center [626, 501] width 86 height 42
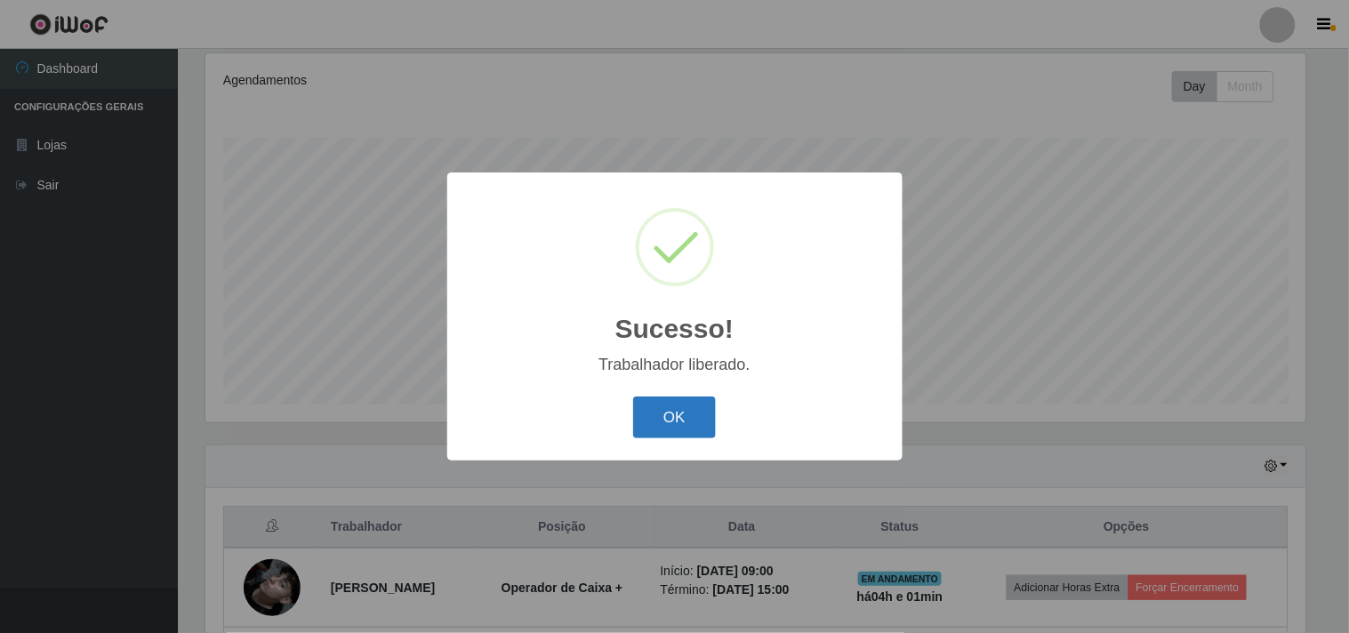
click at [676, 424] on button "OK" at bounding box center [674, 418] width 83 height 42
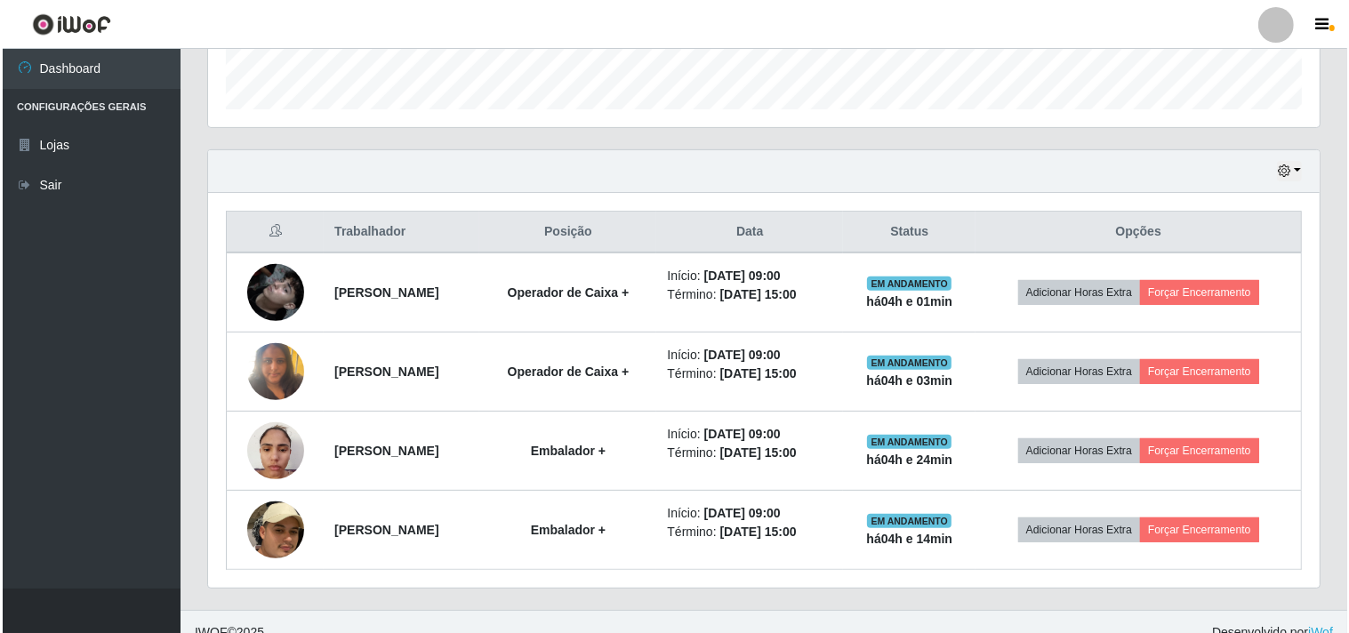
scroll to position [527, 0]
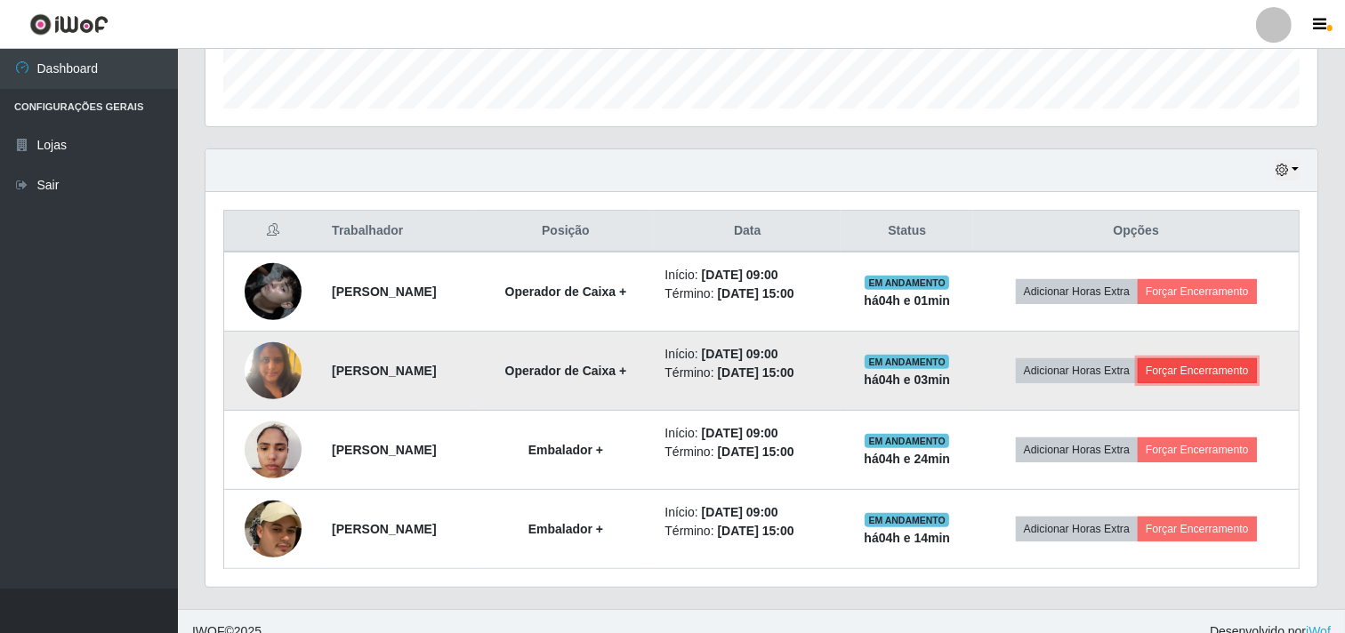
click at [1235, 372] on button "Forçar Encerramento" at bounding box center [1197, 370] width 119 height 25
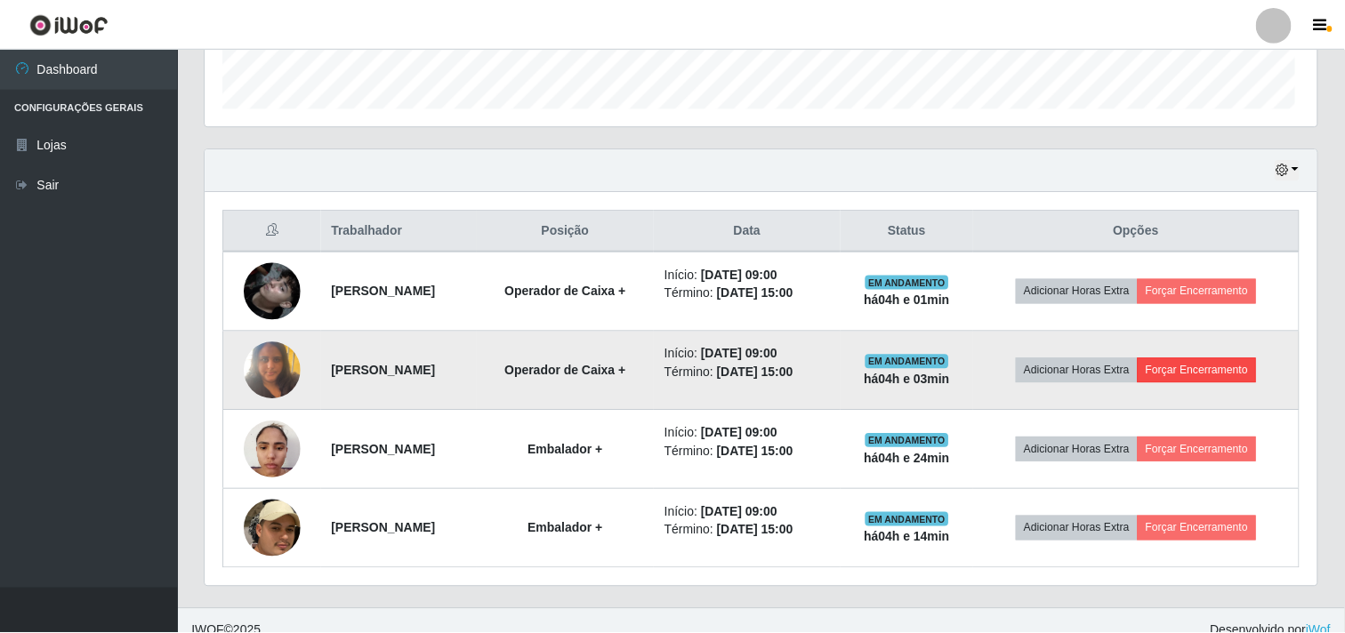
scroll to position [368, 1100]
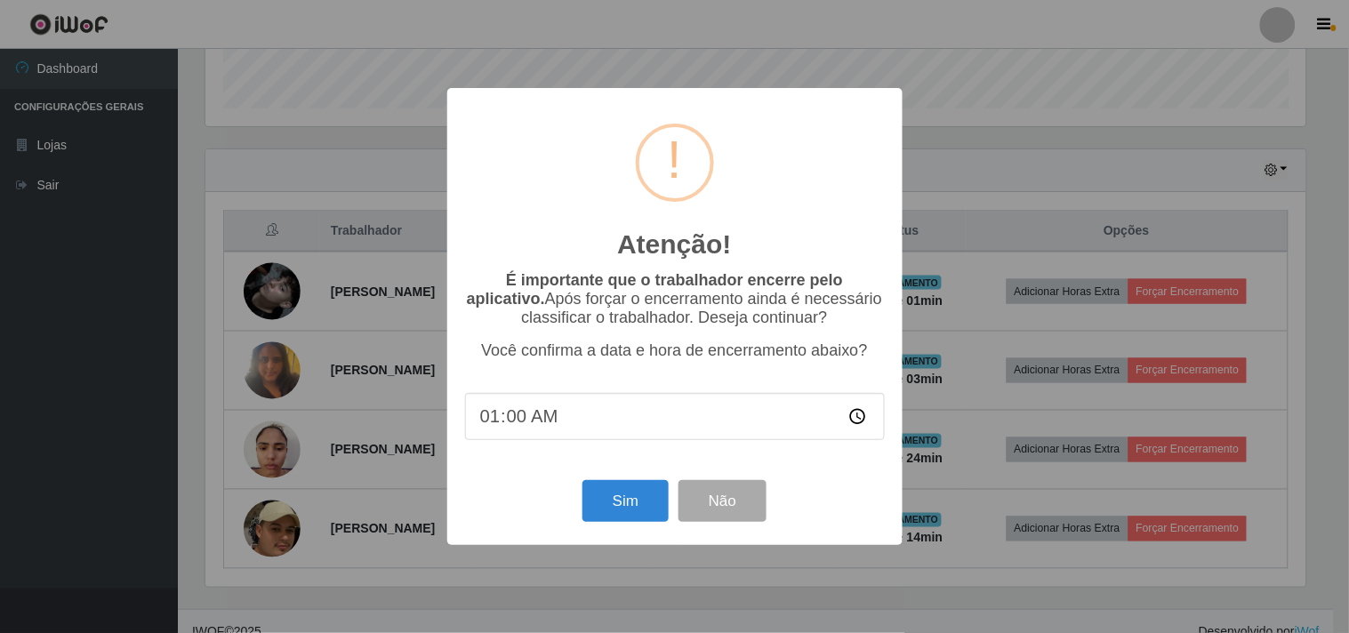
type input "13:00"
click at [638, 518] on button "Sim" at bounding box center [626, 501] width 86 height 42
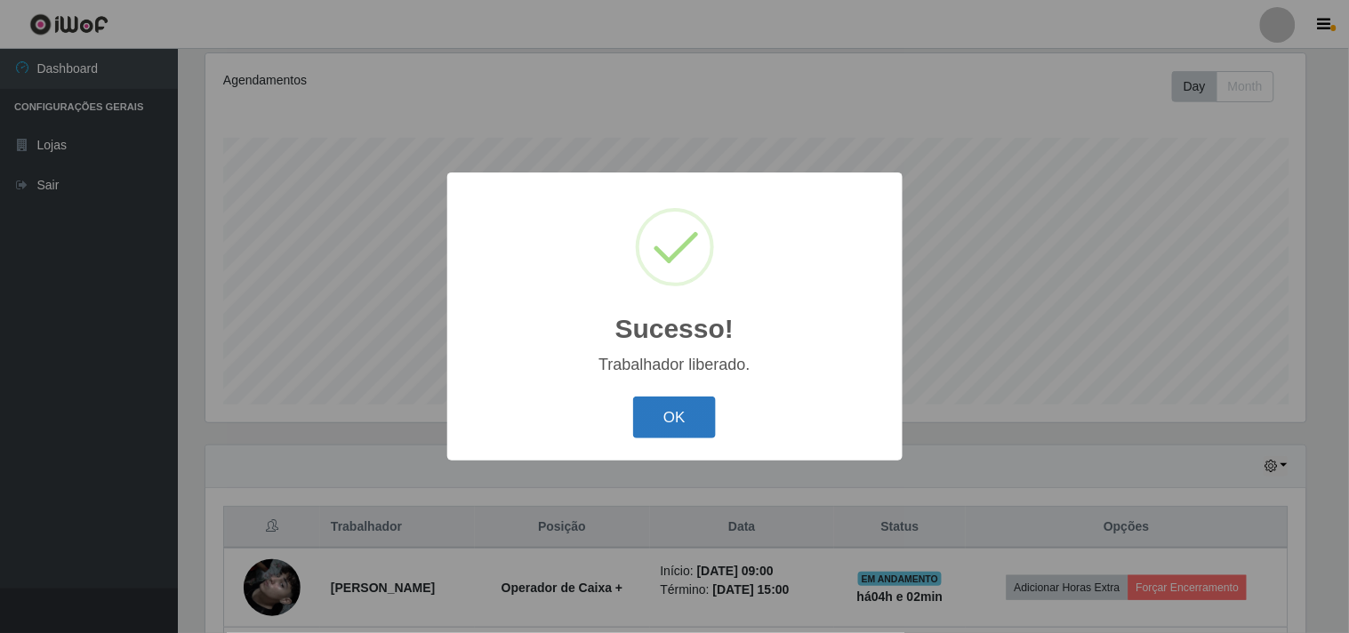
click at [677, 410] on button "OK" at bounding box center [674, 418] width 83 height 42
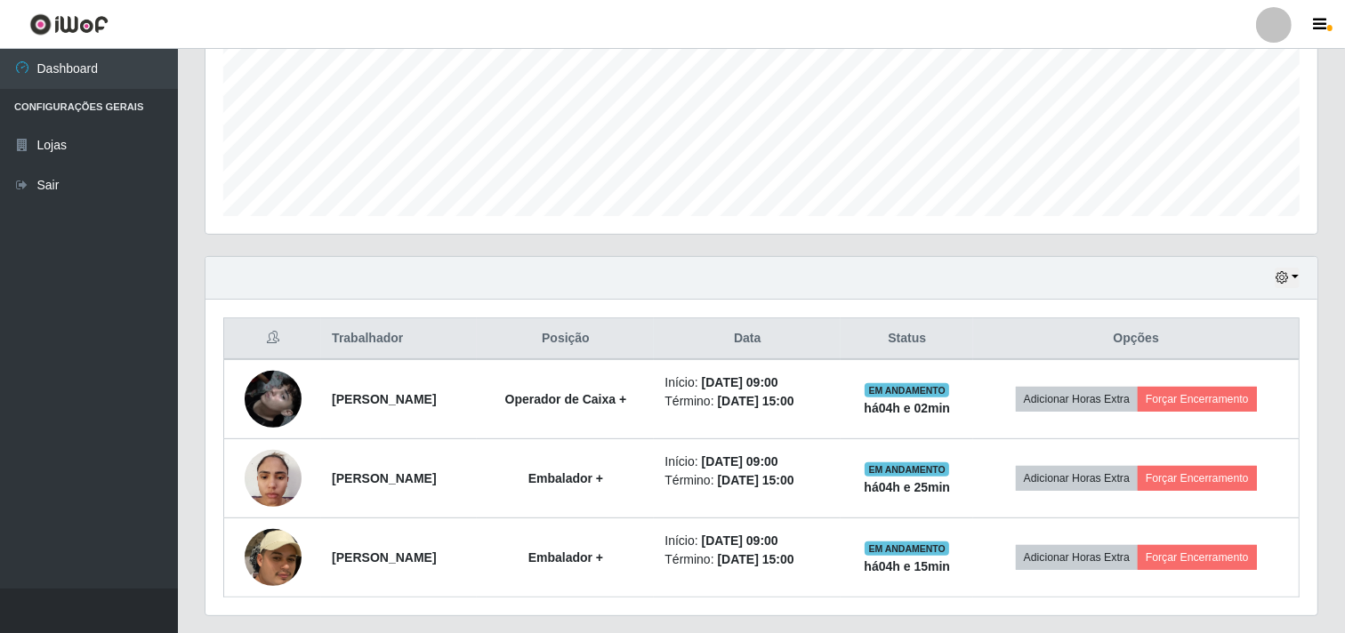
scroll to position [469, 0]
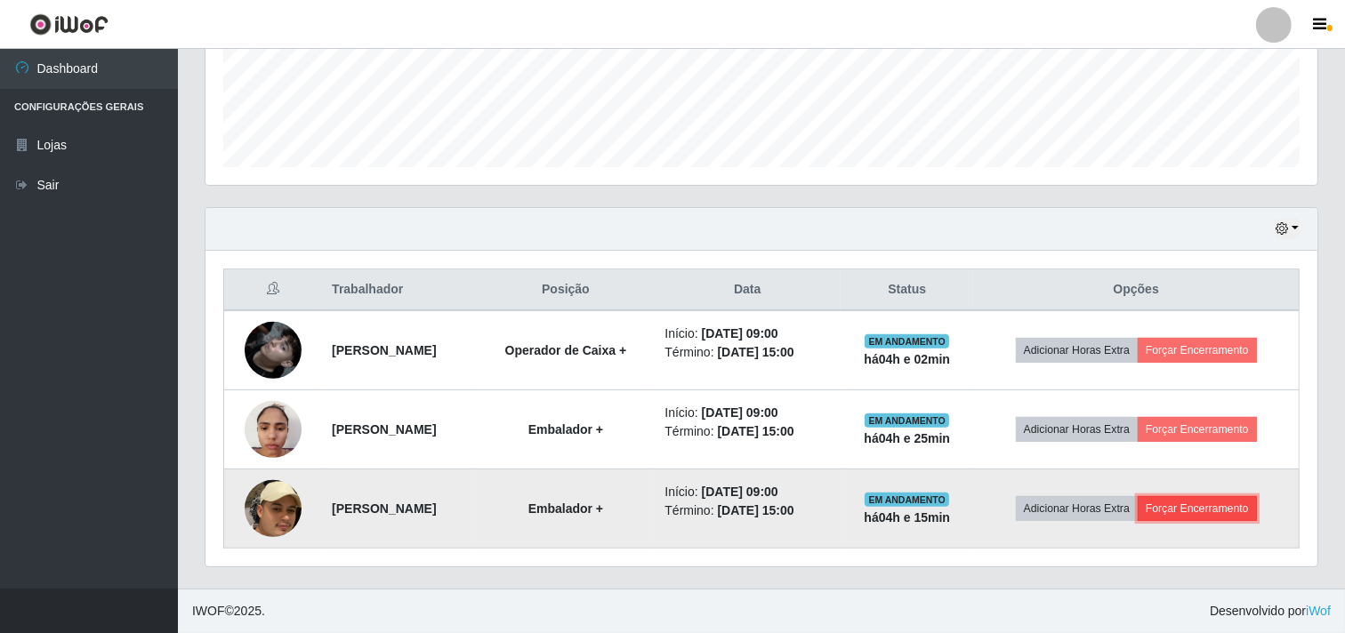
click at [1217, 507] on button "Forçar Encerramento" at bounding box center [1197, 508] width 119 height 25
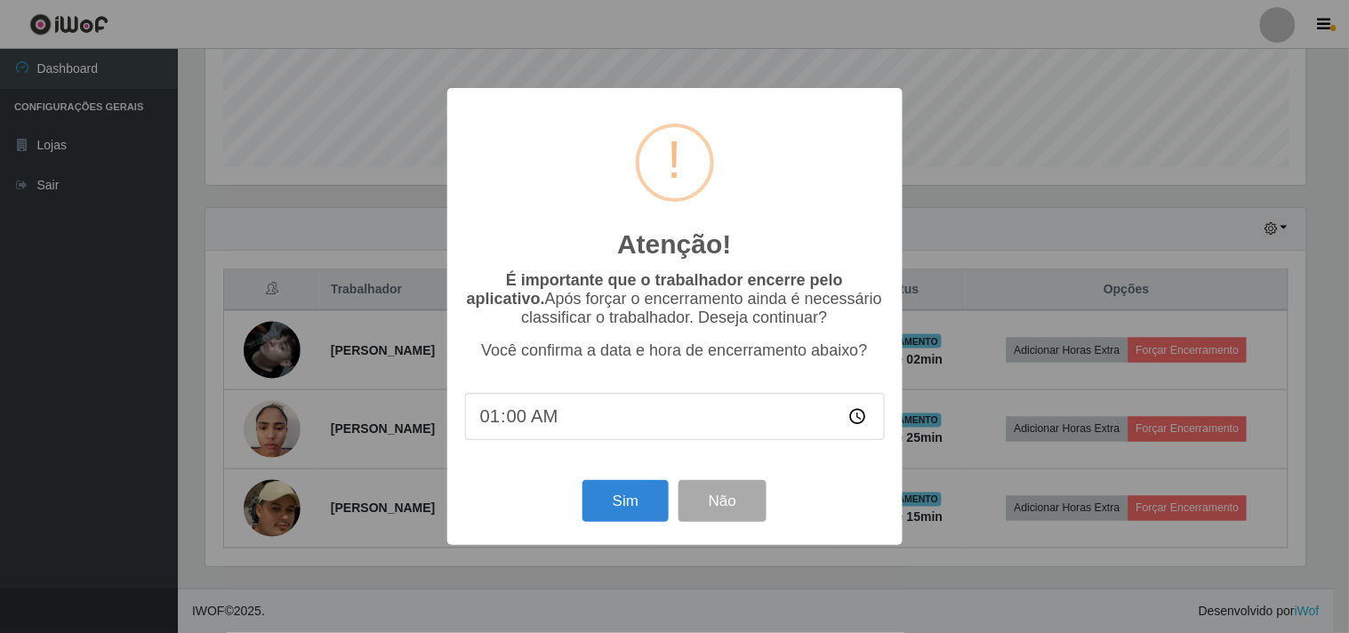
type input "13:00"
click at [612, 512] on button "Sim" at bounding box center [626, 501] width 86 height 42
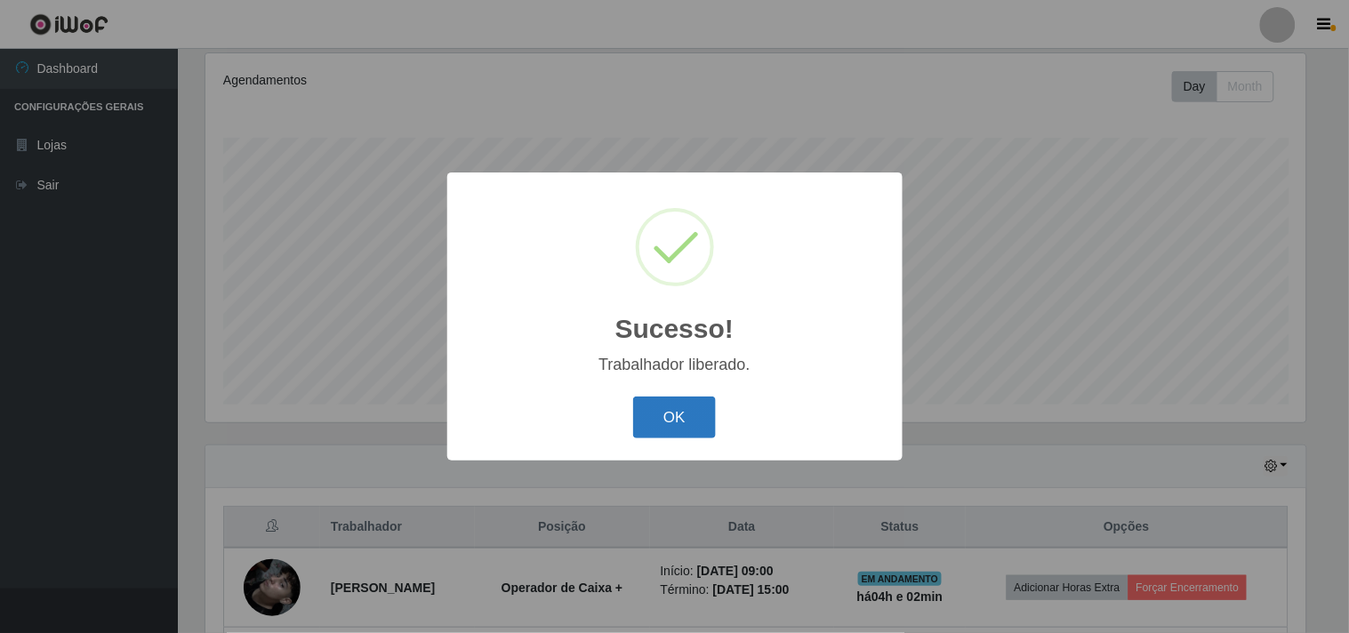
click at [674, 406] on button "OK" at bounding box center [674, 418] width 83 height 42
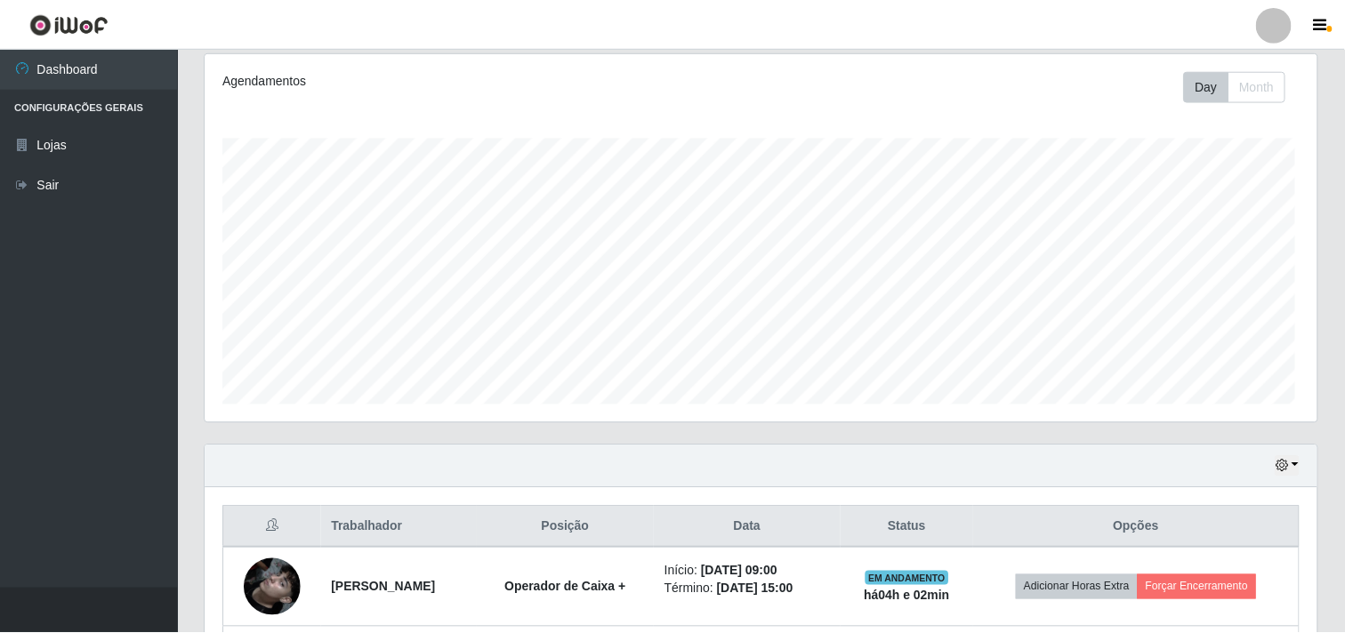
scroll to position [368, 1112]
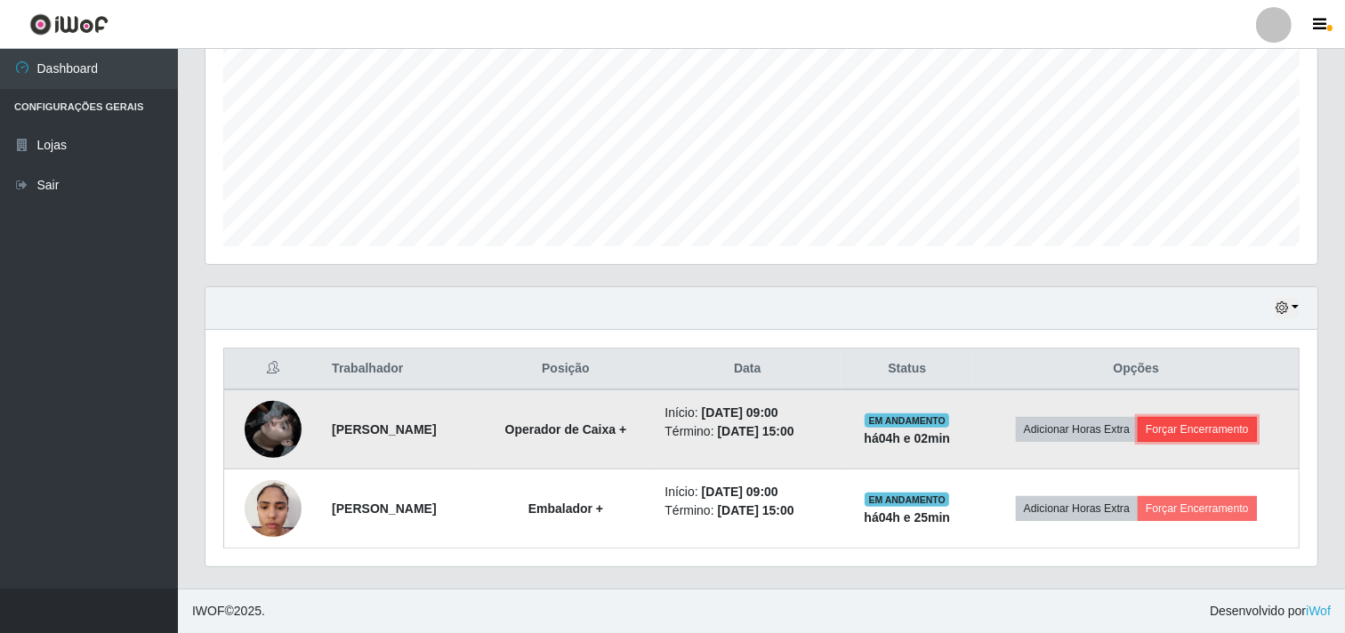
click at [1195, 434] on button "Forçar Encerramento" at bounding box center [1197, 429] width 119 height 25
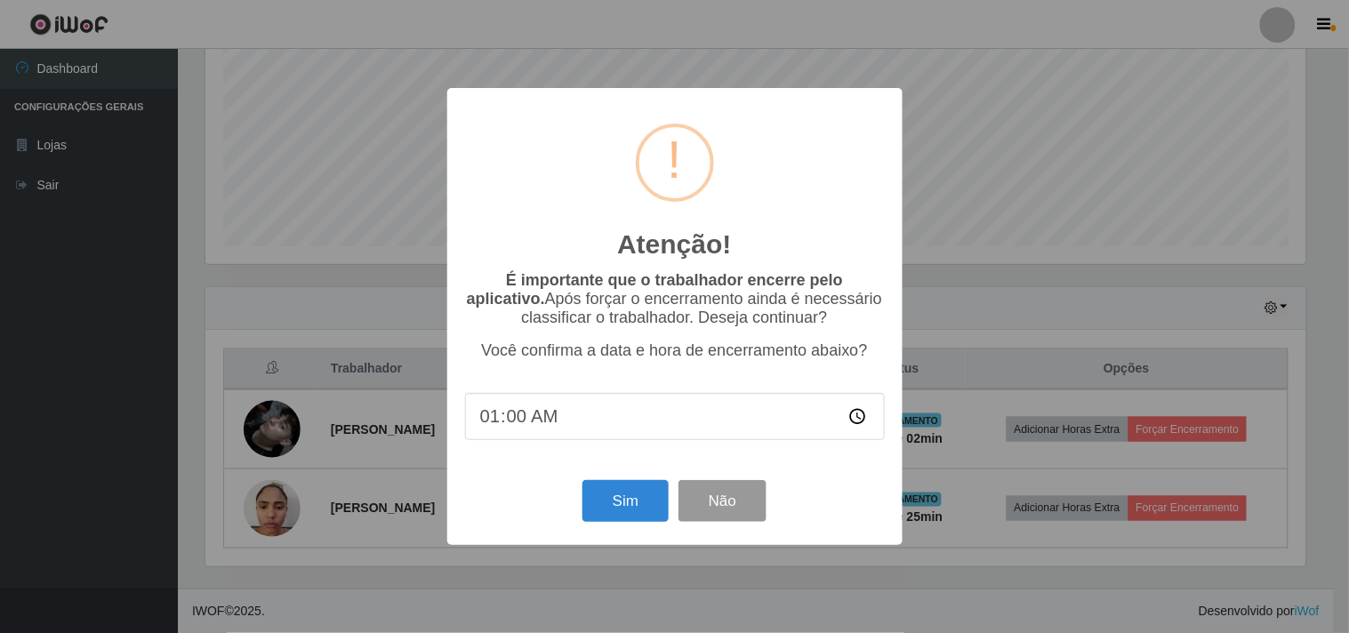
type input "13:00"
click at [638, 505] on button "Sim" at bounding box center [626, 501] width 86 height 42
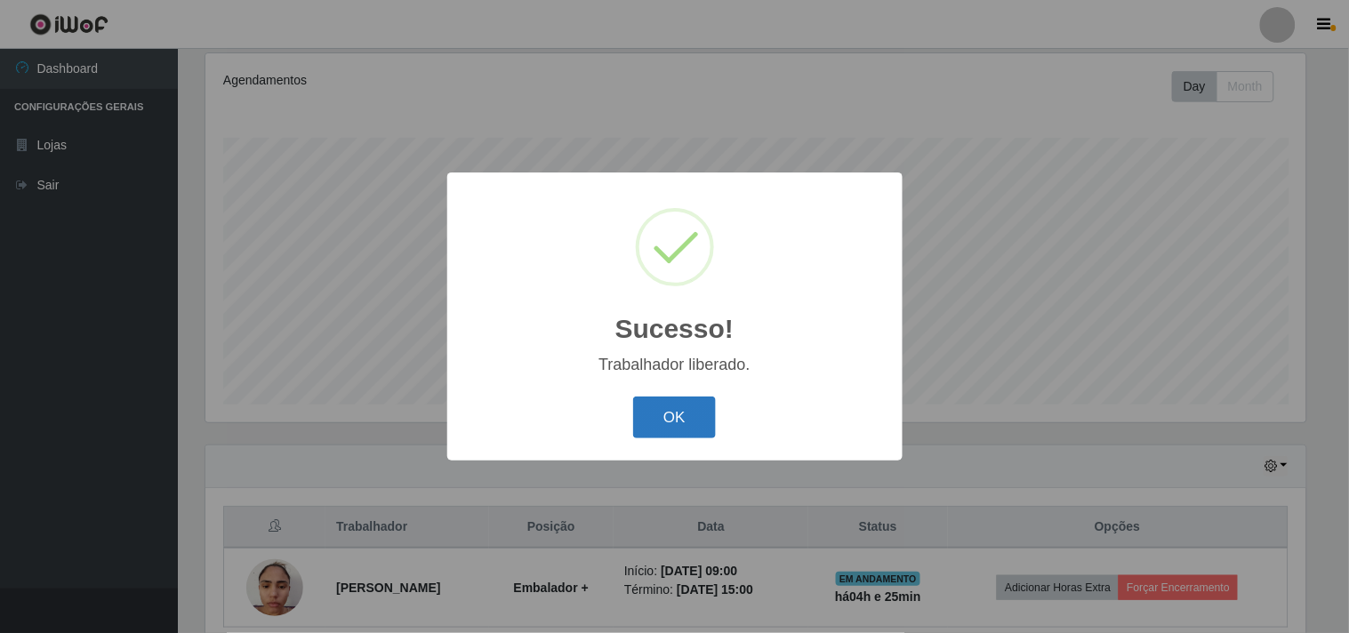
click at [661, 421] on button "OK" at bounding box center [674, 418] width 83 height 42
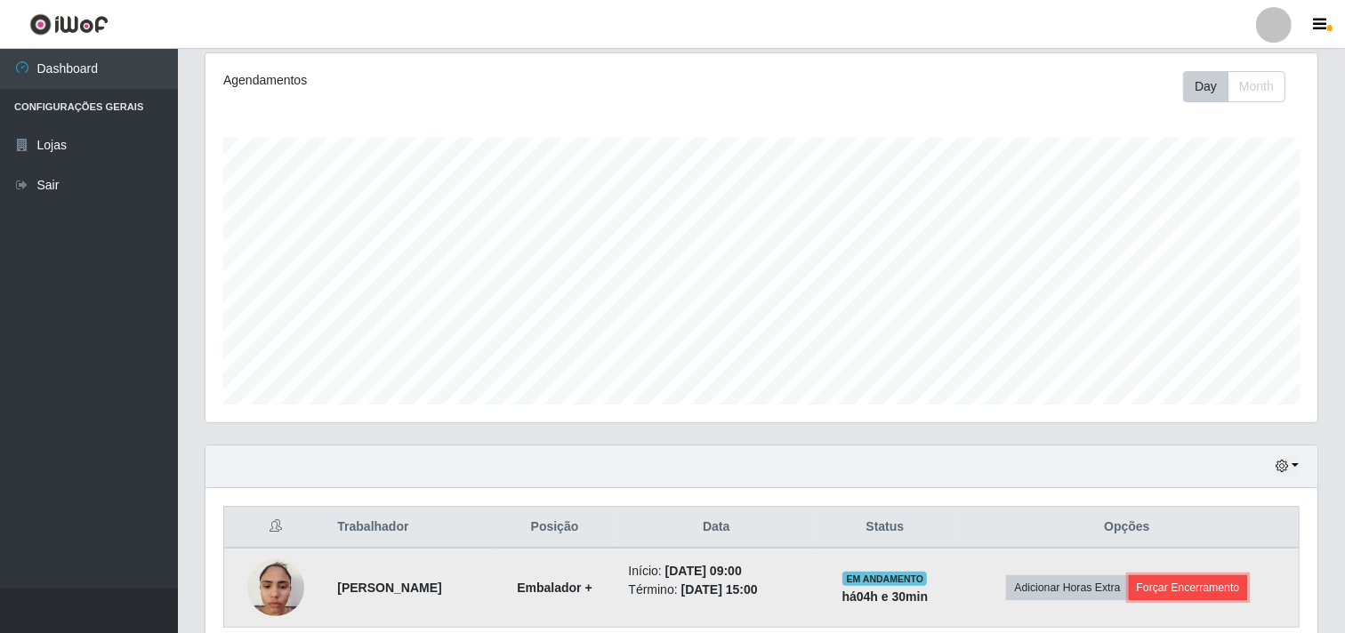
click at [1223, 579] on button "Forçar Encerramento" at bounding box center [1188, 587] width 119 height 25
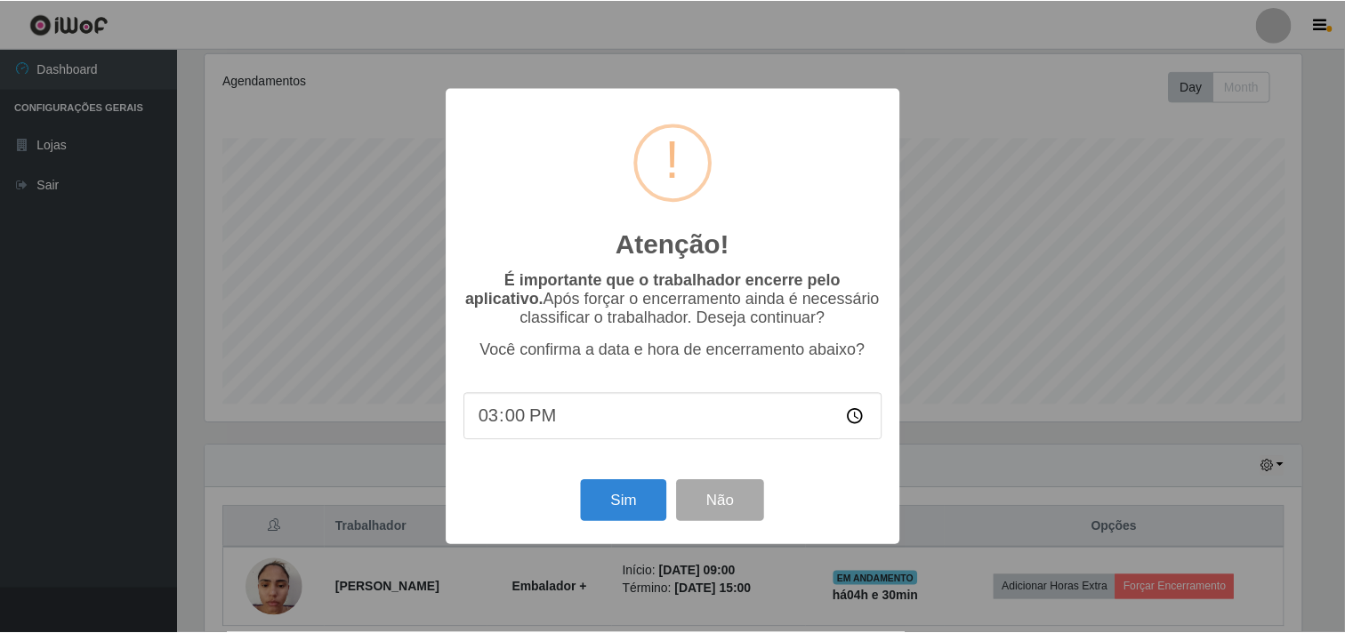
scroll to position [368, 1100]
type input "13:09"
click at [603, 514] on button "Sim" at bounding box center [626, 501] width 86 height 42
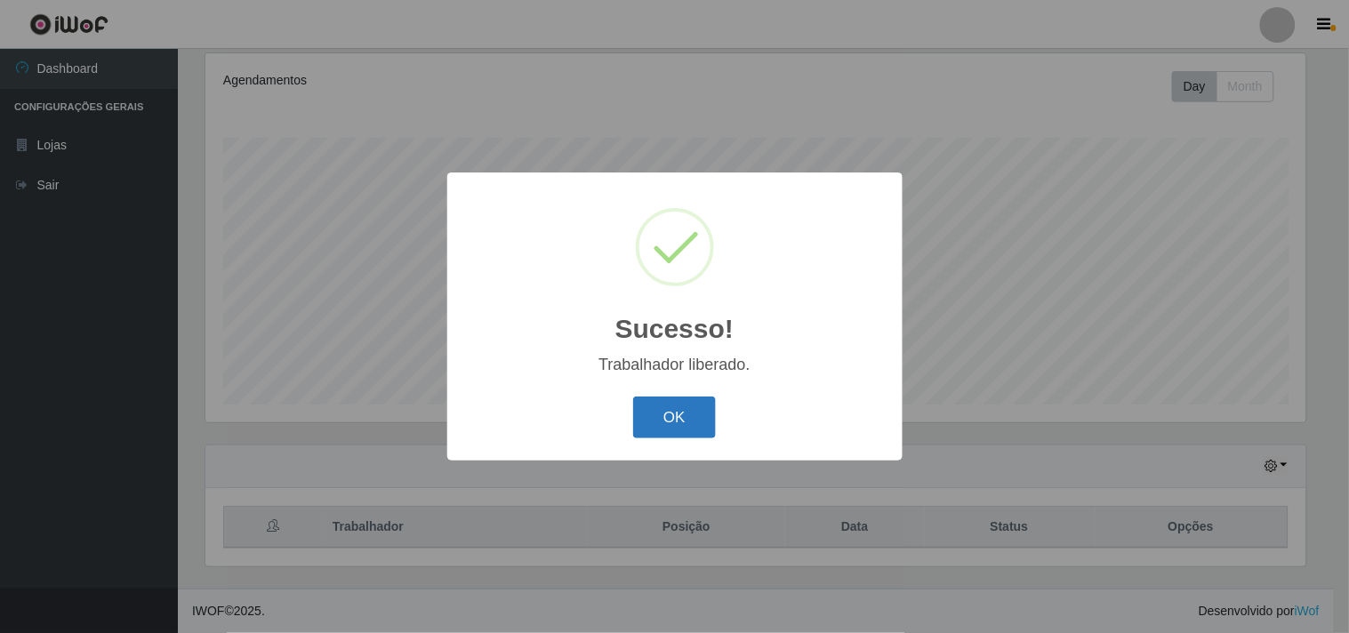
click at [688, 406] on button "OK" at bounding box center [674, 418] width 83 height 42
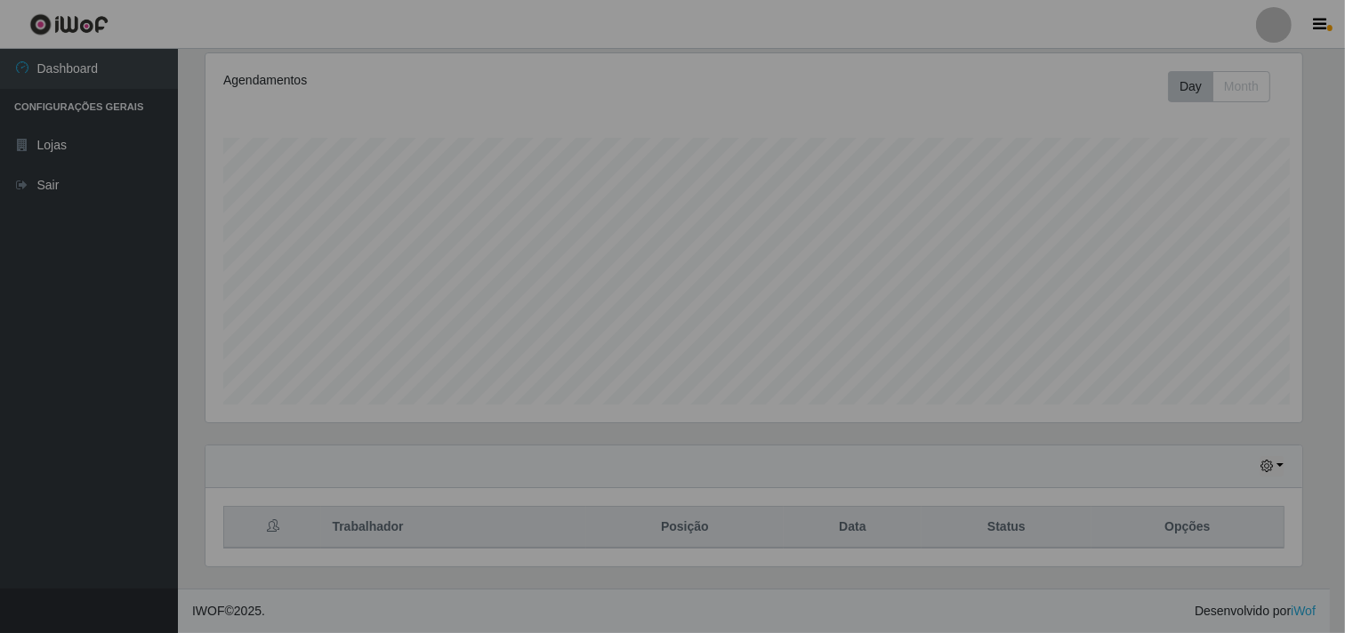
scroll to position [368, 1112]
